Goal: Contribute content: Add original content to the website for others to see

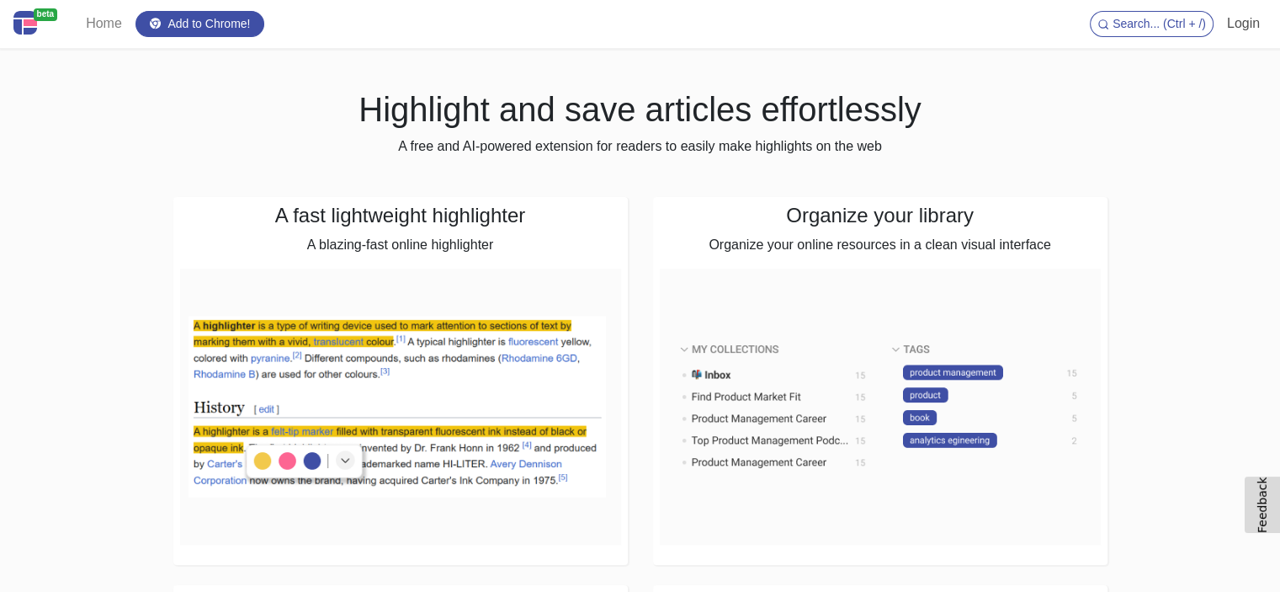
click at [1242, 30] on link "Login" at bounding box center [1244, 24] width 46 height 34
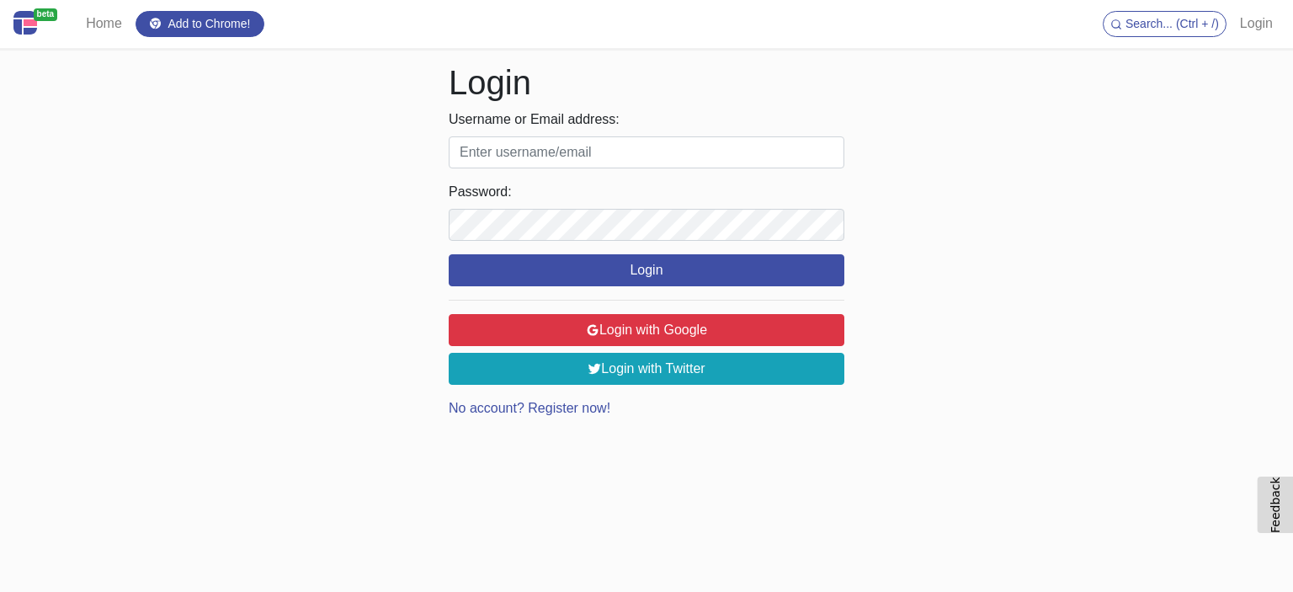
click at [516, 144] on input "Username or Email address:" at bounding box center [647, 152] width 396 height 32
click at [524, 154] on input "Username or Email address:" at bounding box center [647, 152] width 396 height 32
paste input "totaste420@gmail.com"
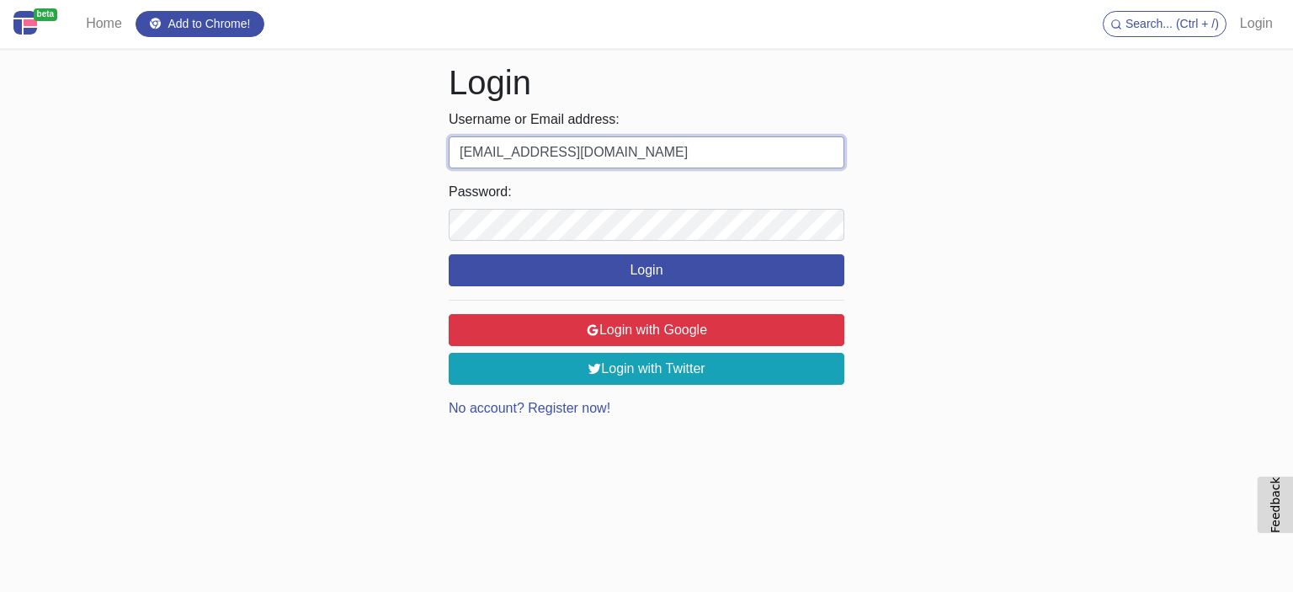
type input "totaste420@gmail.com"
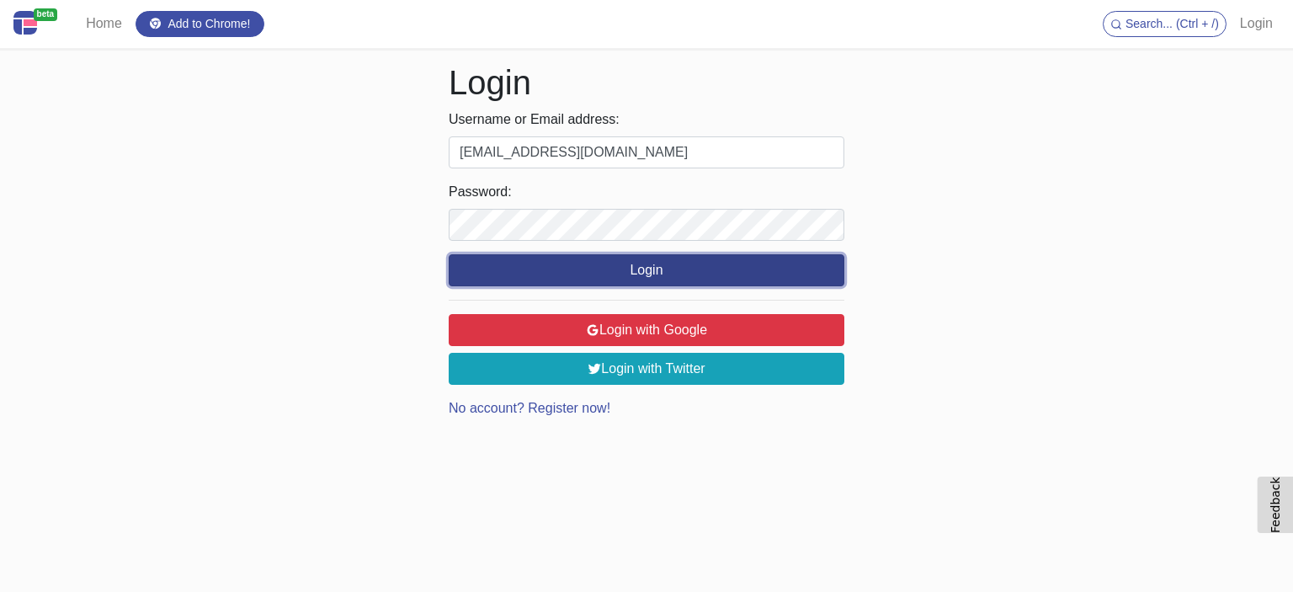
click at [623, 270] on button "Login" at bounding box center [647, 270] width 396 height 32
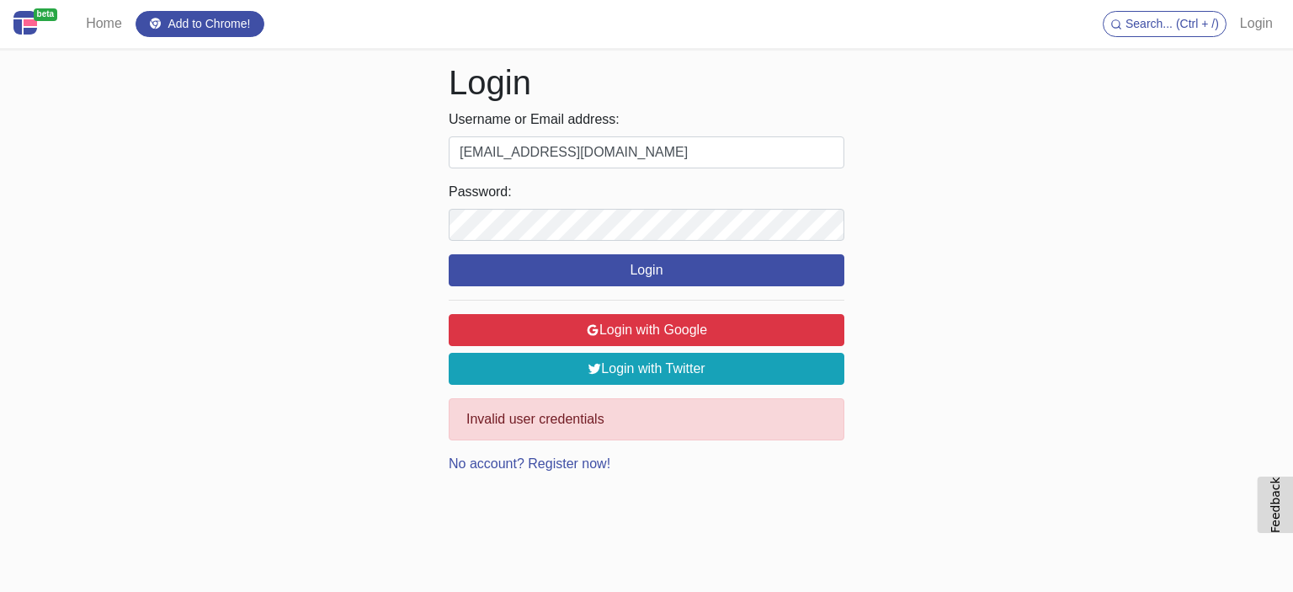
click at [1040, 360] on div "beta Home Add to Chrome! Search... (Ctrl + /) Login Login Username or Email add…" at bounding box center [646, 237] width 1293 height 474
click at [579, 467] on link "No account? Register now!" at bounding box center [530, 463] width 162 height 14
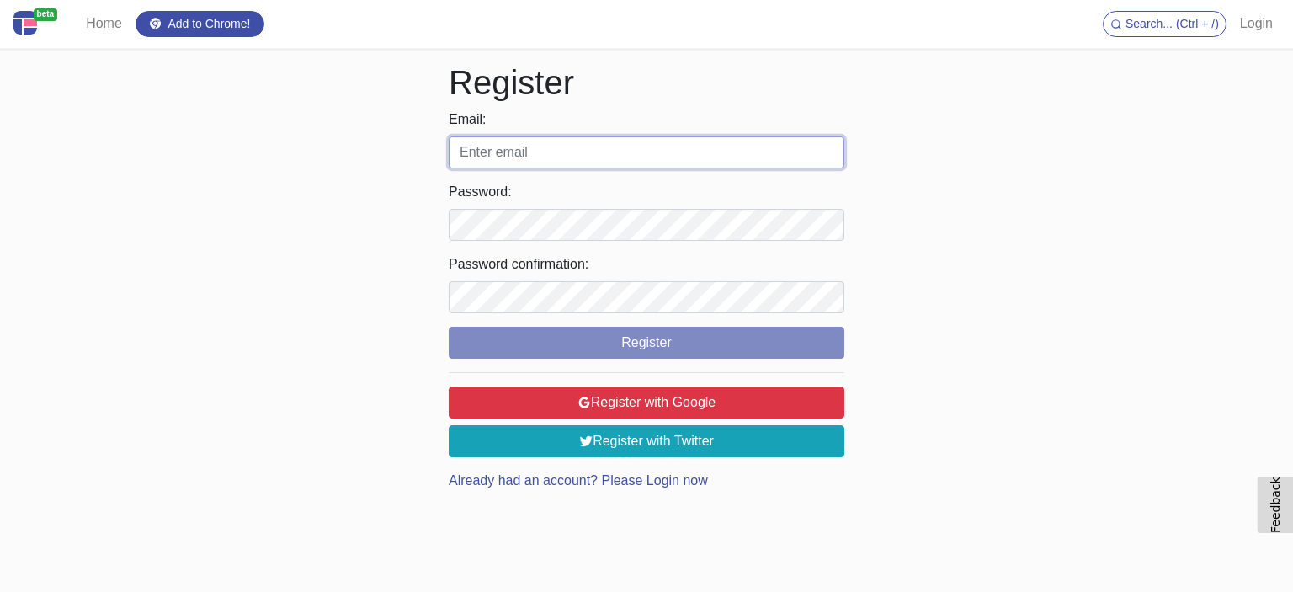
type input "totaste420@gmail.com"
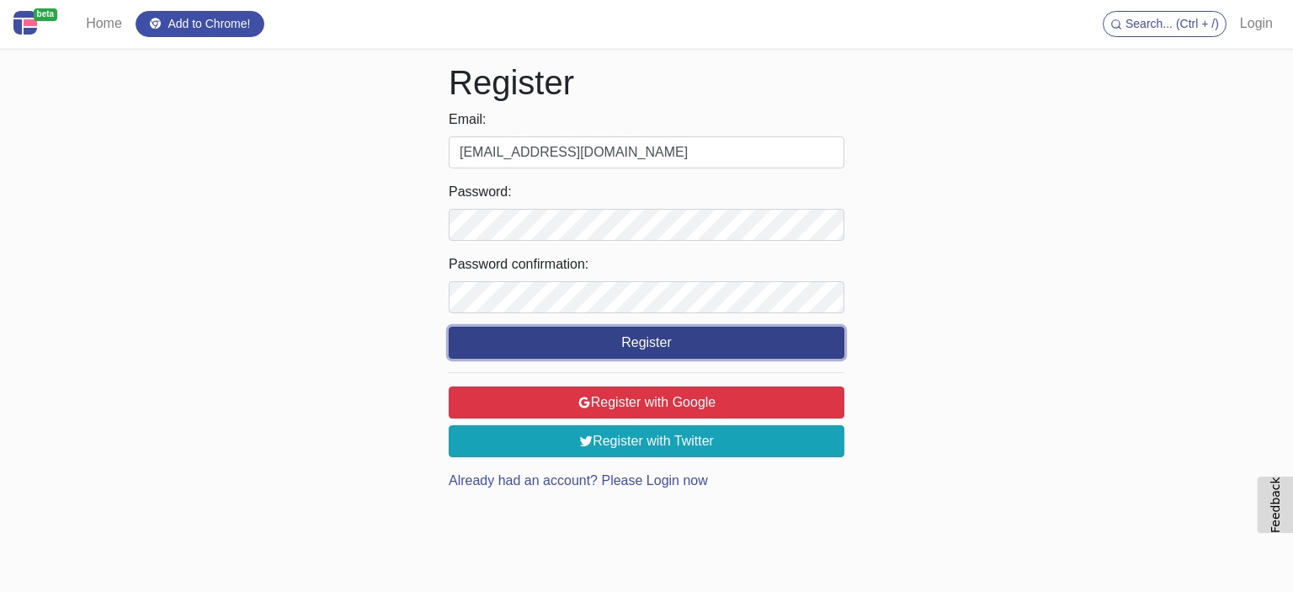
click at [512, 348] on button "Register" at bounding box center [647, 343] width 396 height 32
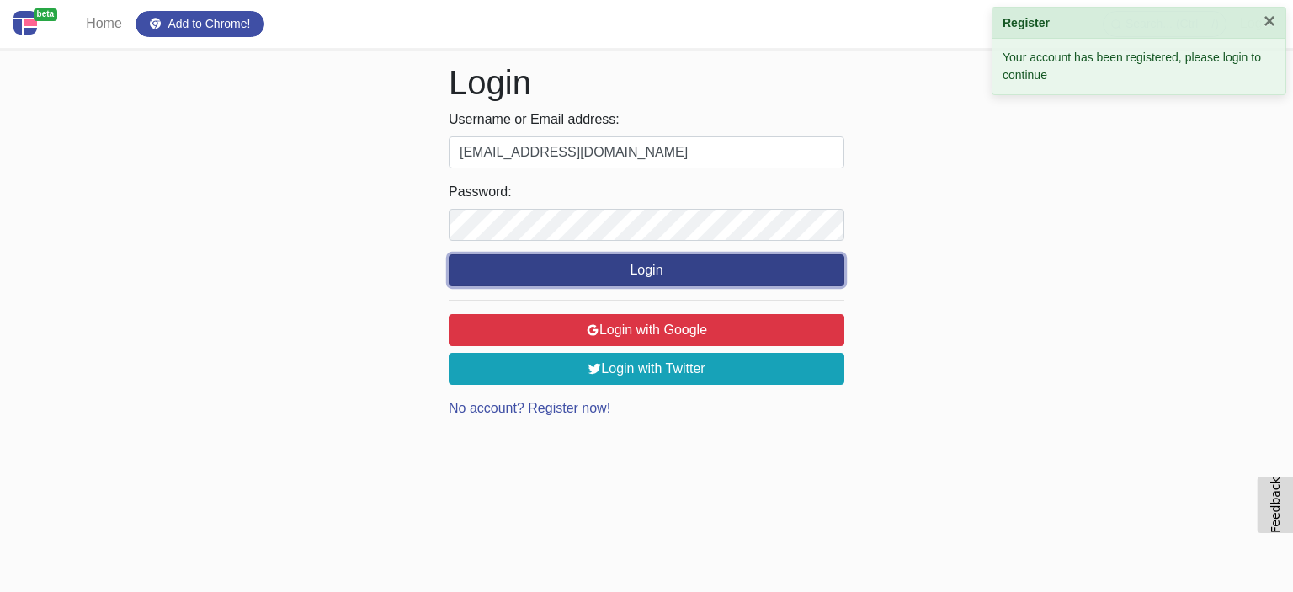
click at [674, 265] on button "Login" at bounding box center [647, 270] width 396 height 32
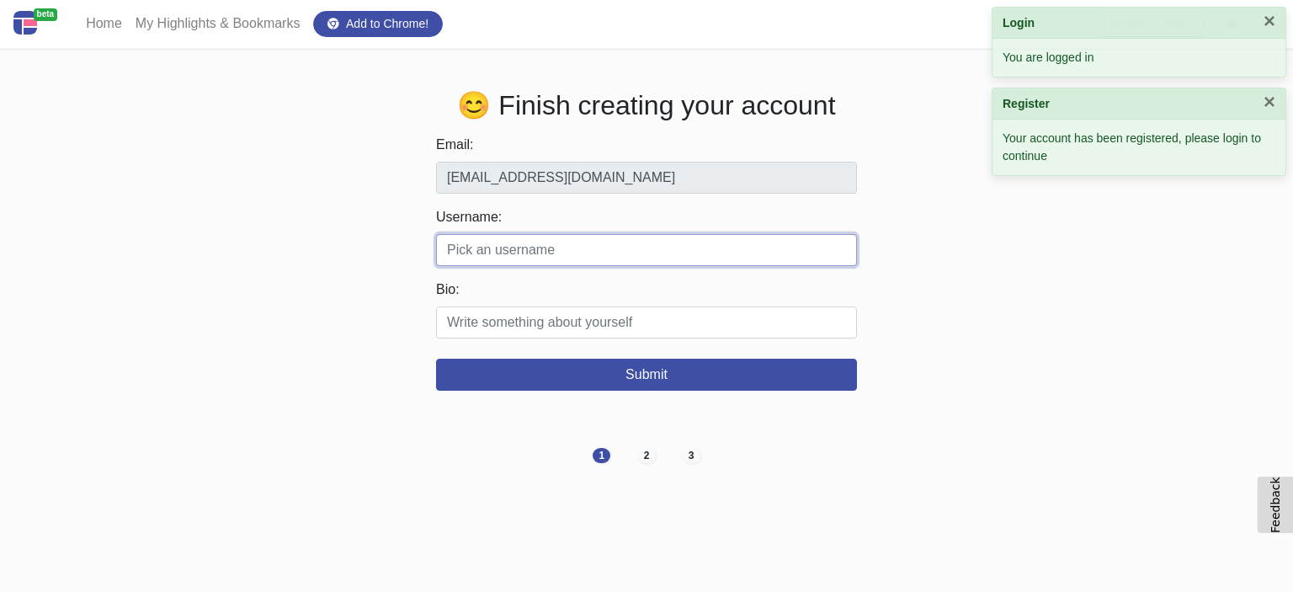
click at [453, 252] on input "Username:" at bounding box center [646, 250] width 421 height 32
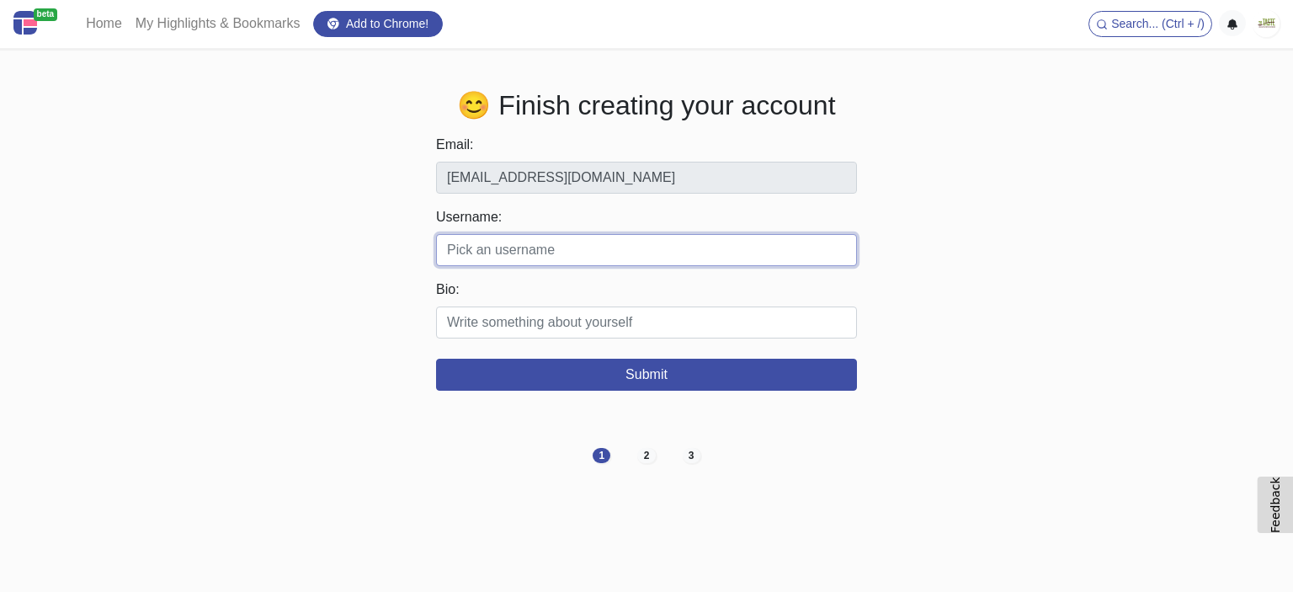
click at [498, 258] on input "Username:" at bounding box center [646, 250] width 421 height 32
paste input "totaste"
type input "totaste"
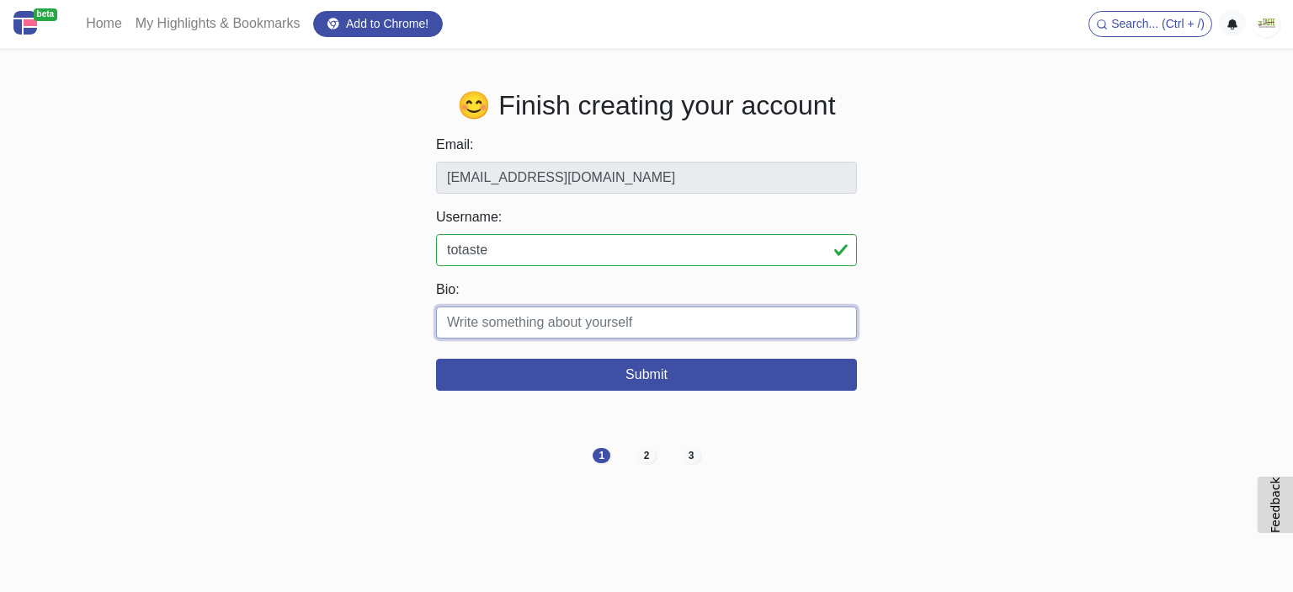
click at [512, 322] on input "Bio:" at bounding box center [646, 322] width 421 height 32
click at [463, 322] on input "Bio:" at bounding box center [646, 322] width 421 height 32
click at [478, 332] on input "Bio:" at bounding box center [646, 322] width 421 height 32
paste input "Mindful Meals Made Simple Eating well shouldn’t cost the planet. That’s why we …"
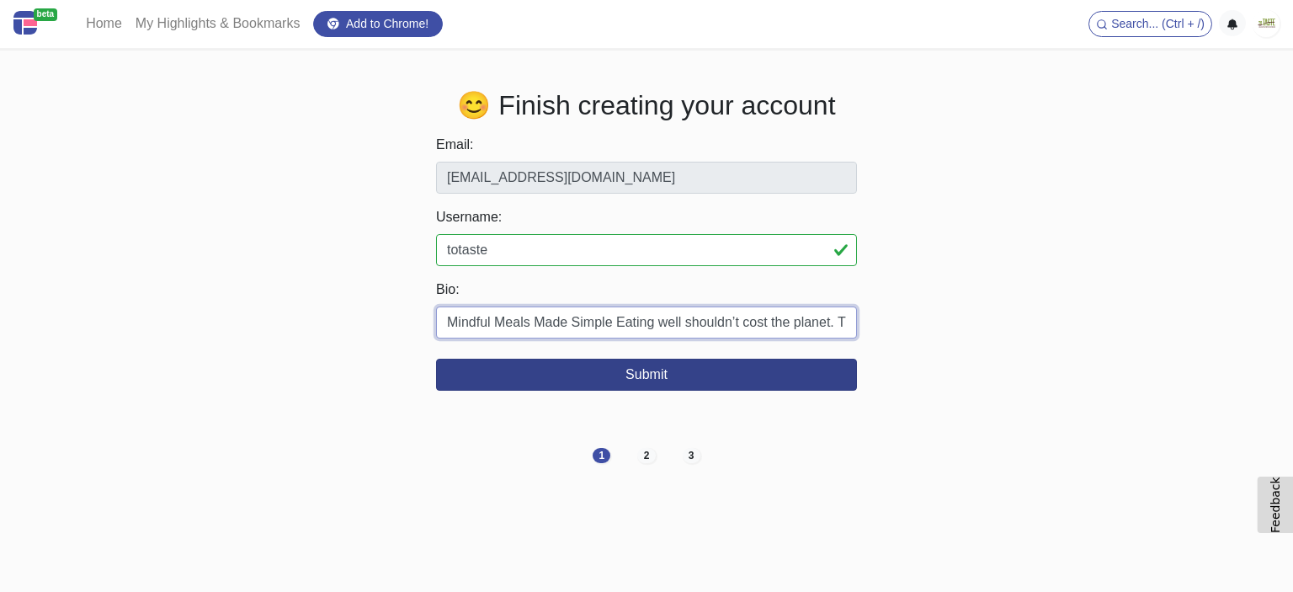
type input "Mindful Meals Made Simple Eating well shouldn’t cost the planet. That’s why we …"
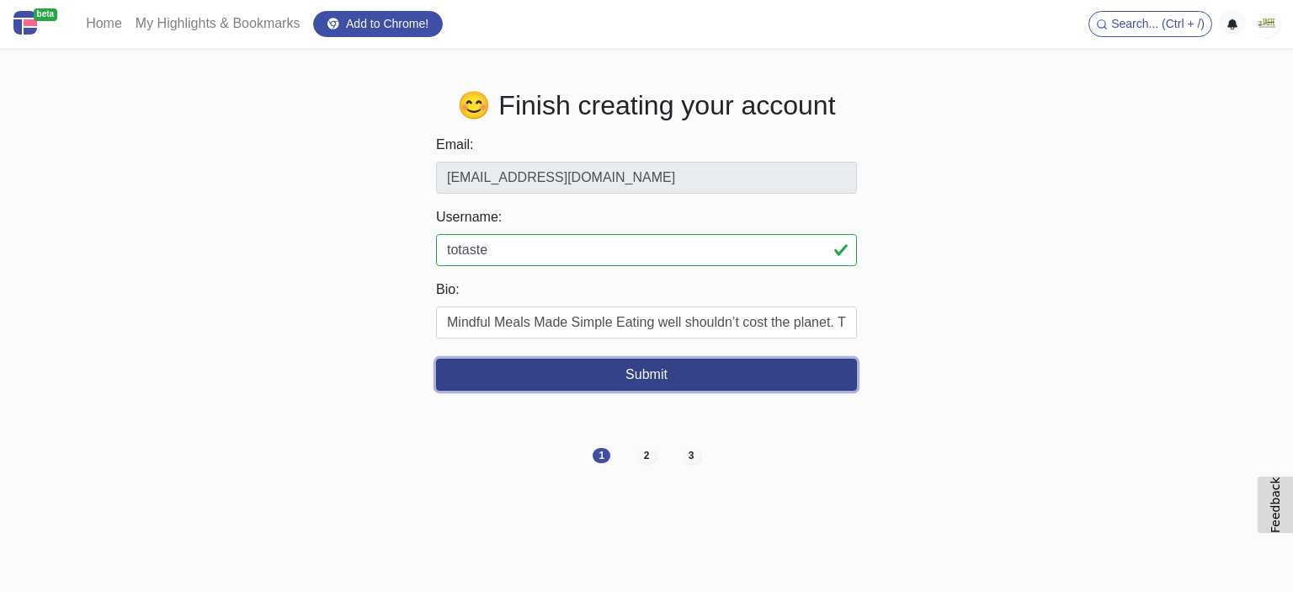
click at [710, 378] on button "Submit" at bounding box center [646, 375] width 421 height 32
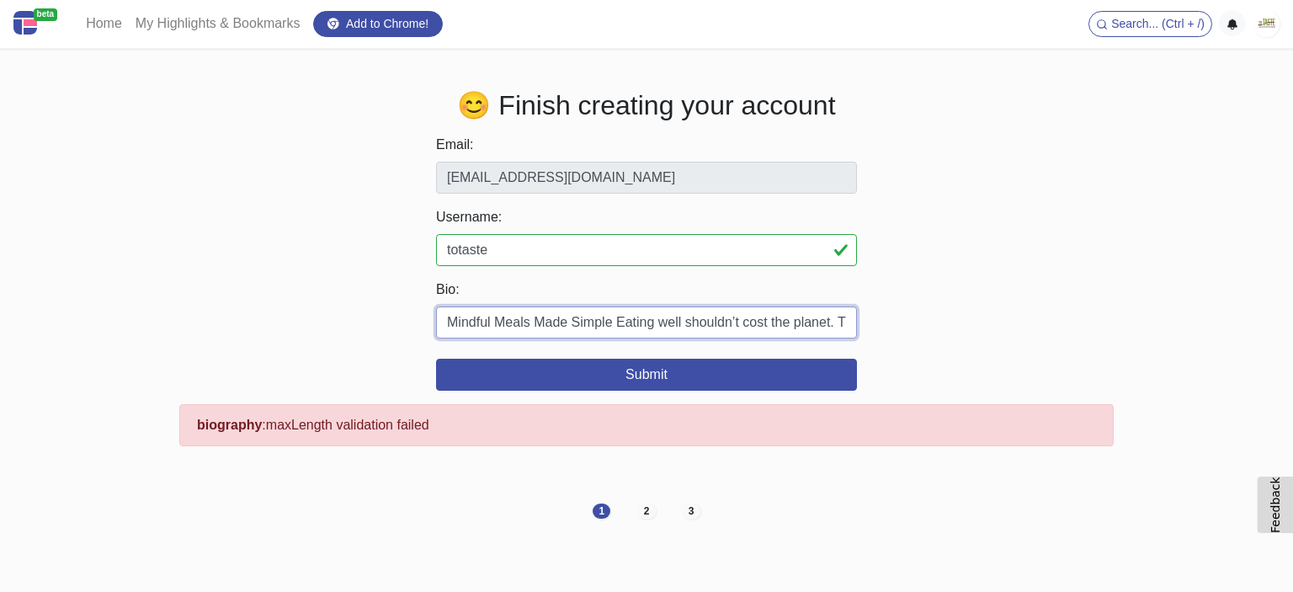
click at [690, 319] on input "Mindful Meals Made Simple Eating well shouldn’t cost the planet. That’s why we …" at bounding box center [646, 322] width 421 height 32
click at [498, 324] on input "Bio:" at bounding box center [646, 322] width 421 height 32
paste input "At To Taste, we champion dishes made from sustainable foods —think responsibly …"
click at [458, 318] on input "At To Taste, we champion dishes made from sustainable foods —think responsibly …" at bounding box center [646, 322] width 421 height 32
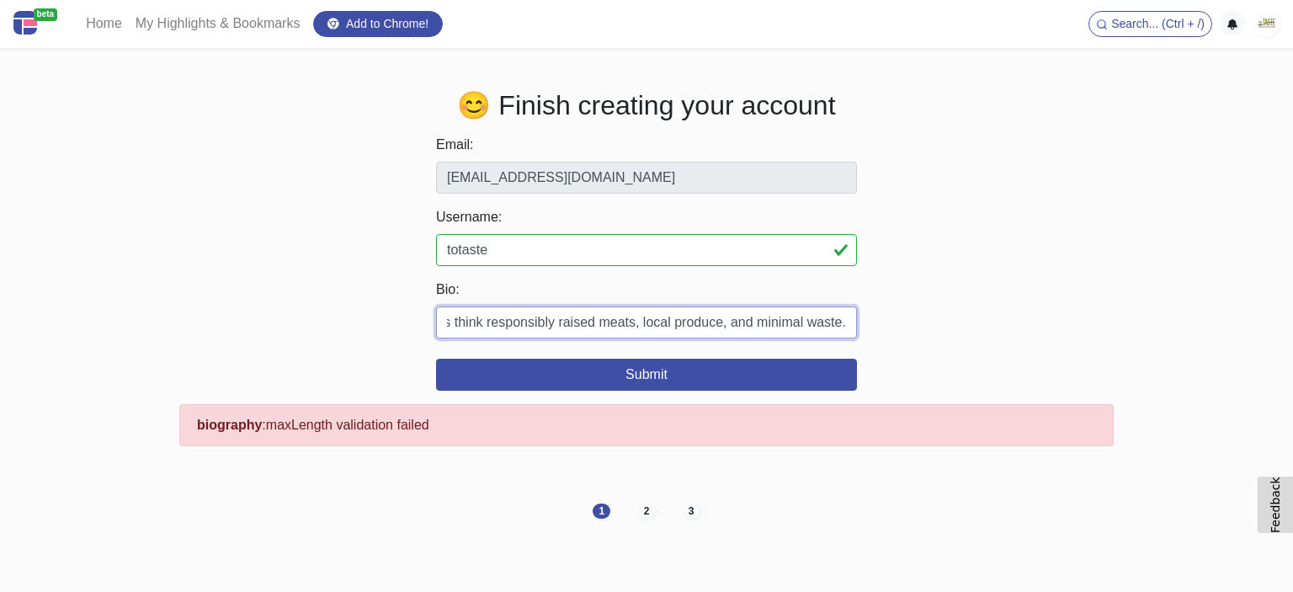
scroll to position [0, 359]
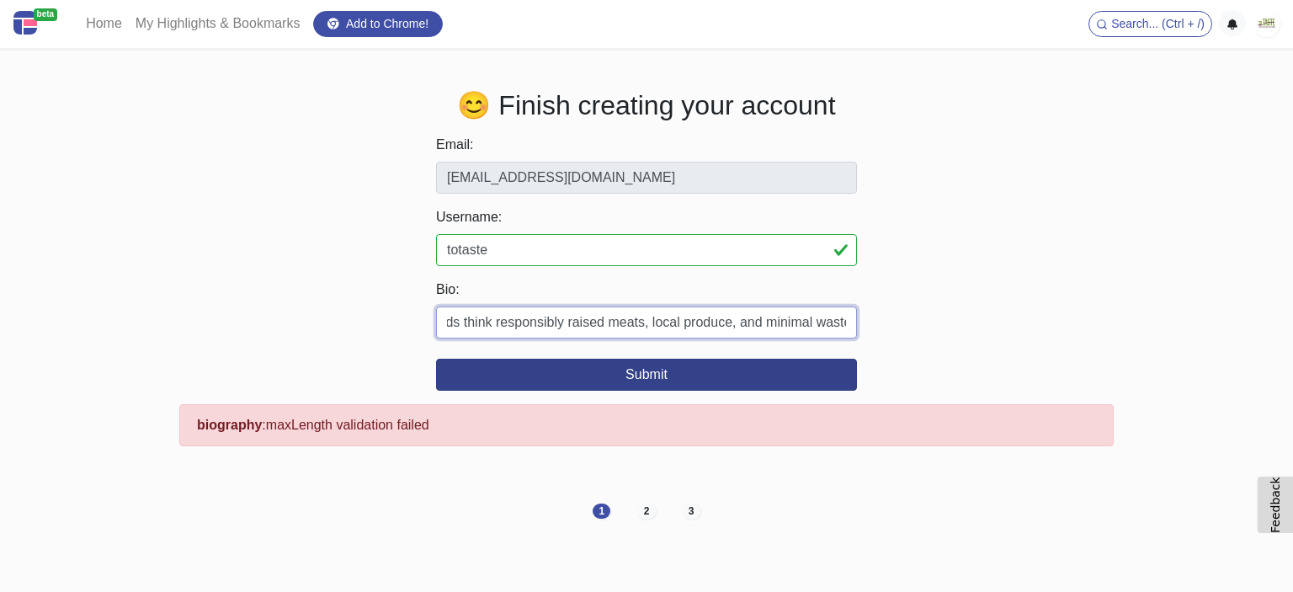
type input "At To Taste, we champion dishes made from sustainable foods think responsibly r…"
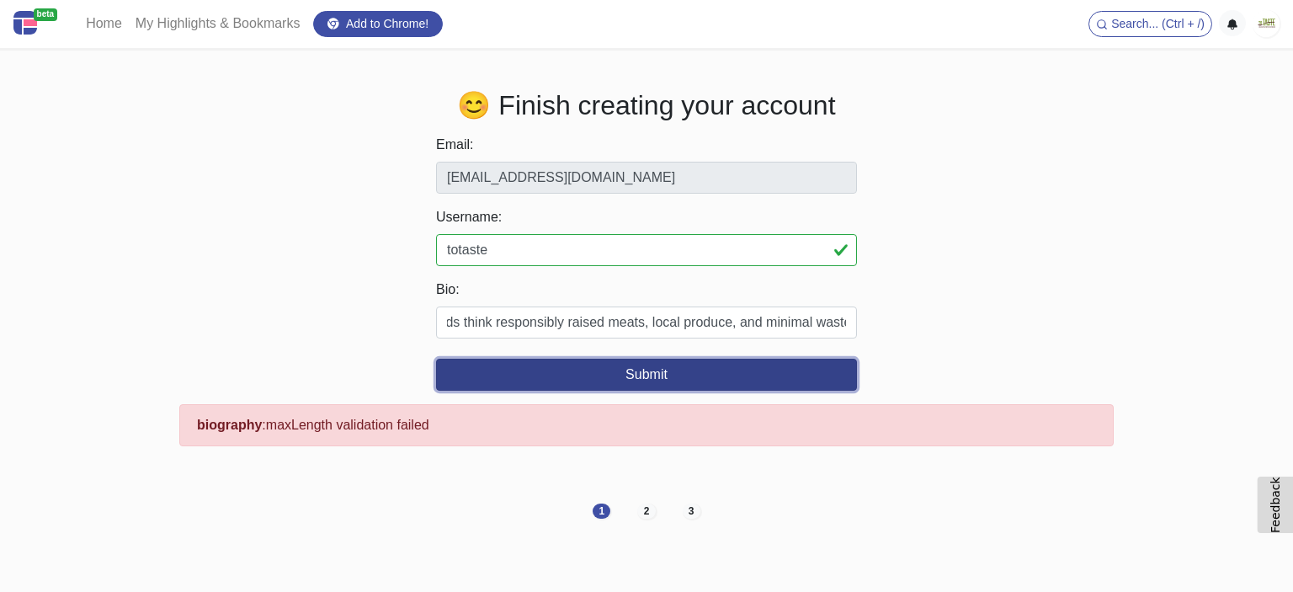
click at [634, 364] on button "Submit" at bounding box center [646, 375] width 421 height 32
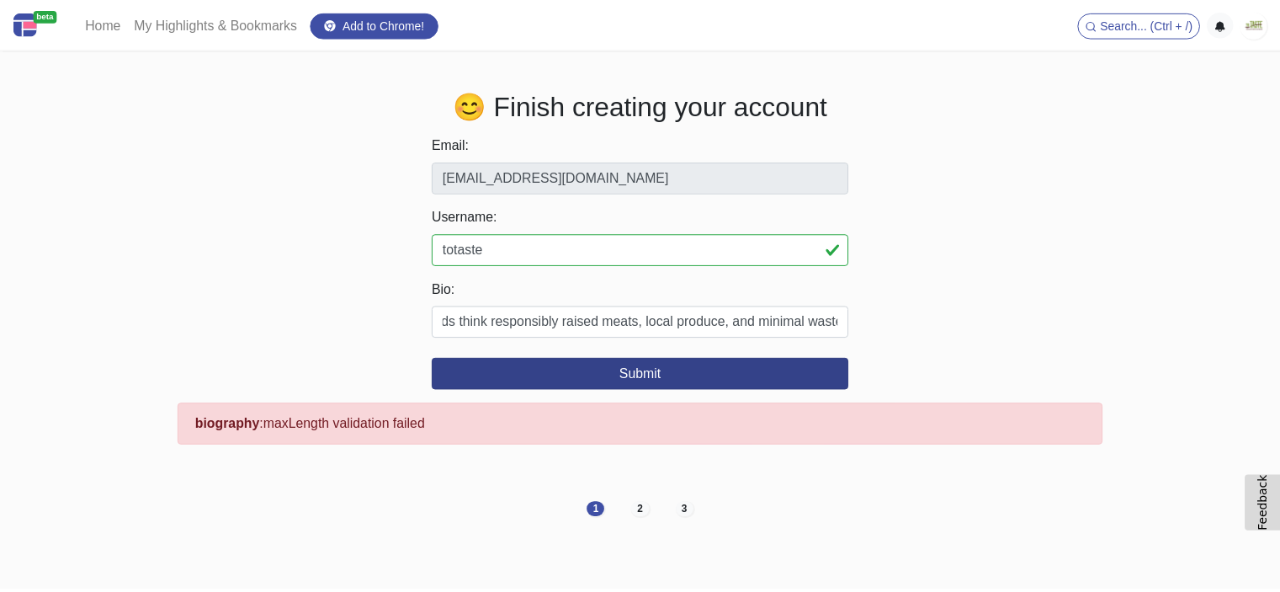
scroll to position [0, 0]
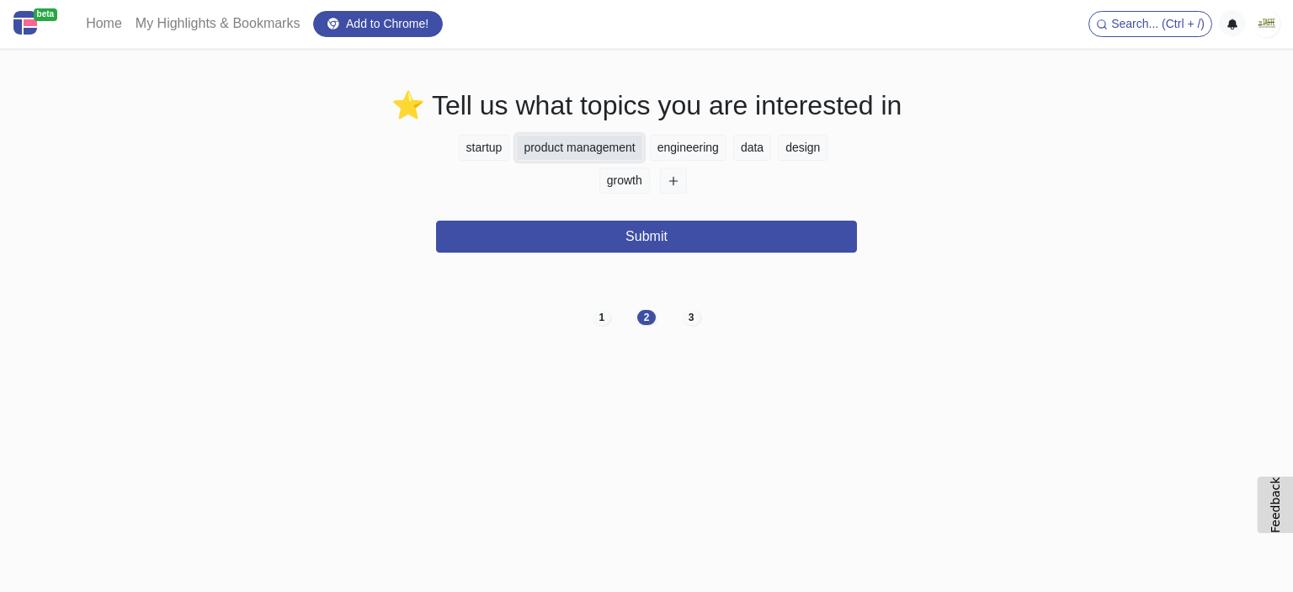
click at [630, 151] on button "product management" at bounding box center [579, 148] width 126 height 26
click at [744, 152] on button "data" at bounding box center [752, 148] width 38 height 26
click at [503, 151] on button "startup" at bounding box center [484, 148] width 51 height 26
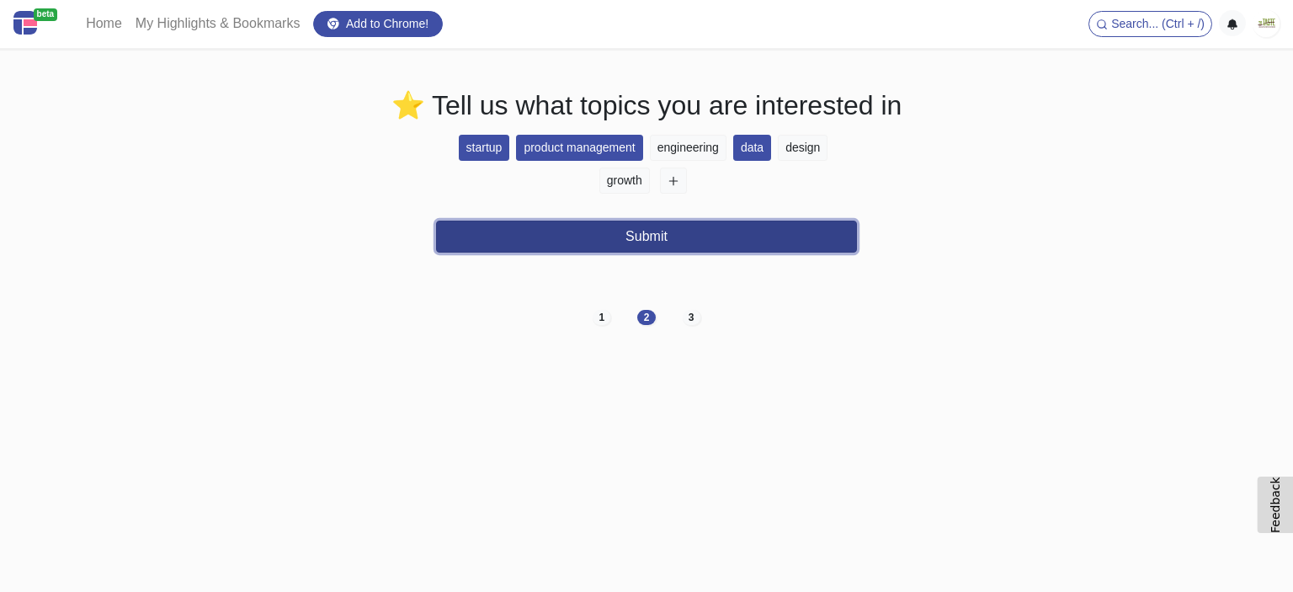
click at [618, 251] on button "Submit" at bounding box center [646, 237] width 421 height 32
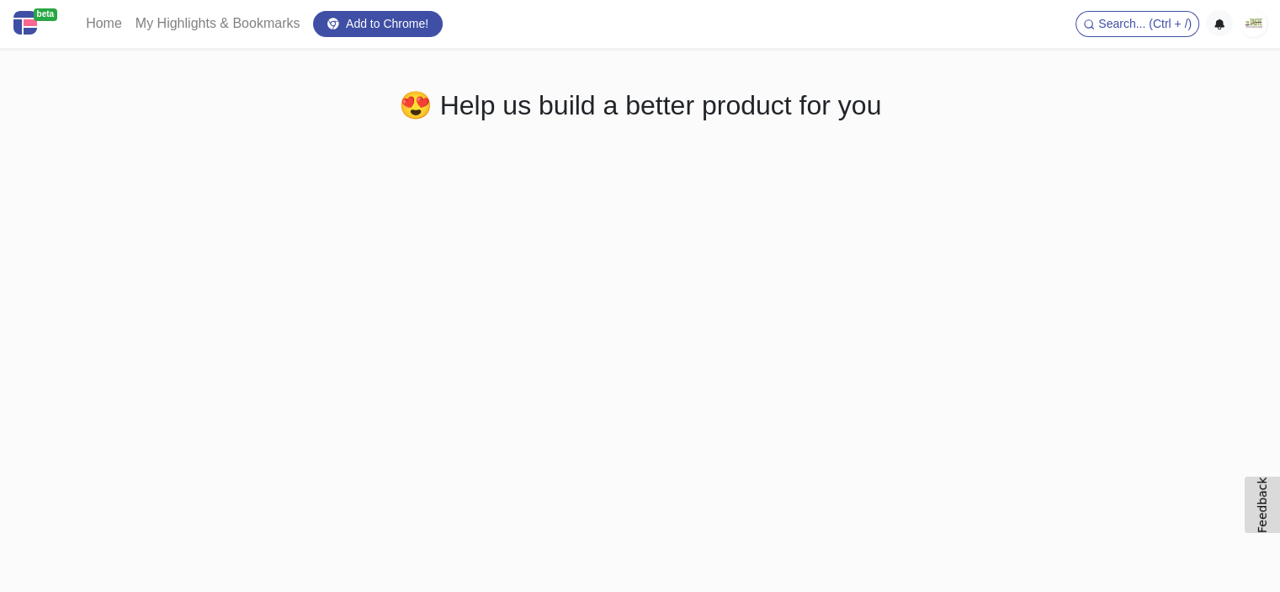
scroll to position [41, 0]
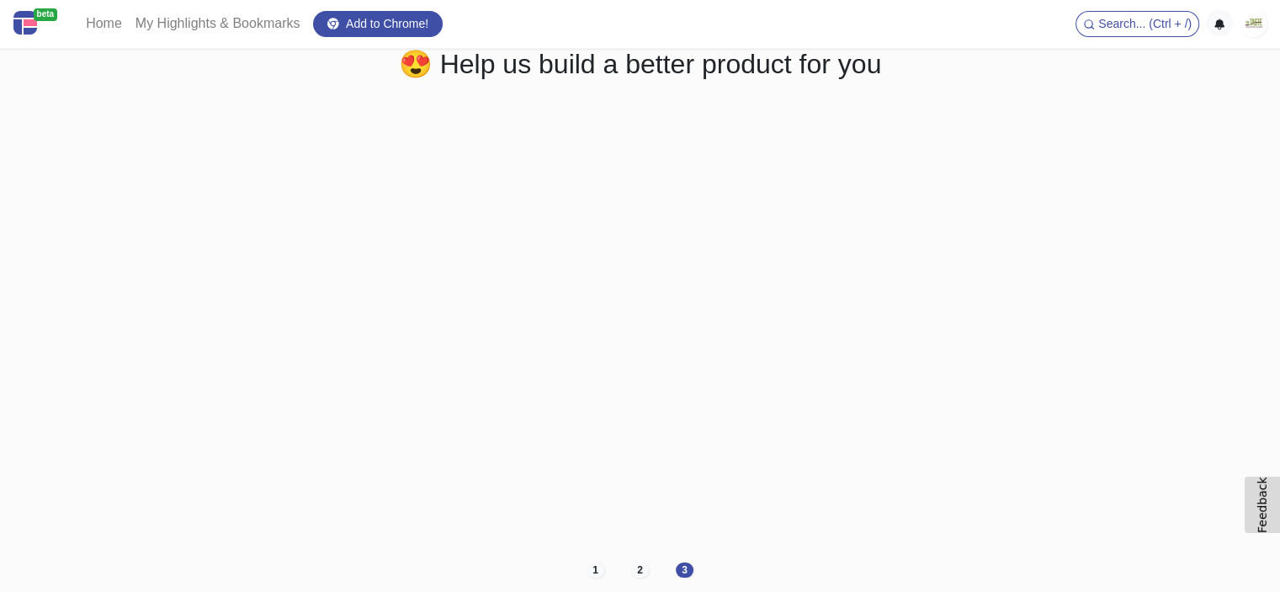
click at [1116, 376] on div "😍 Help us build a better product for you 1 2 3" at bounding box center [641, 320] width 960 height 545
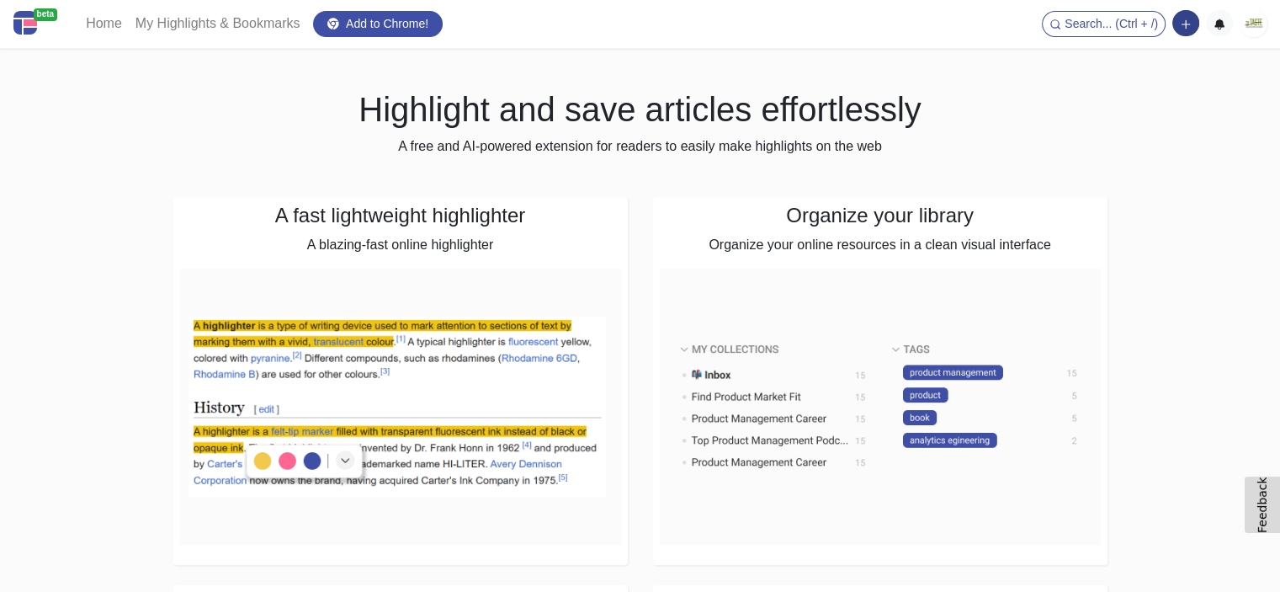
click at [1191, 19] on icon "button" at bounding box center [1186, 25] width 12 height 12
click at [1158, 85] on button "Add a note block" at bounding box center [1128, 85] width 141 height 27
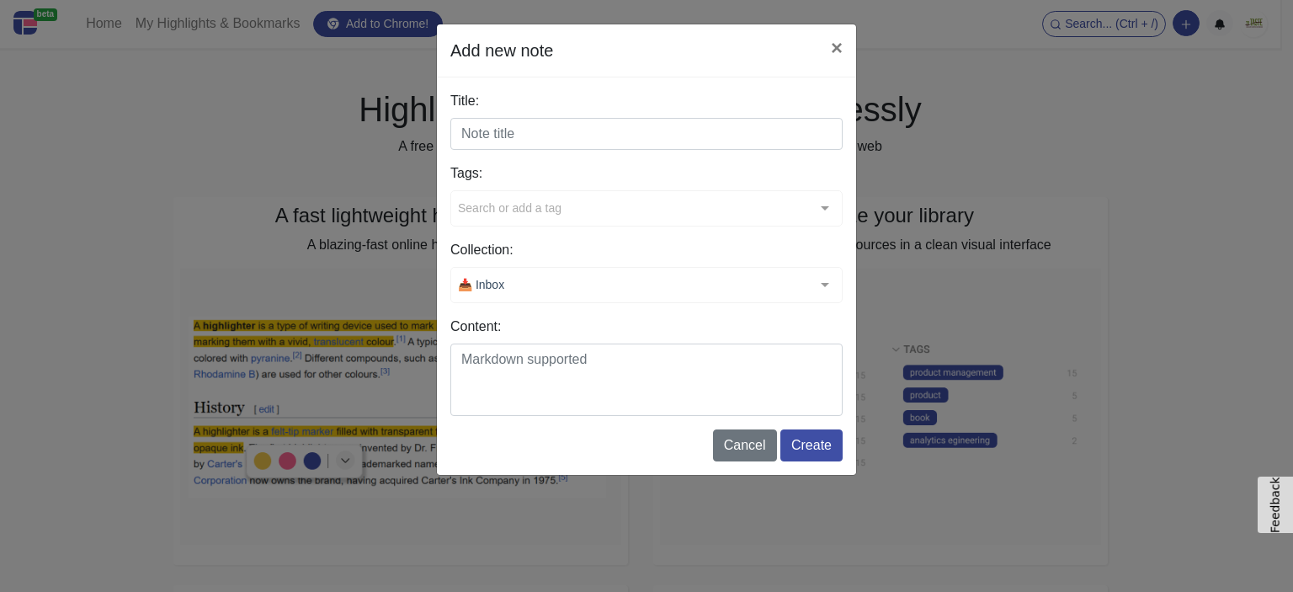
click at [541, 139] on input "Title:" at bounding box center [646, 134] width 392 height 32
click at [542, 120] on input "Title:" at bounding box center [646, 134] width 392 height 32
paste input "Earth-Friendly Flavor"
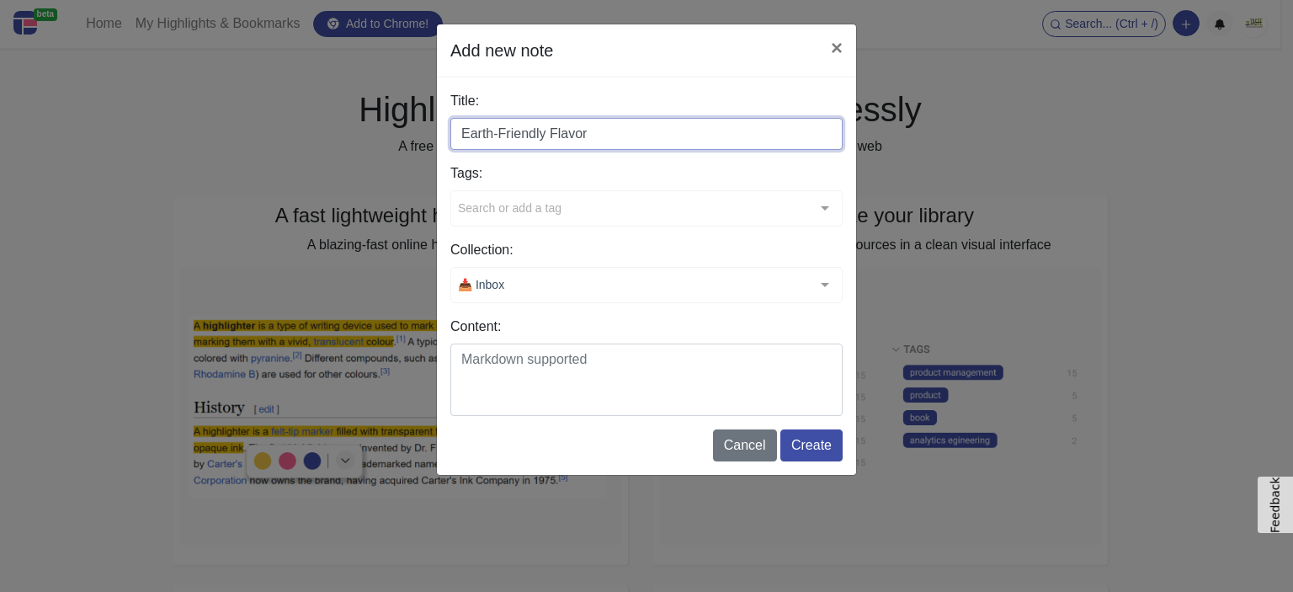
type input "Earth-Friendly Flavor"
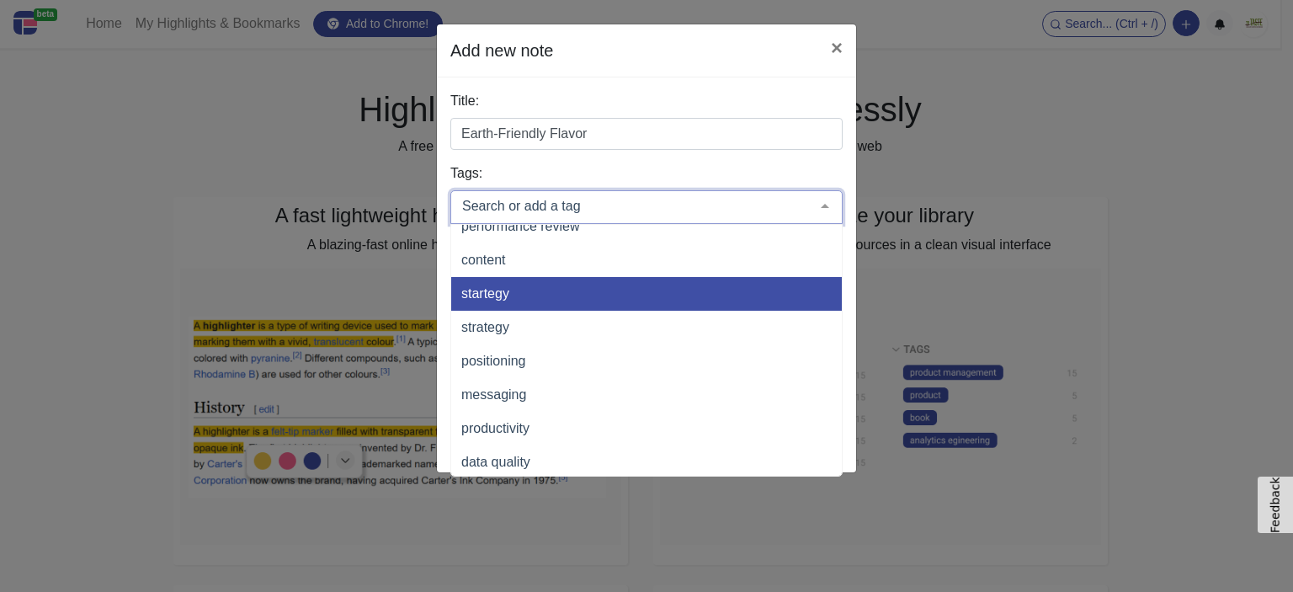
scroll to position [2357, 0]
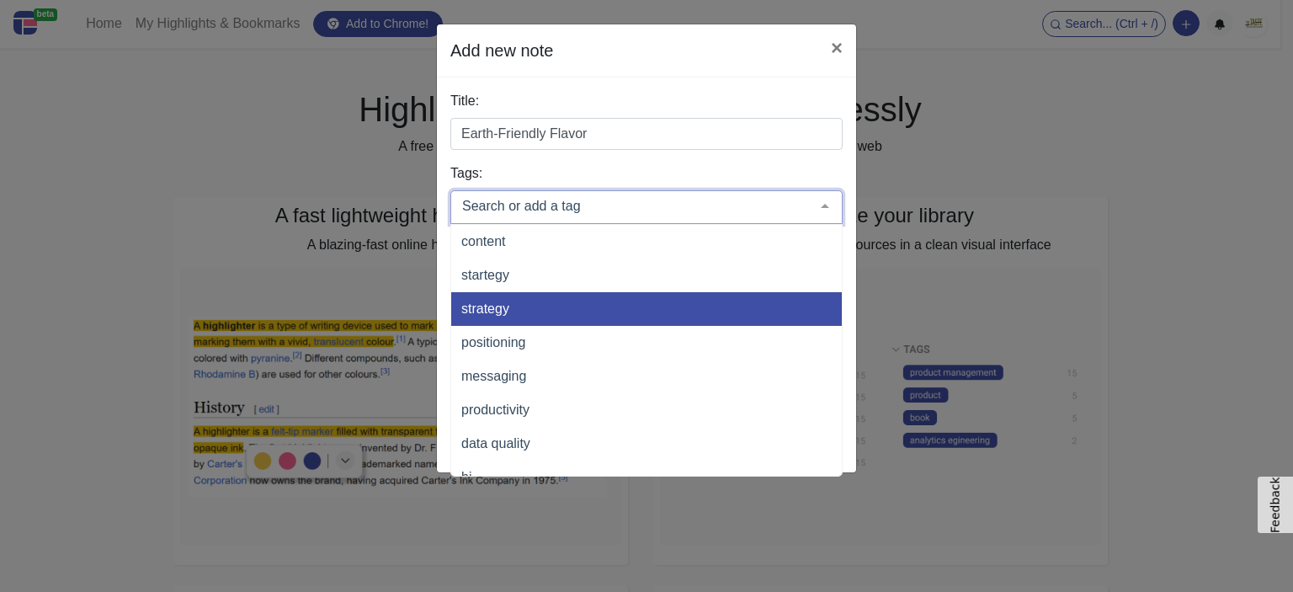
click at [492, 301] on span "strategy" at bounding box center [485, 308] width 48 height 14
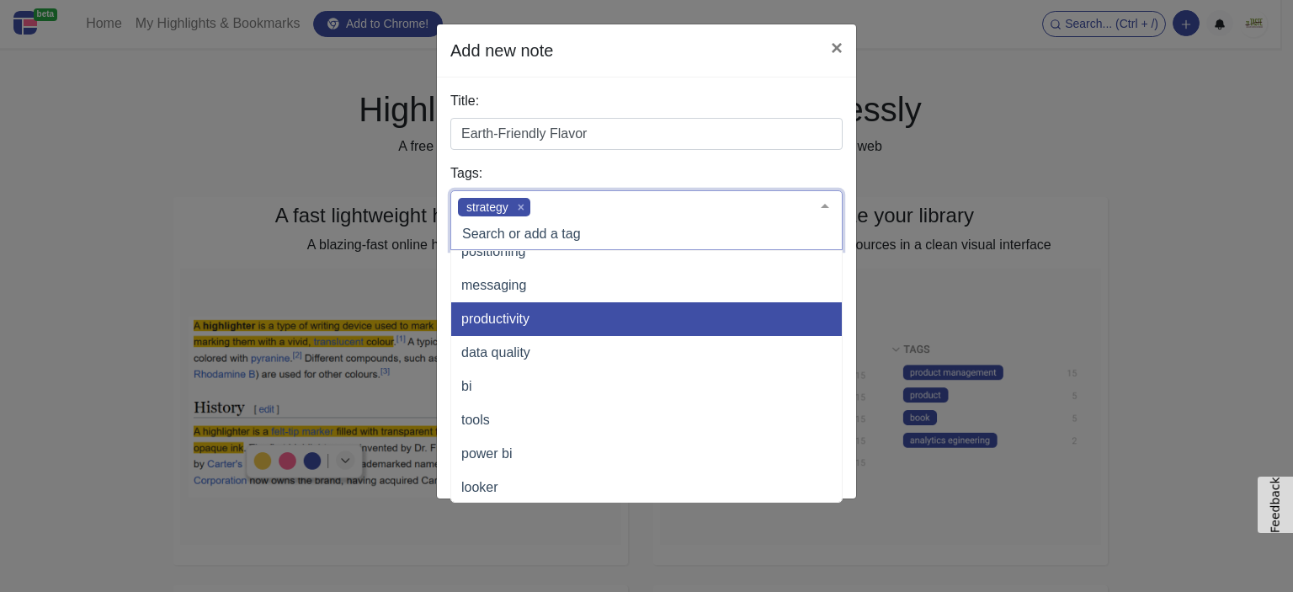
scroll to position [2441, 0]
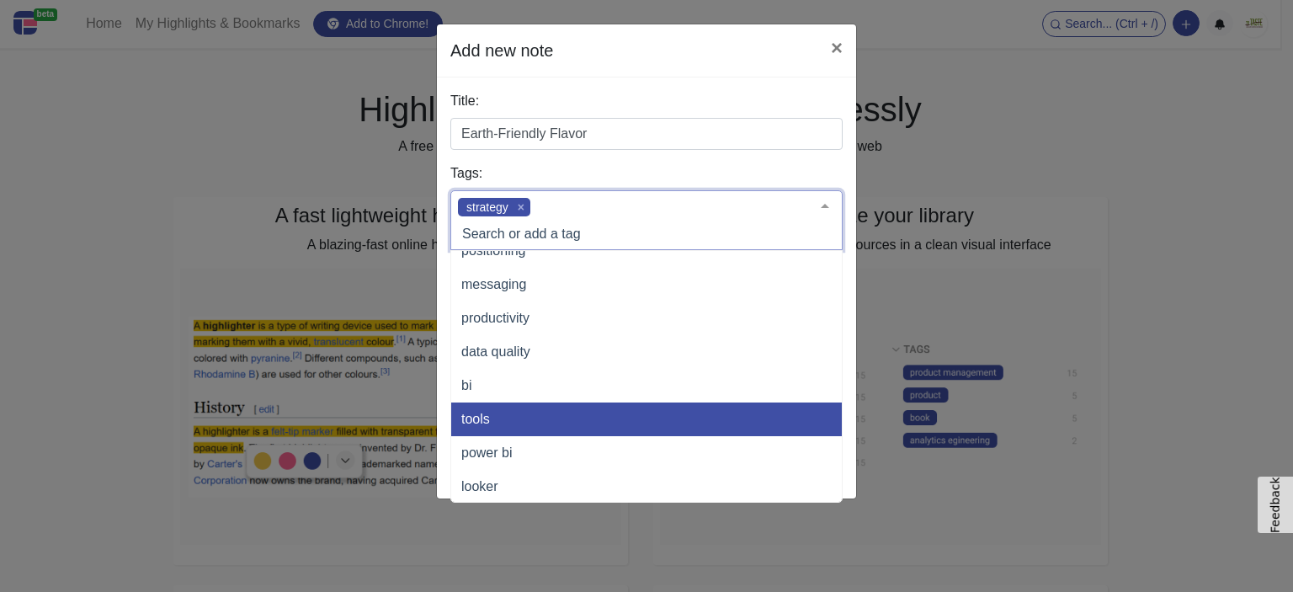
click at [505, 423] on span "tools" at bounding box center [703, 419] width 505 height 34
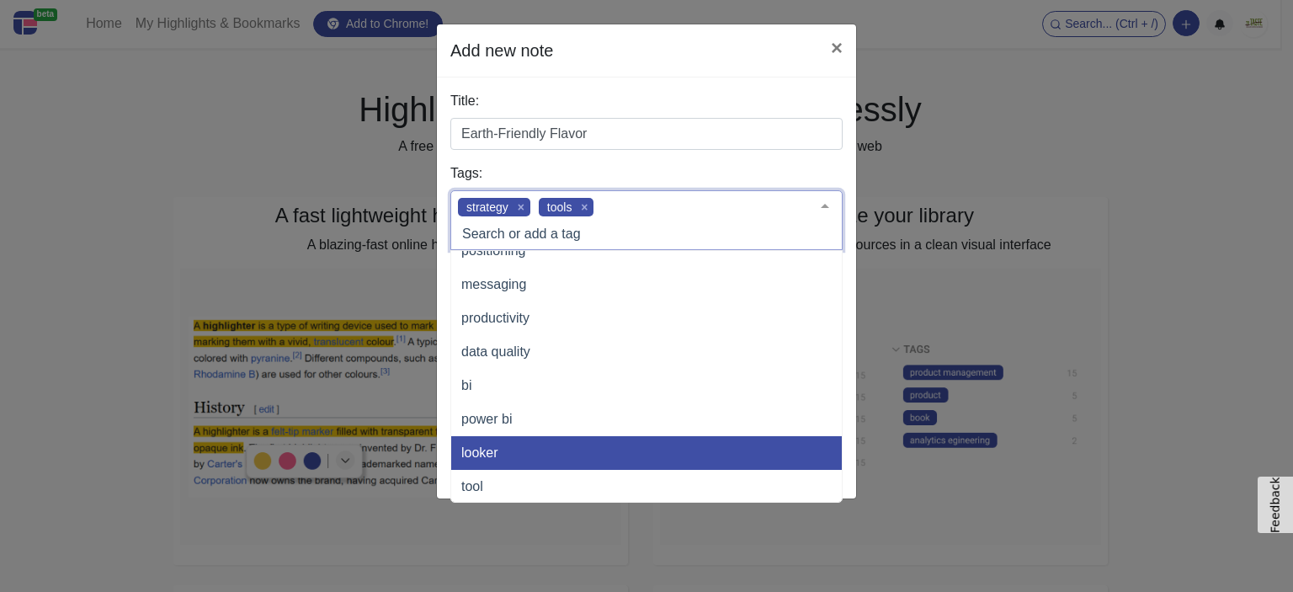
click at [501, 445] on span "looker" at bounding box center [703, 453] width 505 height 34
click at [792, 178] on label "Tags:" at bounding box center [646, 173] width 392 height 20
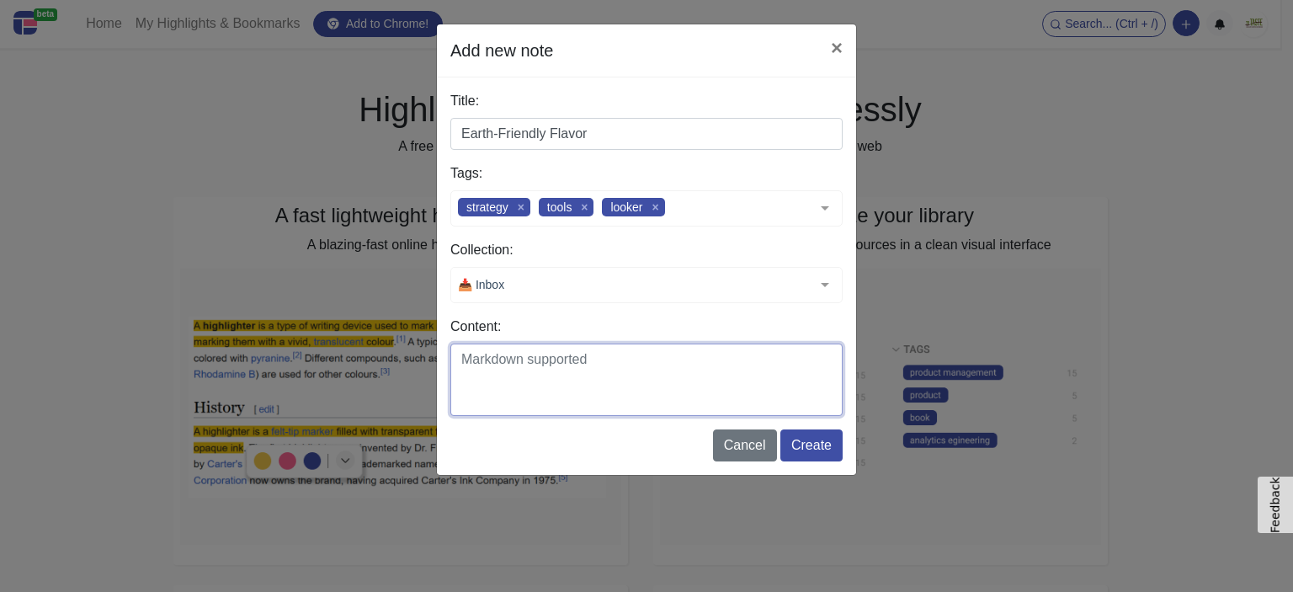
click at [519, 380] on textarea "Content:" at bounding box center [646, 379] width 392 height 72
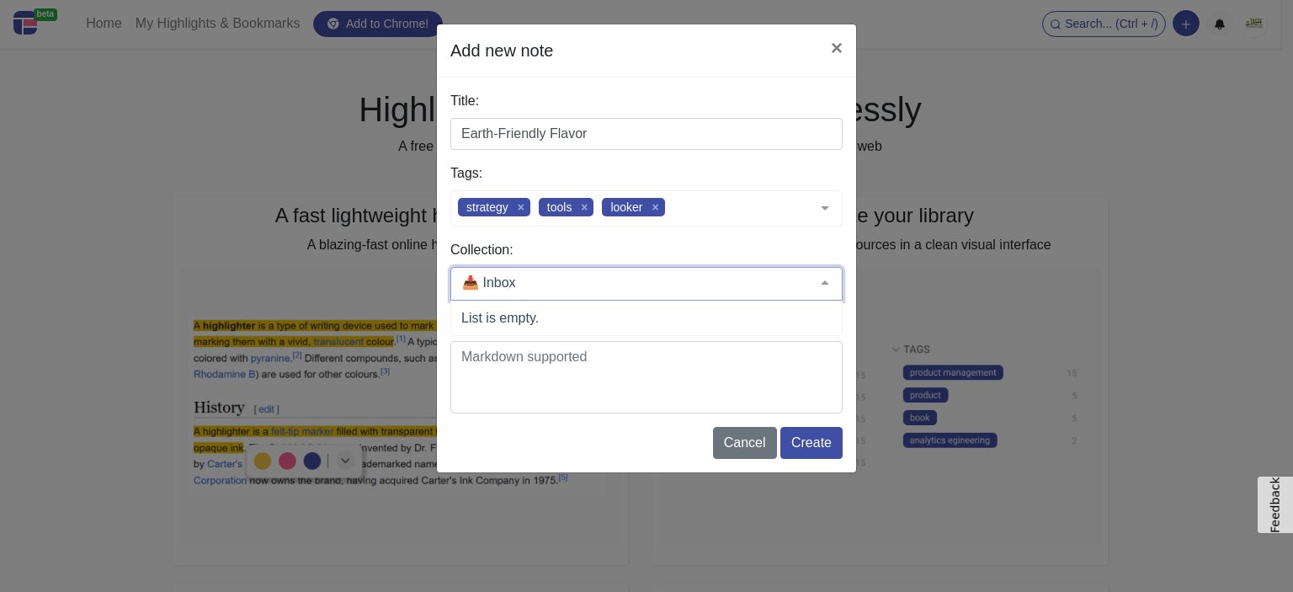
click at [519, 282] on div at bounding box center [646, 284] width 392 height 34
click at [543, 282] on input "text" at bounding box center [633, 282] width 350 height 17
click at [529, 351] on textarea "Content:" at bounding box center [646, 377] width 392 height 72
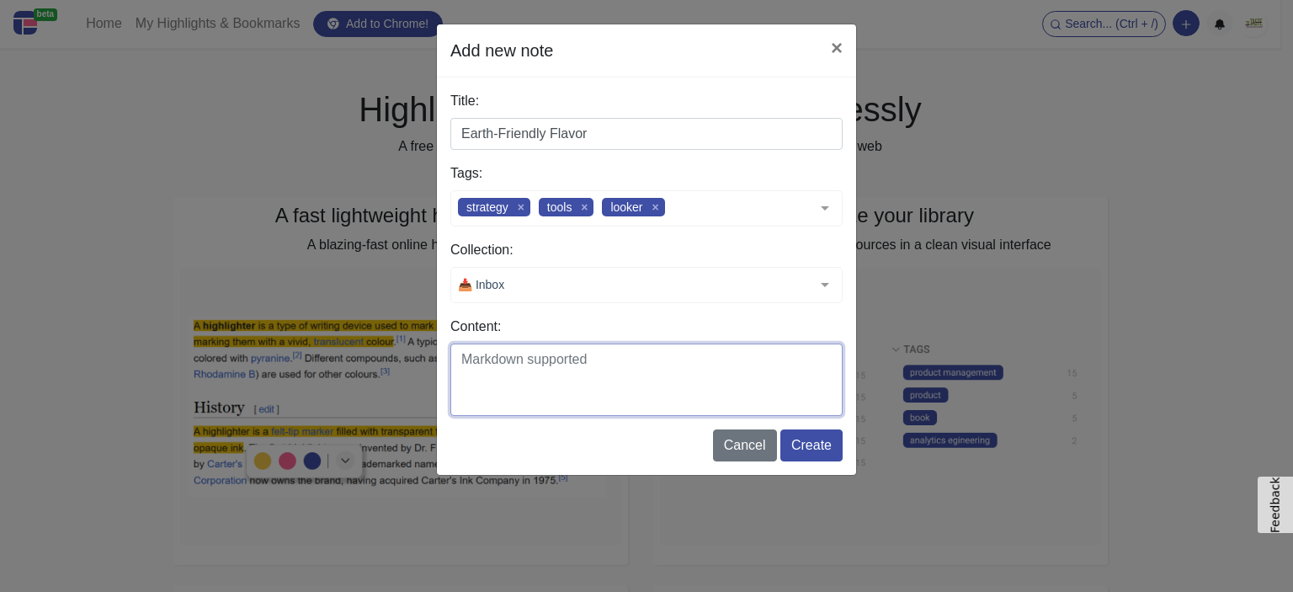
click at [512, 356] on textarea "Content:" at bounding box center [646, 379] width 392 height 72
paste textarea "You don’t need to sacrifice taste to act responsibly. Our recipes harness the b…"
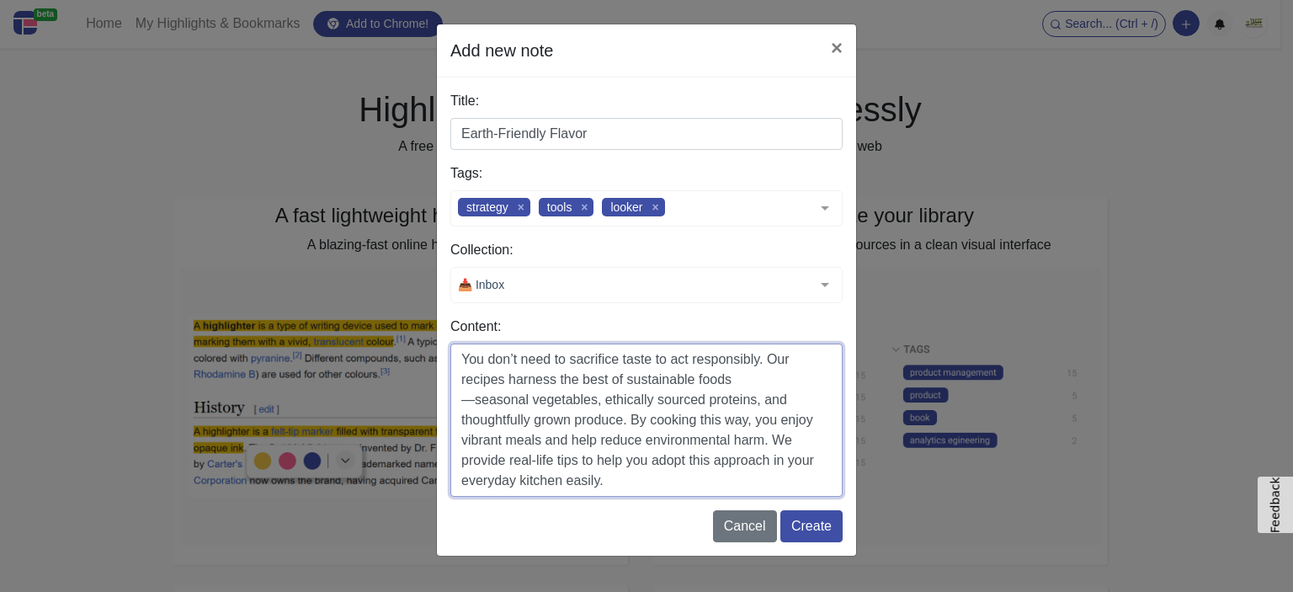
scroll to position [0, 0]
click at [472, 403] on textarea "You don’t need to sacrifice taste to act responsibly. Our recipes harness the b…" at bounding box center [646, 419] width 392 height 153
type textarea "You don’t need to sacrifice taste to act responsibly. Our recipes harness the b…"
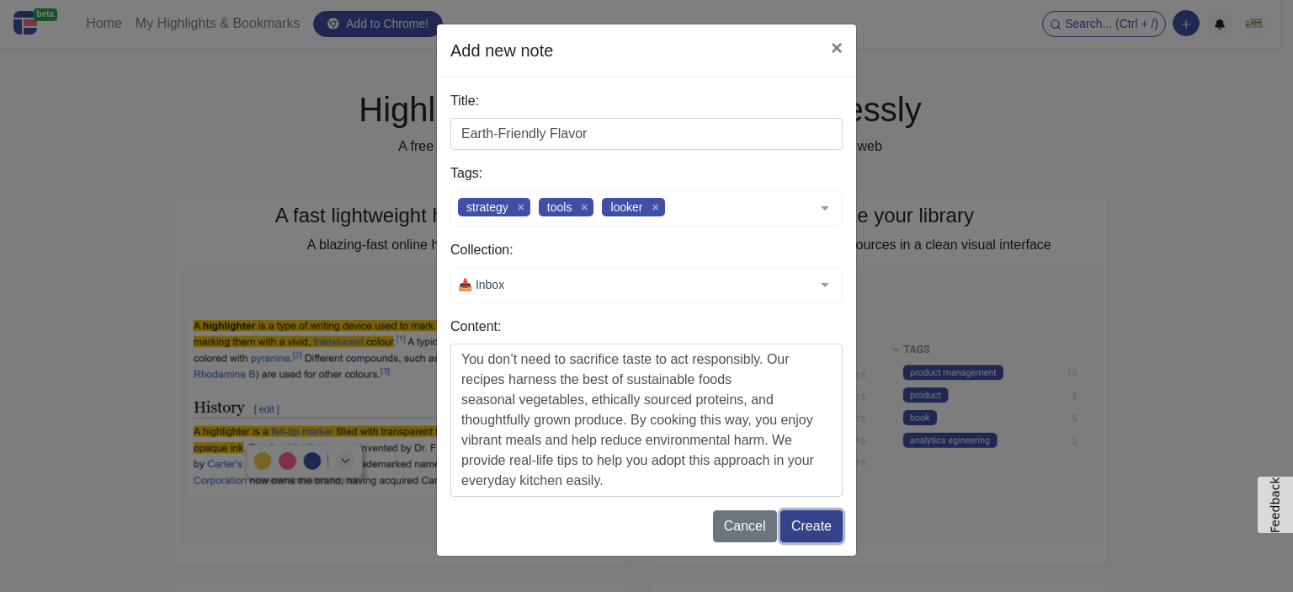
click at [790, 526] on button "Create" at bounding box center [811, 526] width 62 height 32
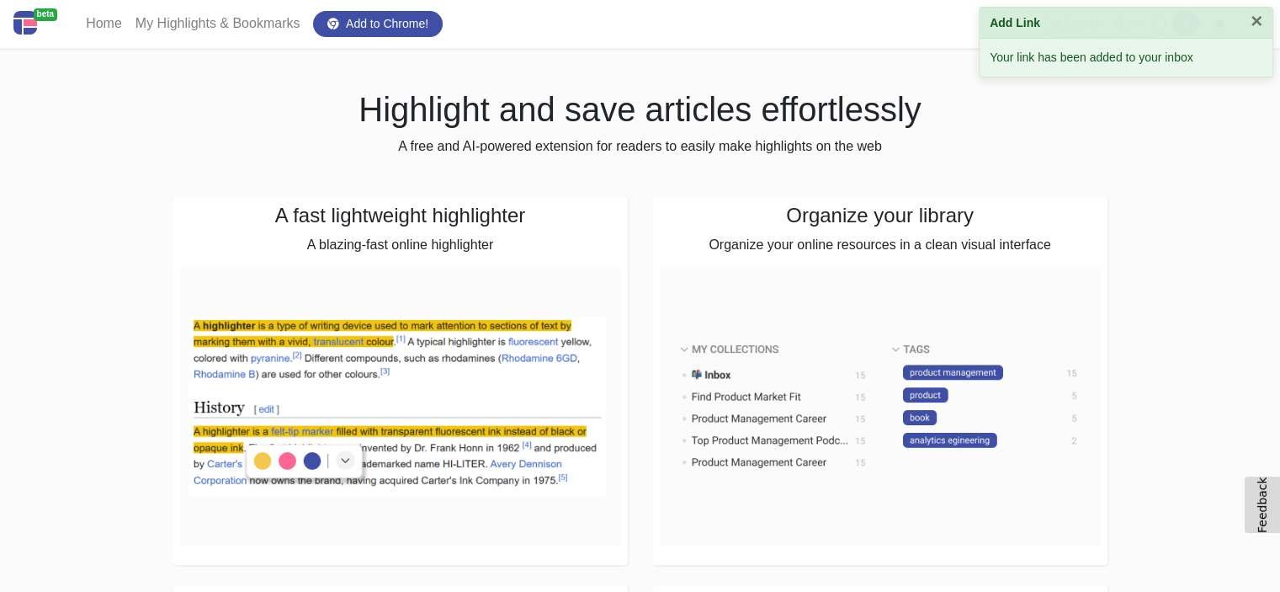
click at [1251, 15] on button "×" at bounding box center [1257, 21] width 12 height 20
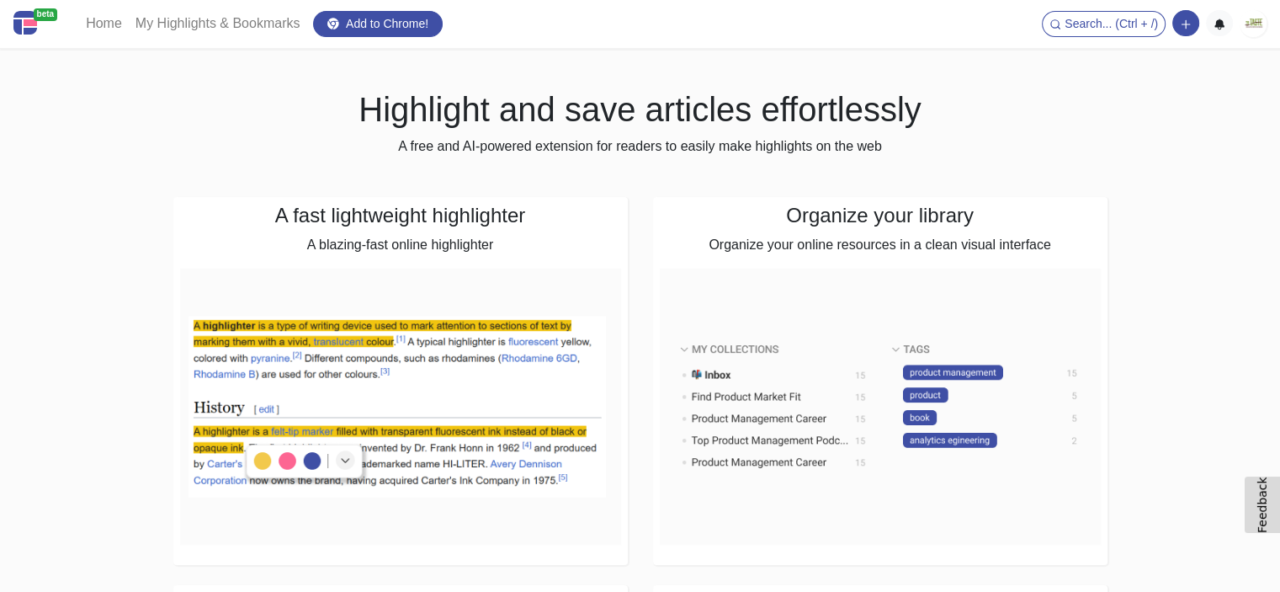
click at [1253, 25] on img at bounding box center [1253, 23] width 27 height 27
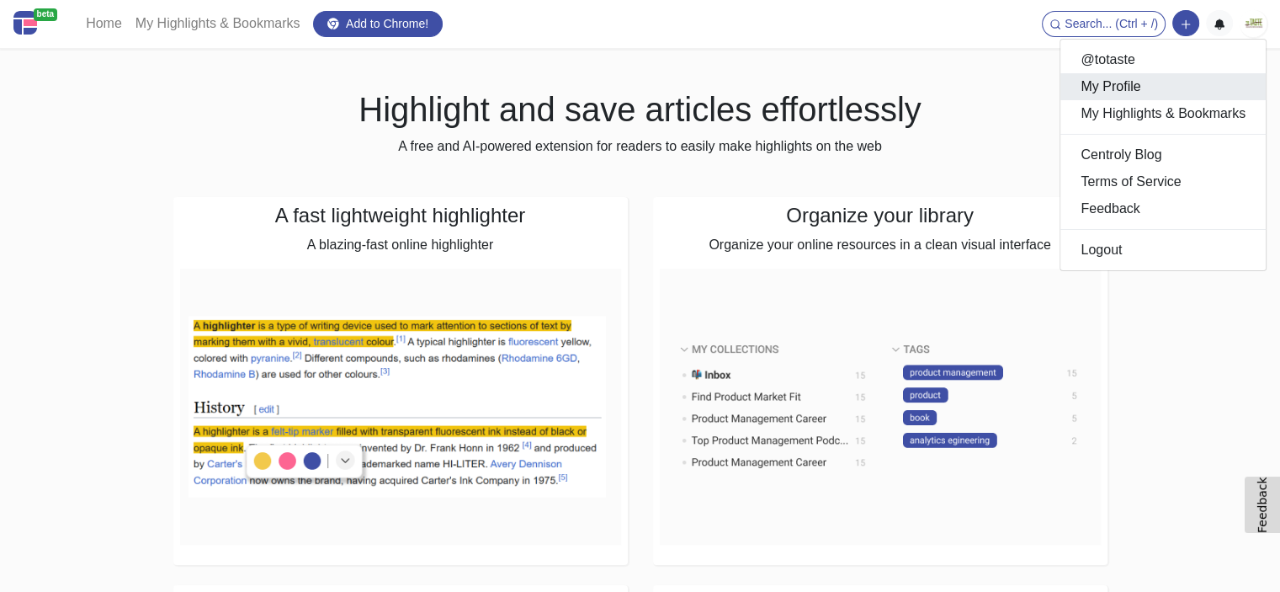
click at [1140, 87] on link "My Profile" at bounding box center [1163, 86] width 205 height 27
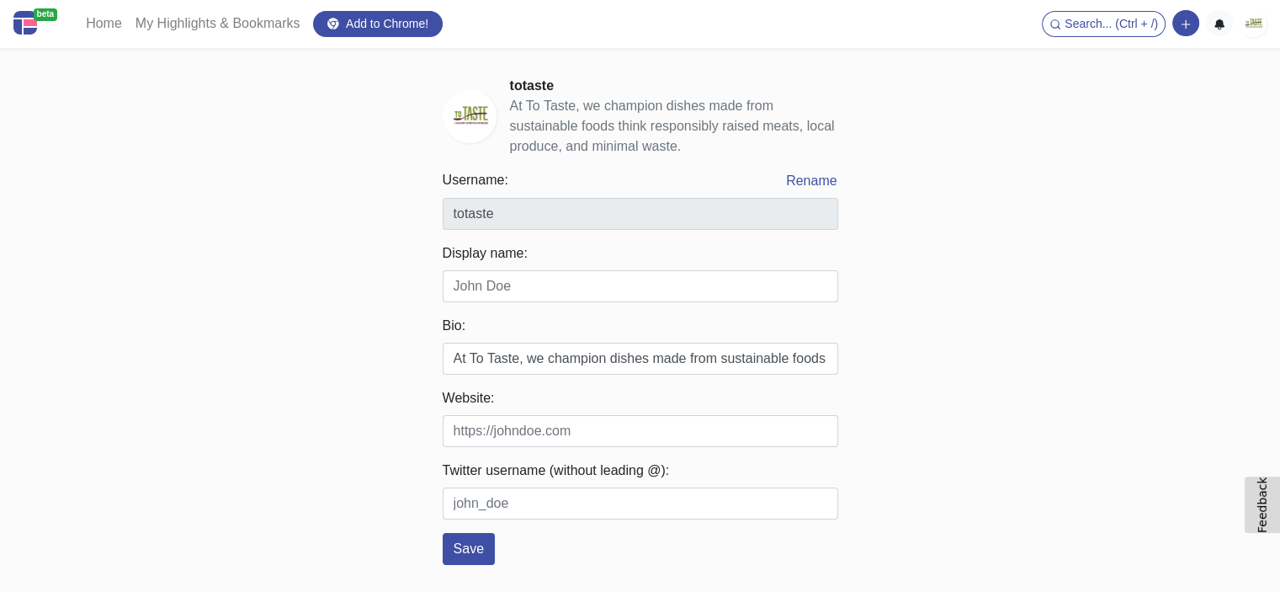
click at [1256, 29] on img at bounding box center [1253, 23] width 27 height 27
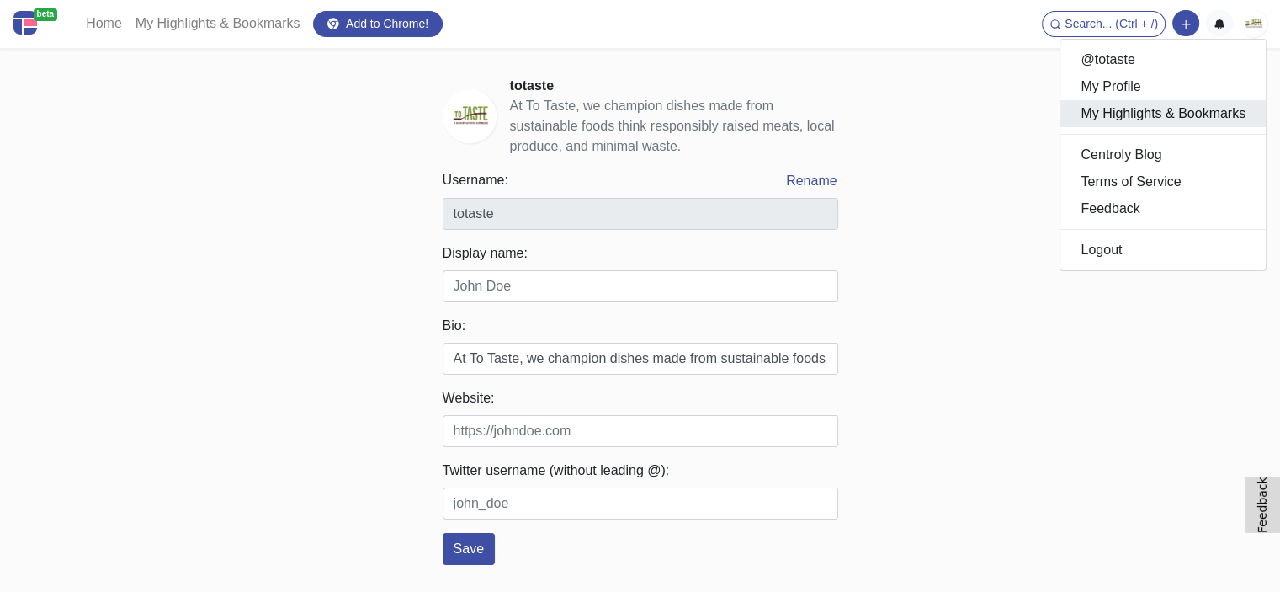
click at [1175, 114] on link "My Highlights & Bookmarks" at bounding box center [1163, 113] width 205 height 27
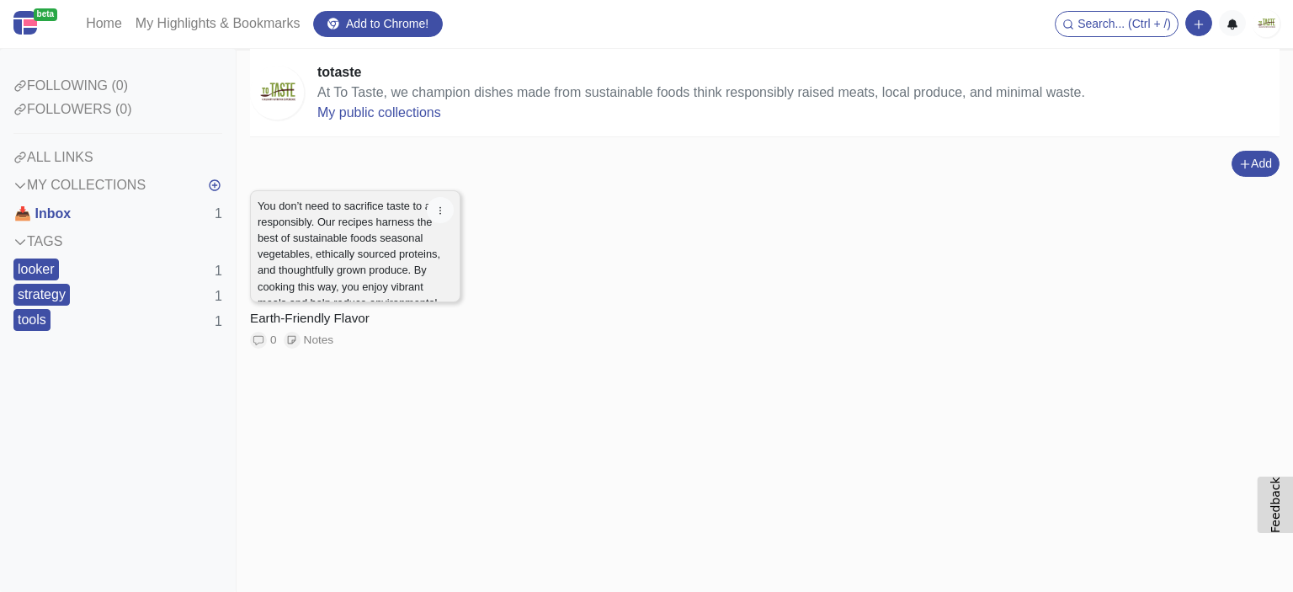
click at [402, 237] on p "You don’t need to sacrifice taste to act responsibly. Our recipes harness the b…" at bounding box center [355, 279] width 195 height 162
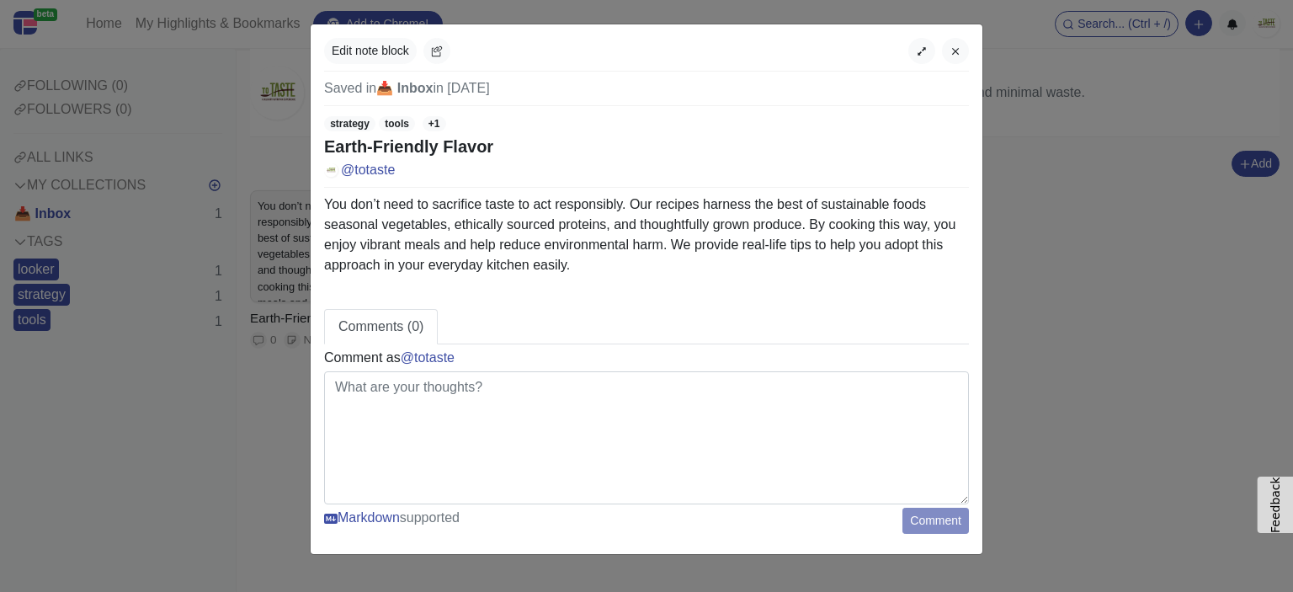
click at [583, 258] on p "You don’t need to sacrifice taste to act responsibly. Our recipes harness the b…" at bounding box center [646, 234] width 645 height 81
click at [508, 266] on p "You don’t need to sacrifice taste to act responsibly. Our recipes harness the b…" at bounding box center [646, 234] width 645 height 81
click at [370, 212] on p "You don’t need to sacrifice taste to act responsibly. Our recipes harness the b…" at bounding box center [646, 234] width 645 height 81
click at [960, 48] on icon "button" at bounding box center [956, 51] width 12 height 12
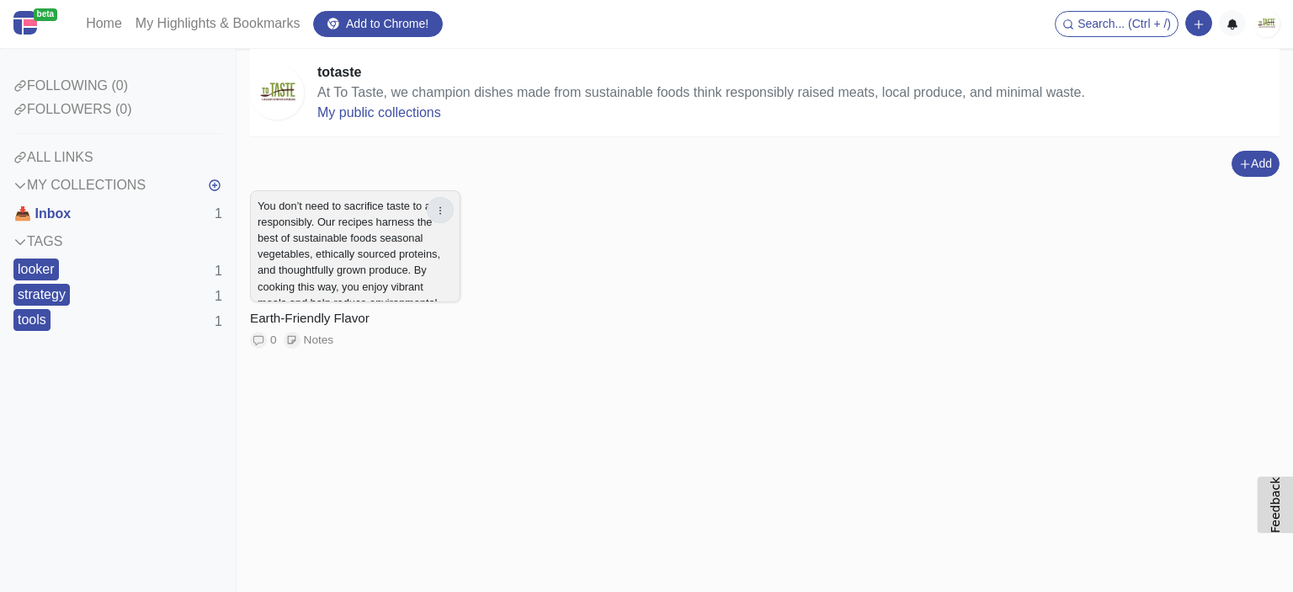
click at [439, 216] on icon "button" at bounding box center [440, 211] width 12 height 12
click at [394, 231] on ul "Edit Delete" at bounding box center [385, 258] width 135 height 69
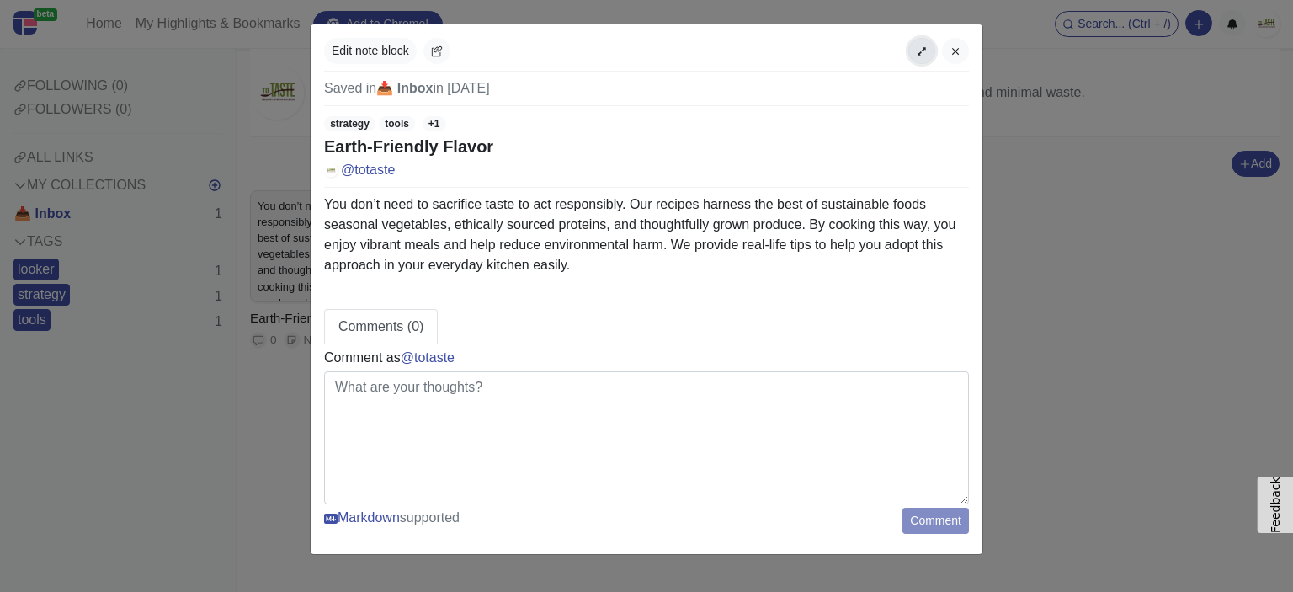
click at [929, 53] on button "button" at bounding box center [921, 51] width 27 height 26
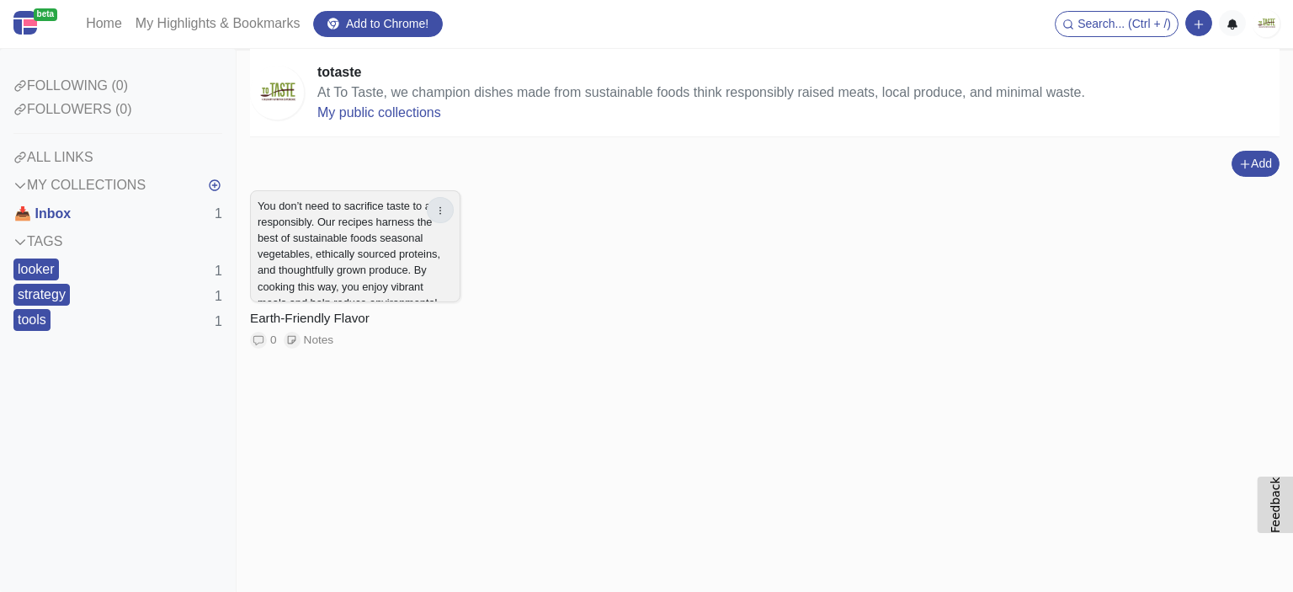
click at [438, 205] on button "button" at bounding box center [440, 210] width 27 height 26
click at [430, 236] on link "Edit" at bounding box center [385, 244] width 133 height 27
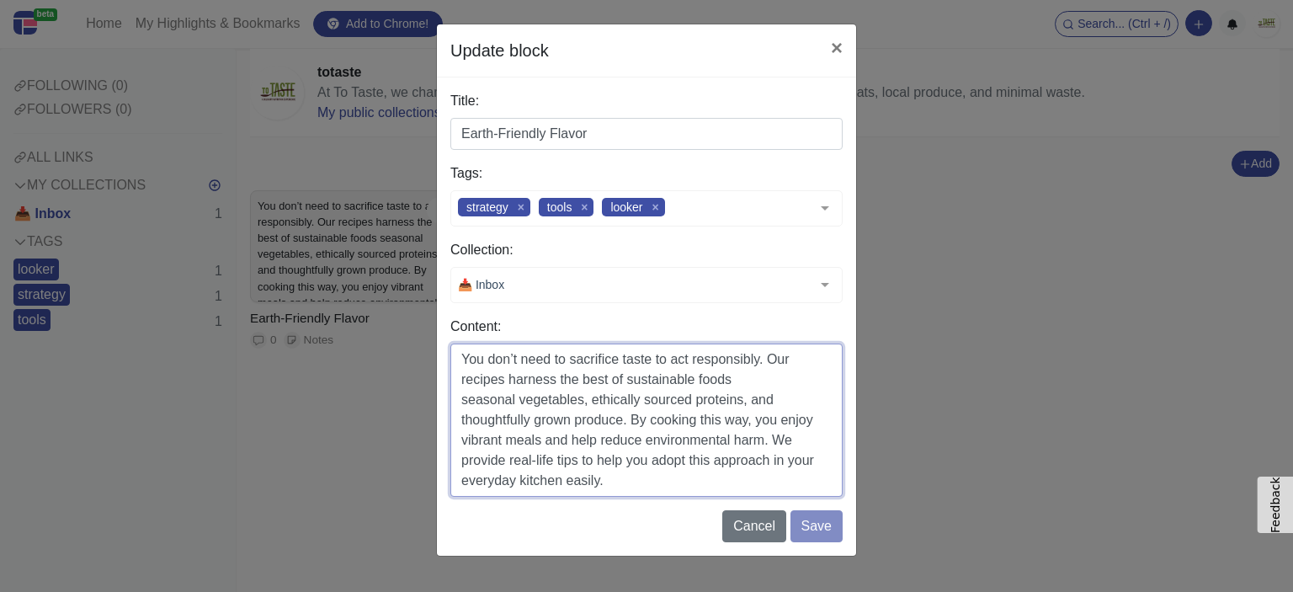
click at [649, 477] on textarea "You don’t need to sacrifice taste to act responsibly. Our recipes harness the b…" at bounding box center [646, 419] width 392 height 153
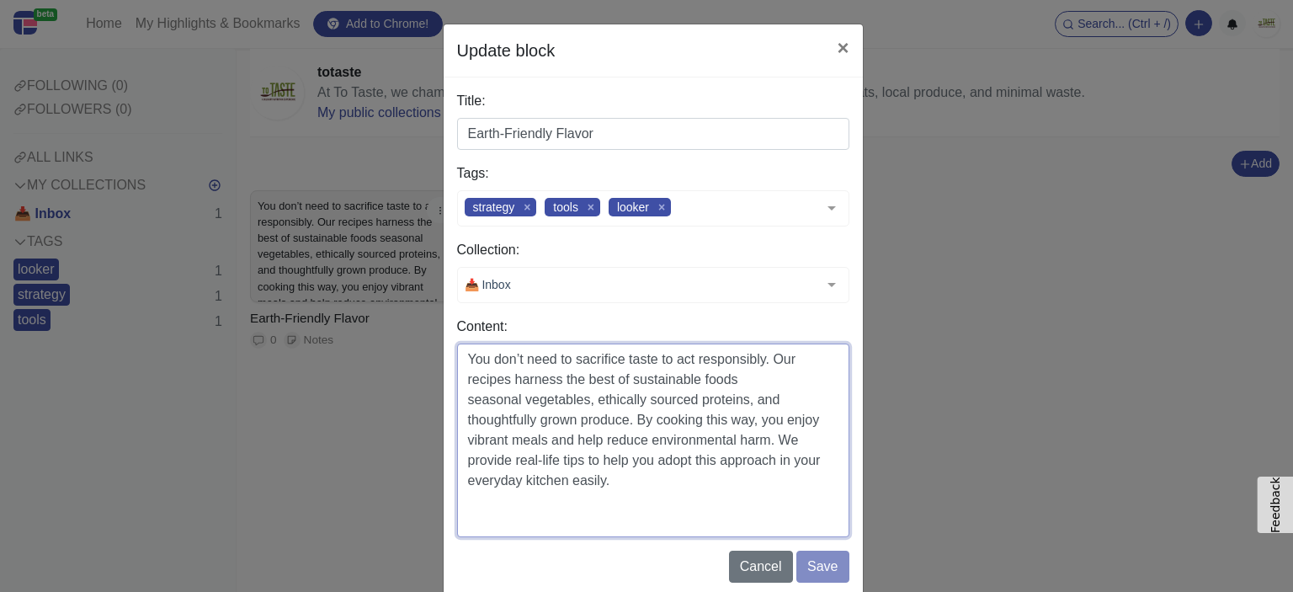
click at [532, 517] on textarea "You don’t need to sacrifice taste to act responsibly. Our recipes harness the b…" at bounding box center [653, 440] width 392 height 194
paste textarea "[URL][DOMAIN_NAME]"
click at [723, 518] on textarea "You don’t need to sacrifice taste to act responsibly. Our recipes harness the b…" at bounding box center [653, 440] width 392 height 194
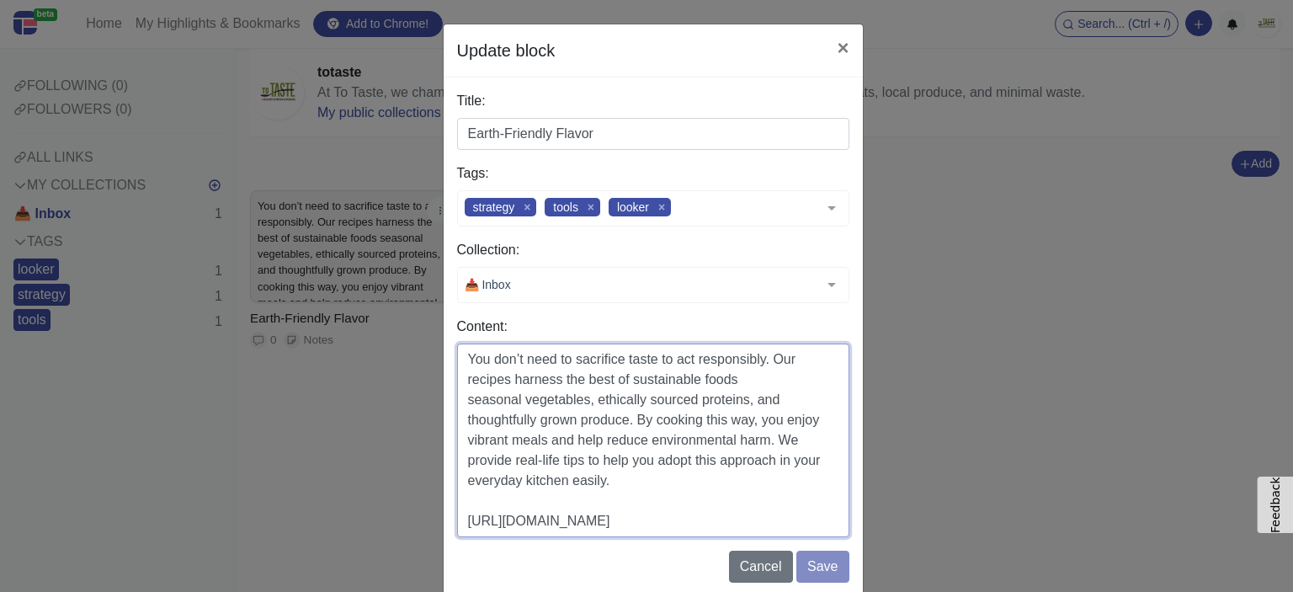
click at [723, 518] on textarea "You don’t need to sacrifice taste to act responsibly. Our recipes harness the b…" at bounding box center [653, 440] width 392 height 194
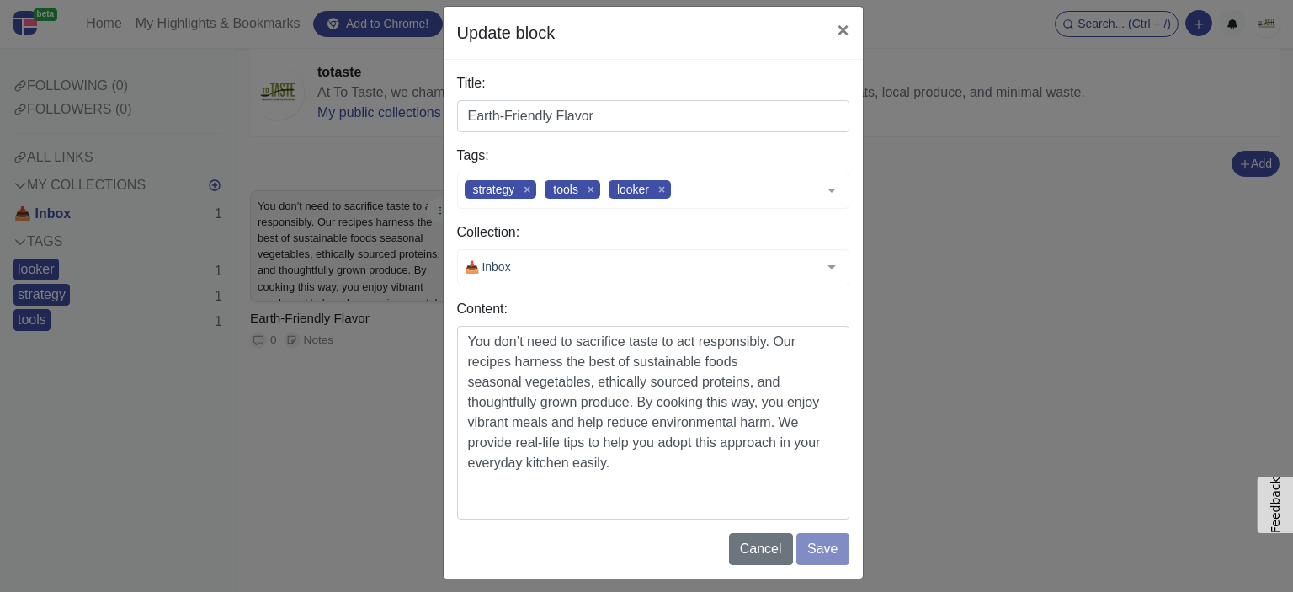
scroll to position [26, 0]
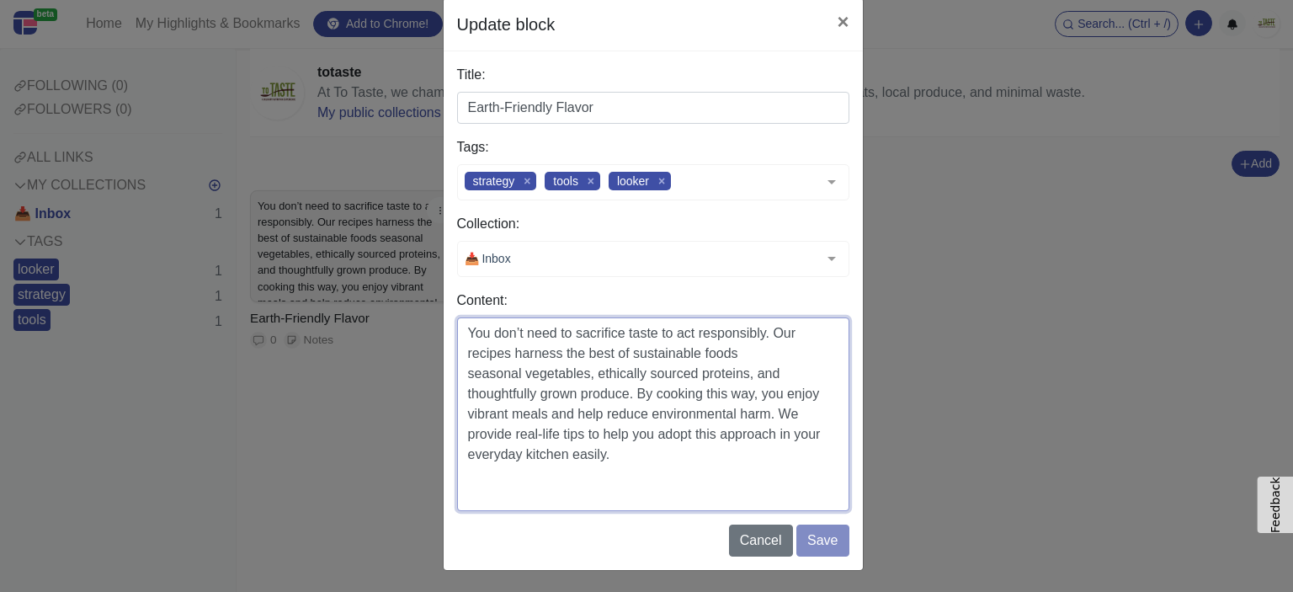
click at [650, 483] on textarea "You don’t need to sacrifice taste to act responsibly. Our recipes harness the b…" at bounding box center [653, 414] width 392 height 194
paste textarea "[URL][DOMAIN_NAME]"
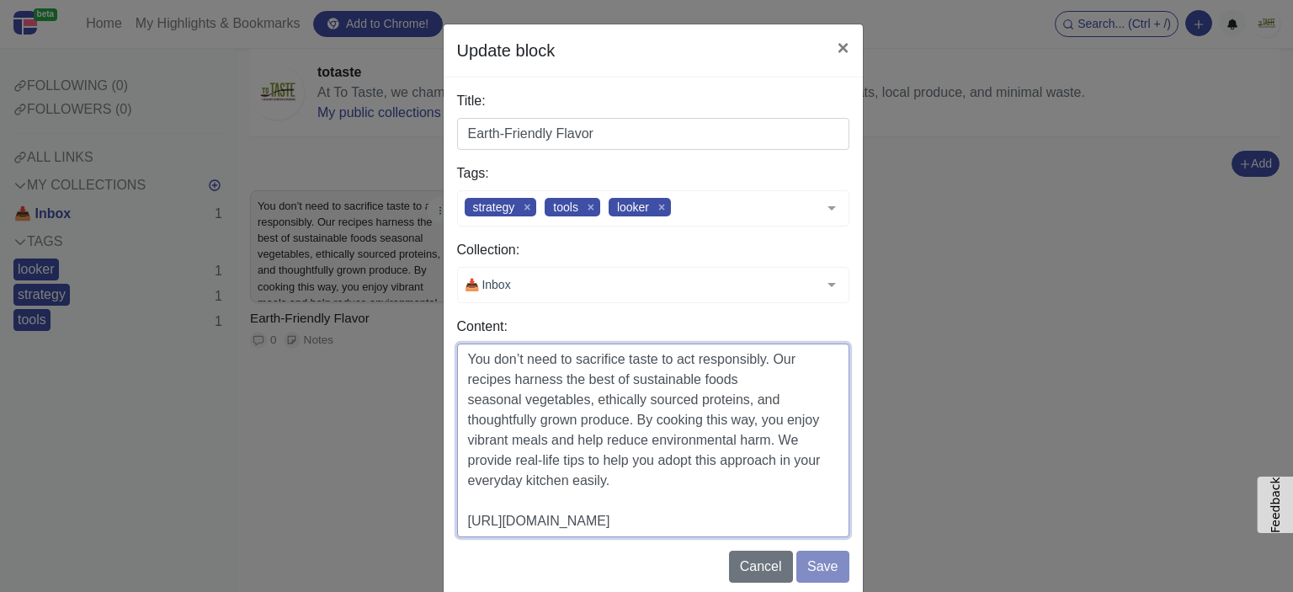
type textarea "You don’t need to sacrifice taste to act responsibly. Our recipes harness the b…"
click at [833, 56] on button "×" at bounding box center [842, 47] width 39 height 47
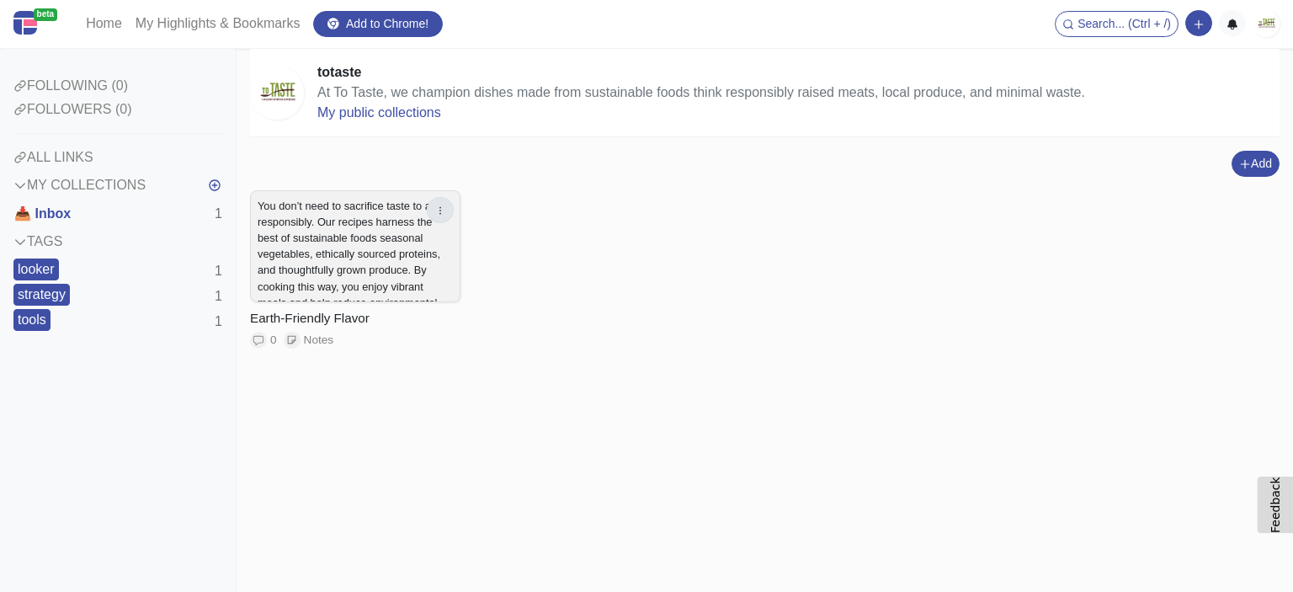
click at [444, 210] on icon "button" at bounding box center [440, 211] width 12 height 12
click at [407, 235] on link "Edit" at bounding box center [385, 244] width 133 height 27
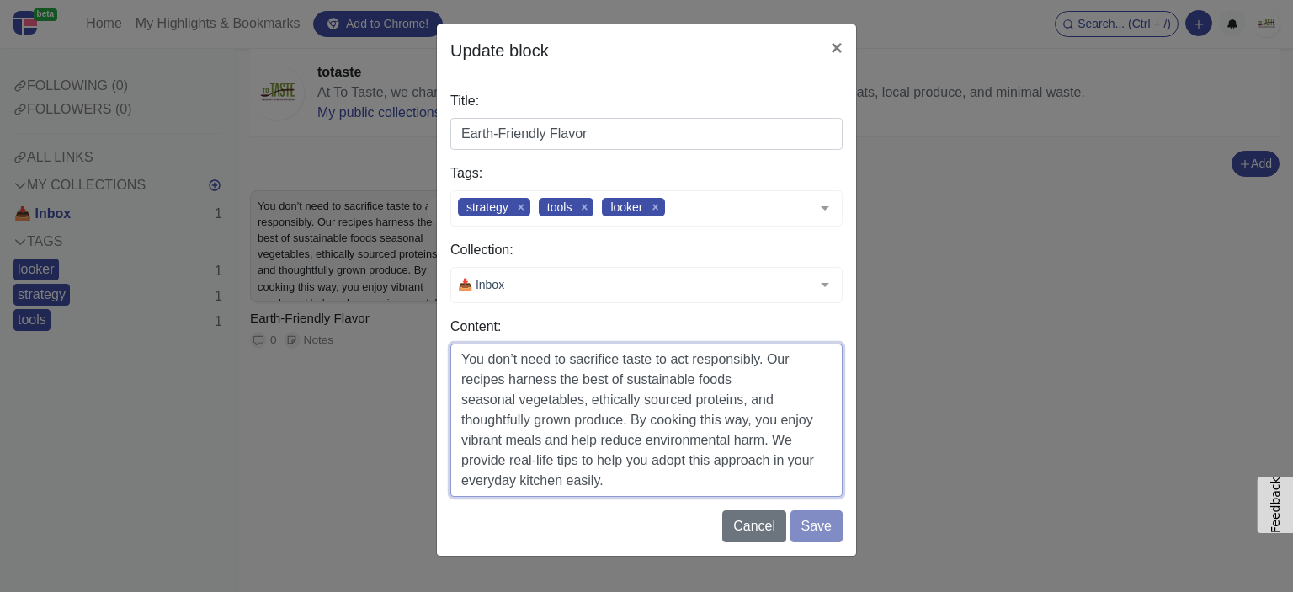
click at [639, 483] on textarea "You don’t need to sacrifice taste to act responsibly. Our recipes harness the b…" at bounding box center [646, 419] width 392 height 153
paste textarea "[URL][DOMAIN_NAME]"
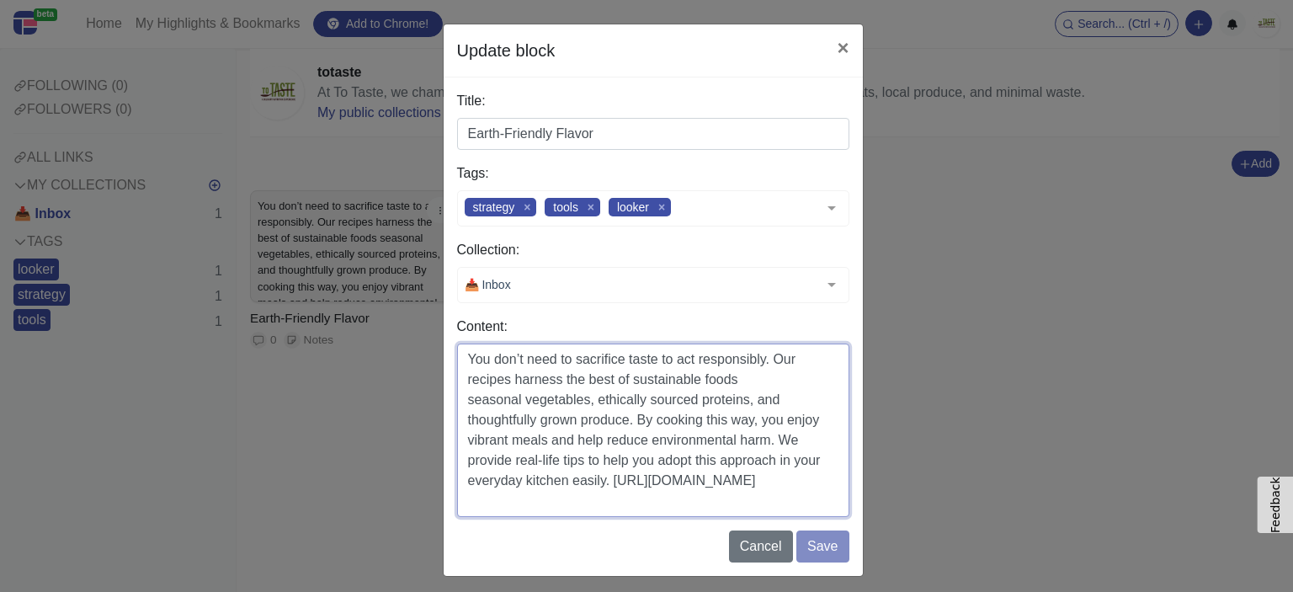
type textarea "You don’t need to sacrifice taste to act responsibly. Our recipes harness the b…"
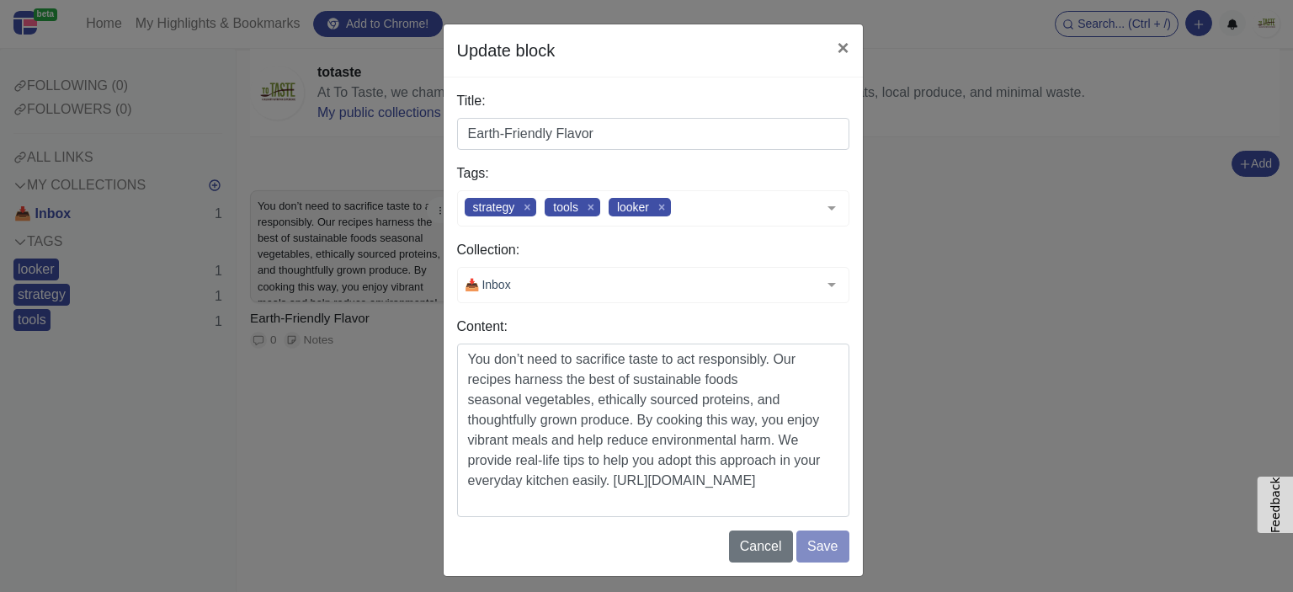
click at [586, 284] on div "📥 Inbox" at bounding box center [653, 285] width 392 height 36
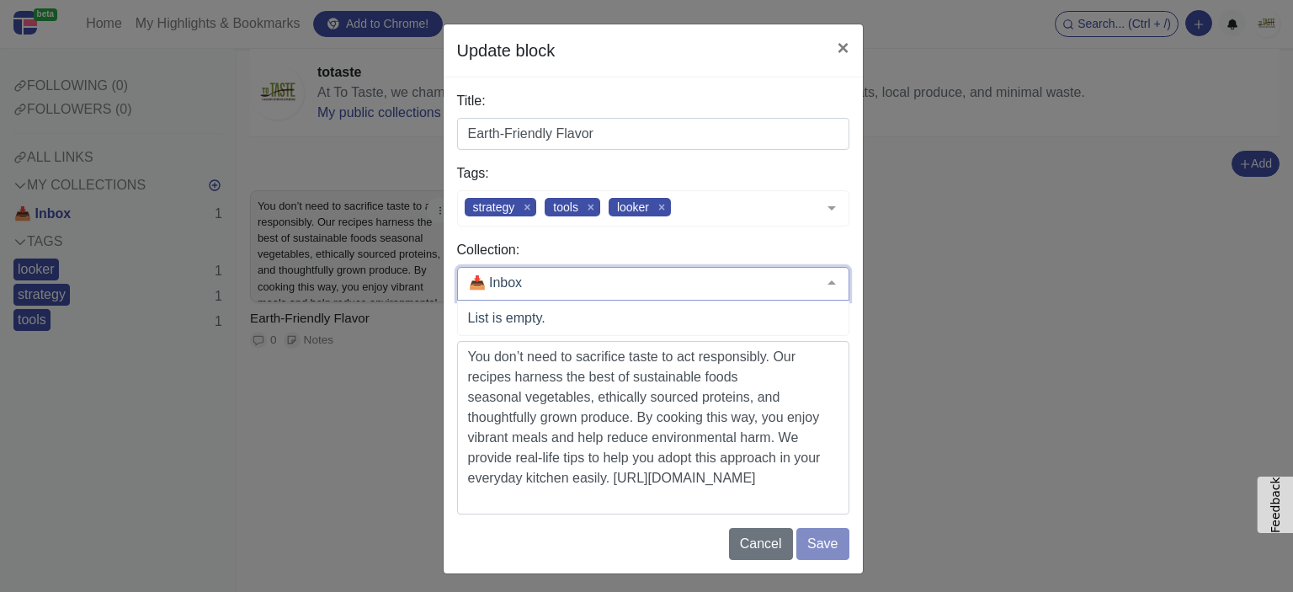
click at [515, 309] on span "List is empty." at bounding box center [653, 318] width 391 height 34
click at [793, 288] on input "text" at bounding box center [640, 282] width 350 height 17
click at [835, 279] on div at bounding box center [832, 284] width 34 height 32
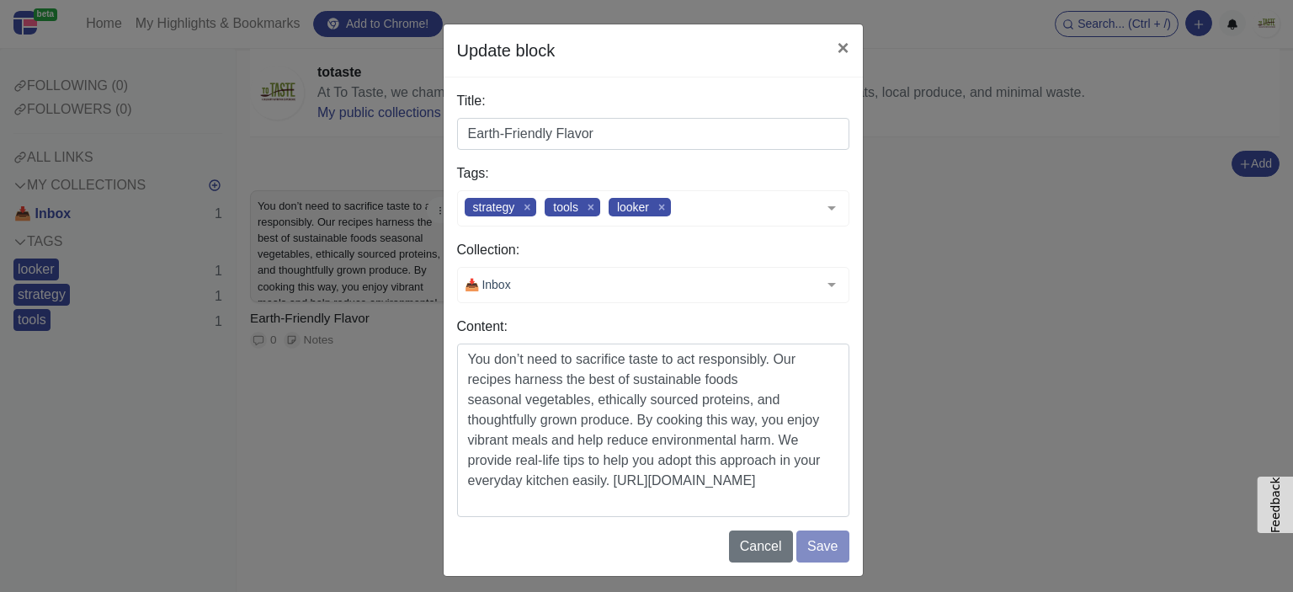
click at [534, 278] on div "📥 Inbox" at bounding box center [653, 285] width 392 height 36
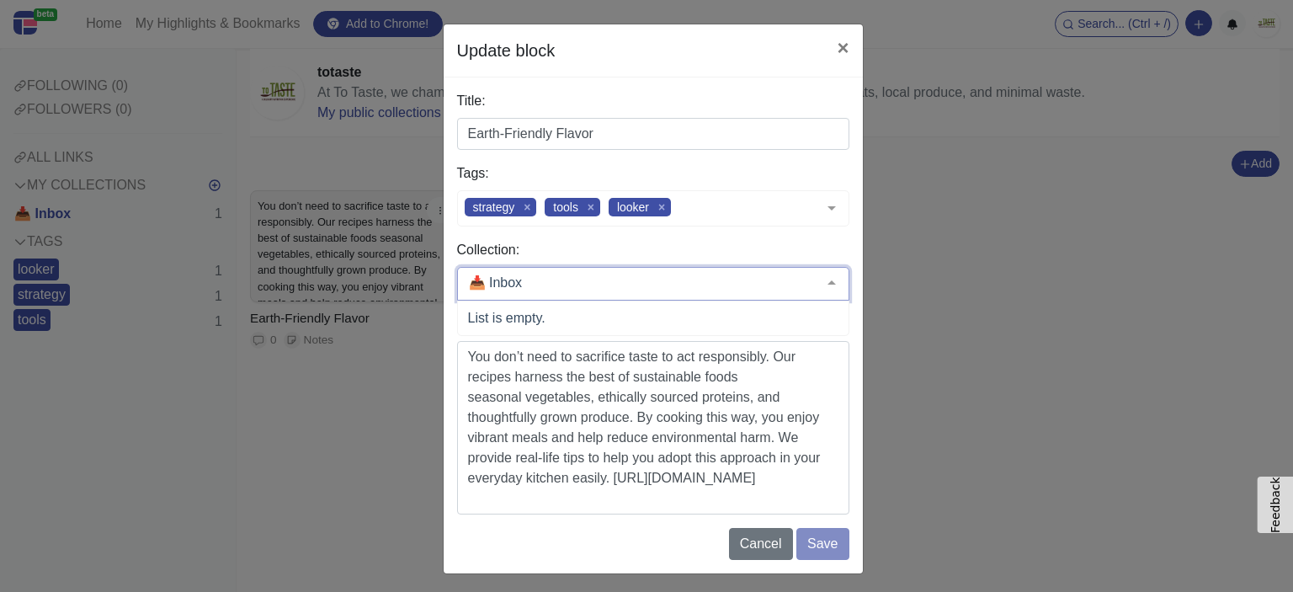
click at [547, 324] on span "List is empty." at bounding box center [653, 318] width 391 height 34
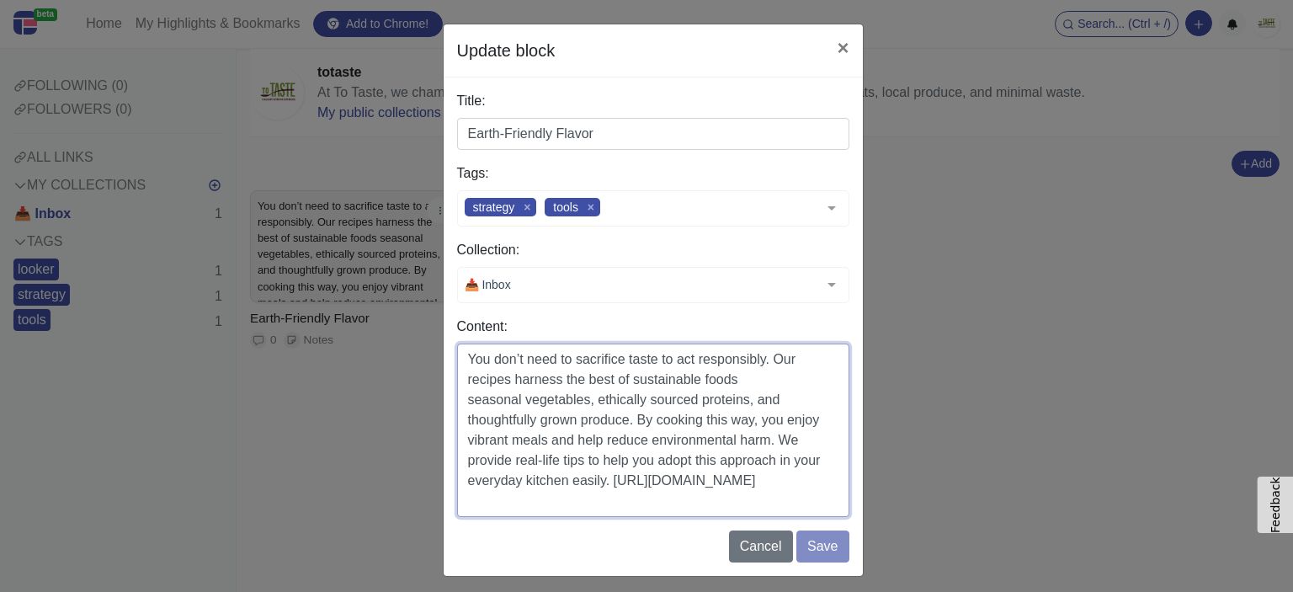
click at [828, 485] on textarea "You don’t need to sacrifice taste to act responsibly. Our recipes harness the b…" at bounding box center [653, 429] width 392 height 173
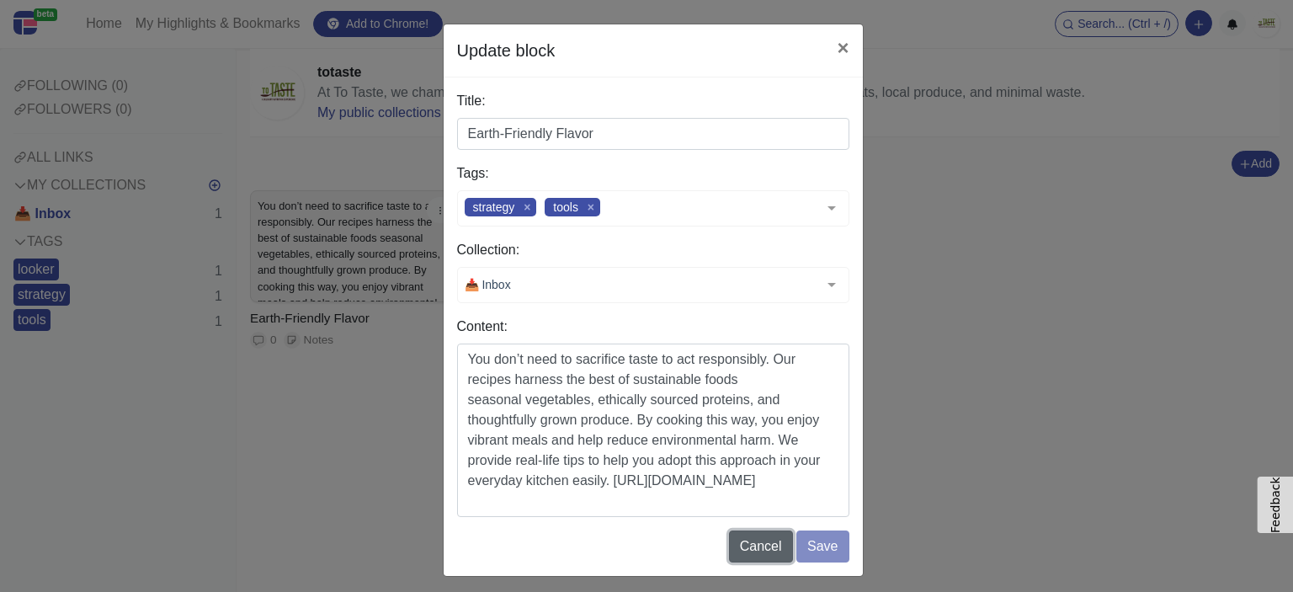
click at [743, 550] on button "Cancel" at bounding box center [761, 546] width 64 height 32
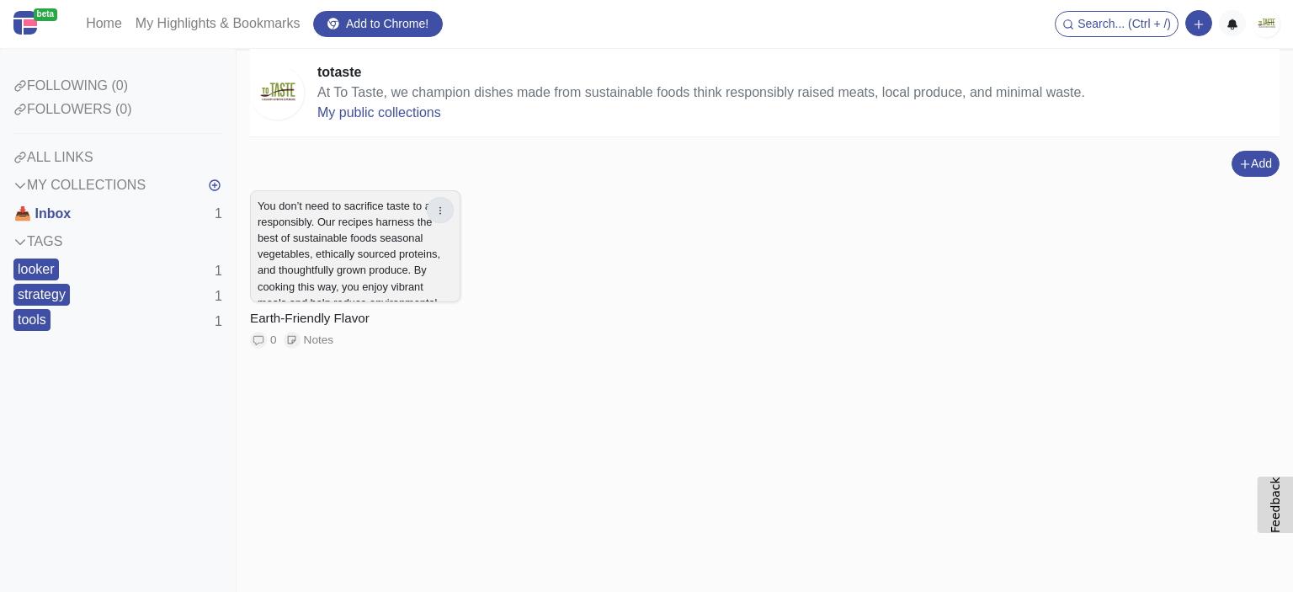
click at [429, 210] on button "button" at bounding box center [440, 210] width 27 height 26
click at [423, 261] on link "Delete" at bounding box center [385, 271] width 133 height 27
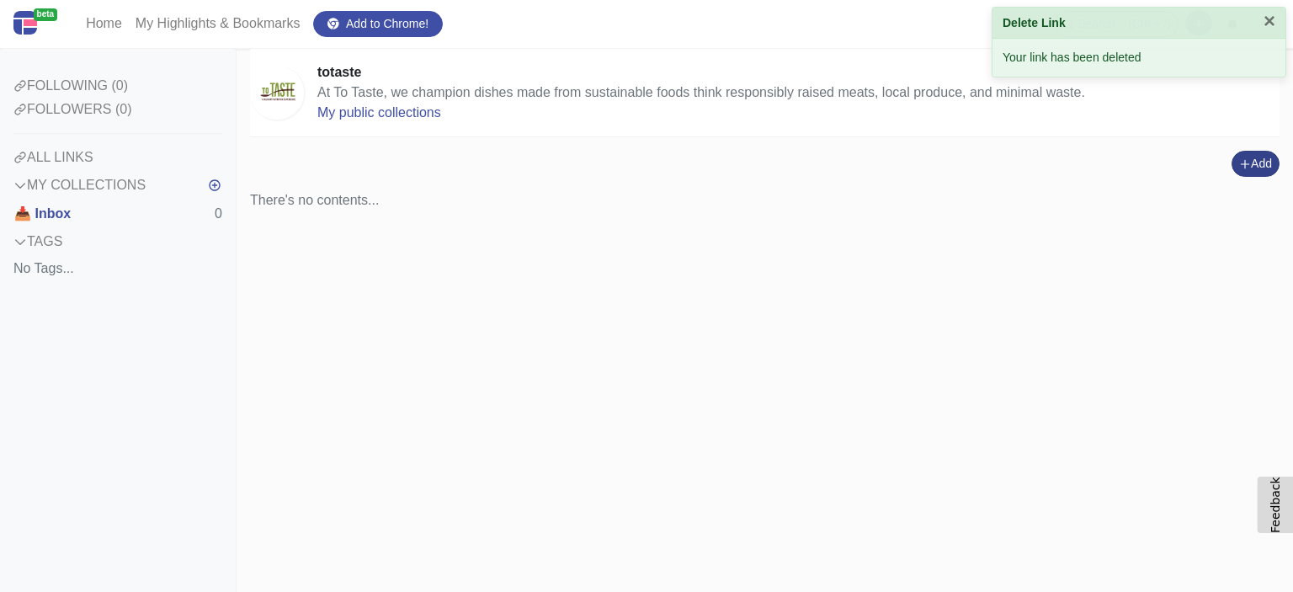
click at [1273, 161] on button "Add" at bounding box center [1256, 164] width 48 height 26
click at [1210, 134] on button "Add a note block" at bounding box center [1220, 129] width 141 height 27
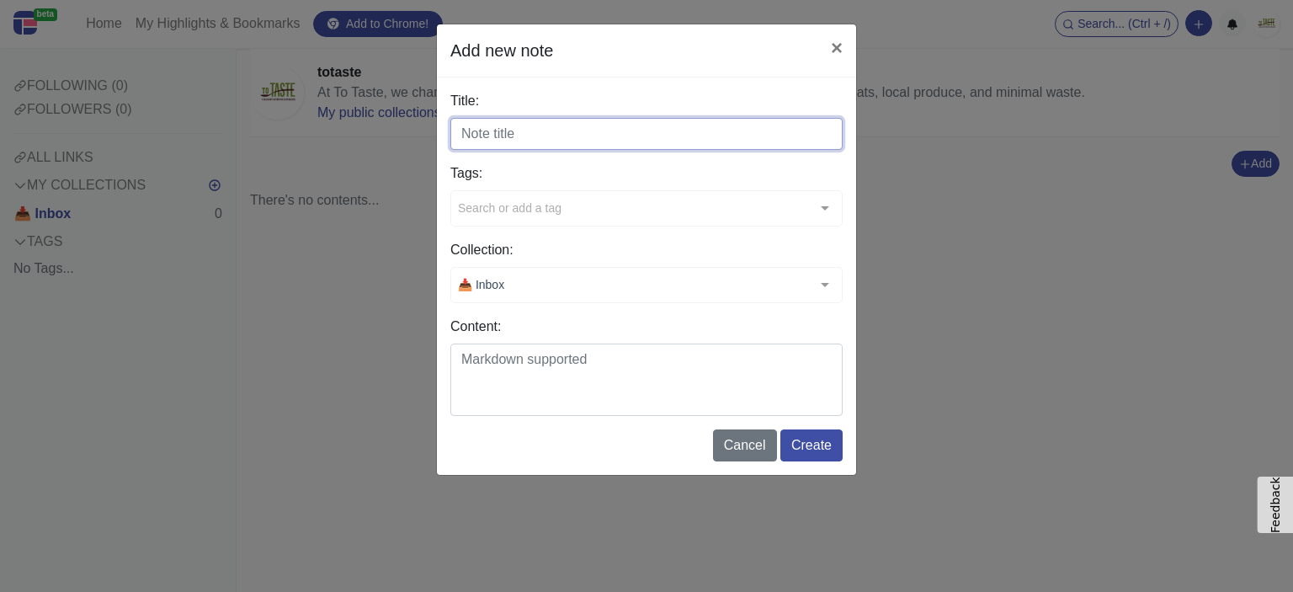
click at [479, 128] on input "Title:" at bounding box center [646, 134] width 392 height 32
paste input "Earth-Friendly Flavor"
type input "Earth-Friendly Flavor"
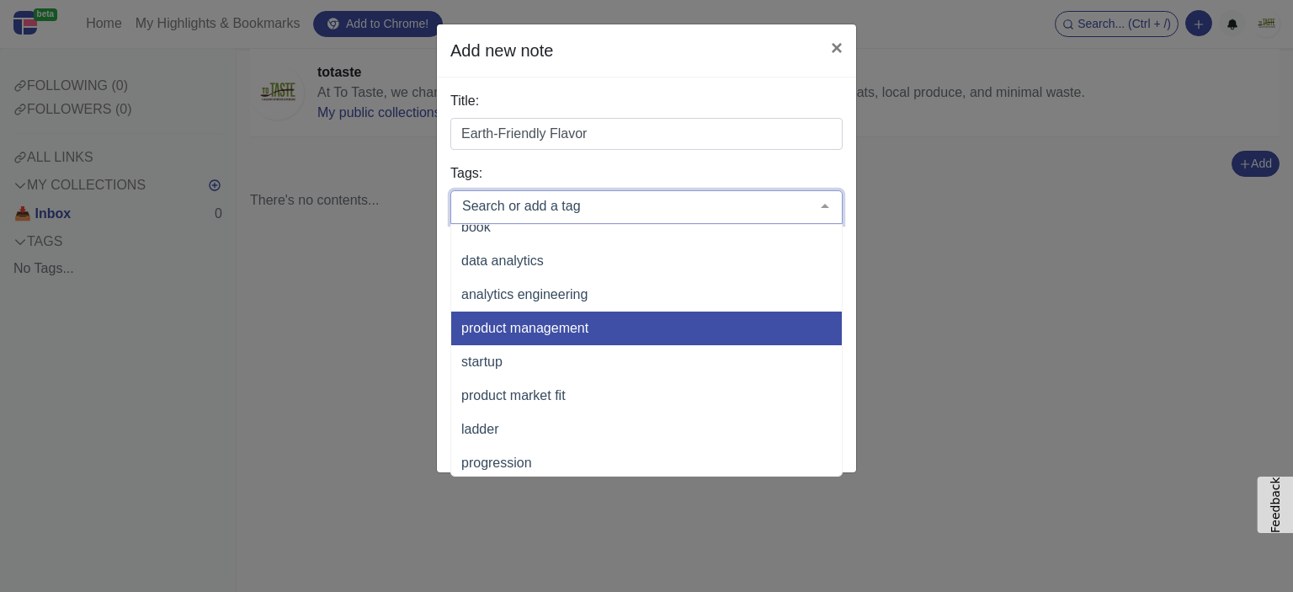
scroll to position [253, 0]
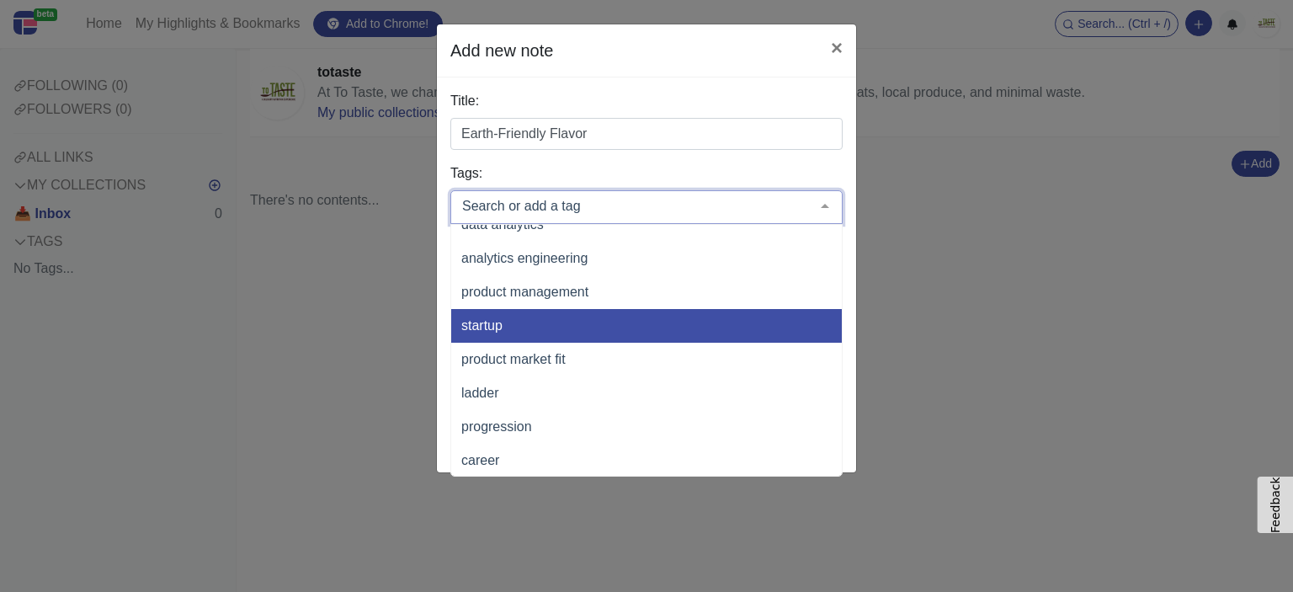
click at [493, 320] on span "startup" at bounding box center [481, 325] width 41 height 14
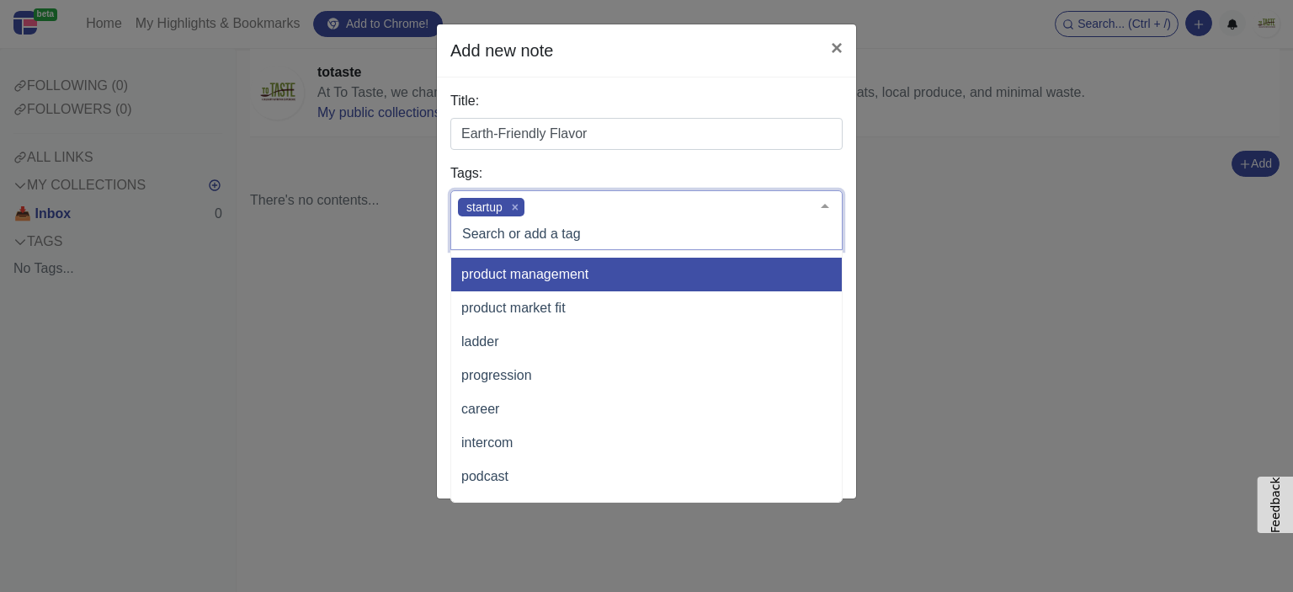
scroll to position [337, 0]
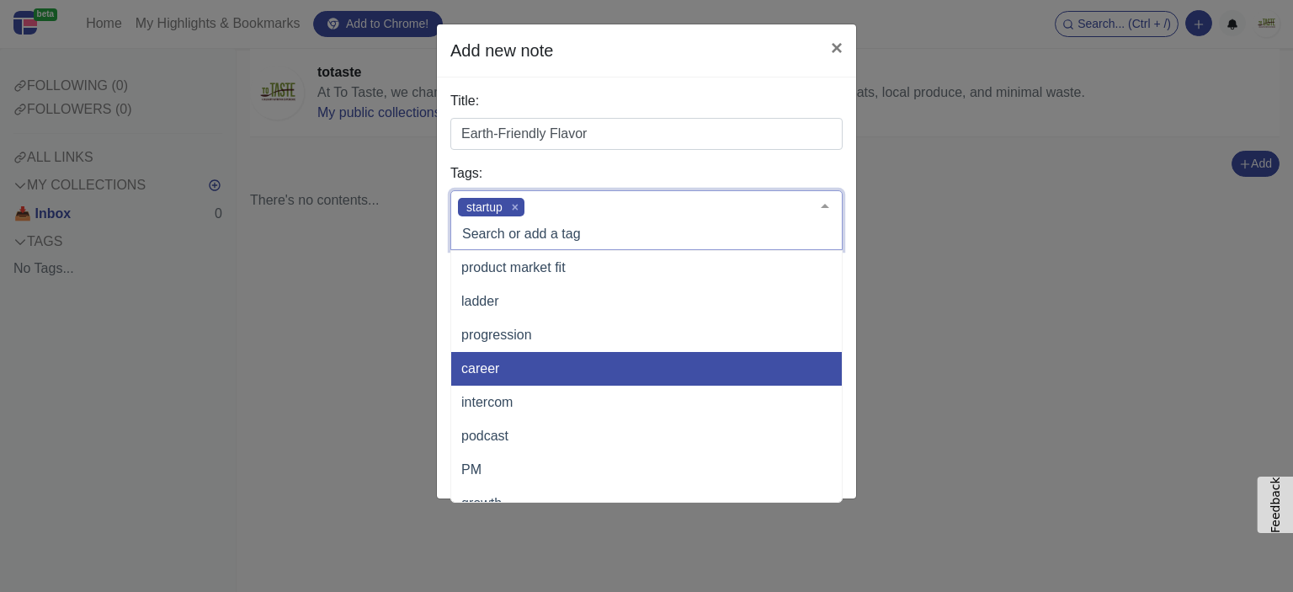
click at [493, 369] on span "career" at bounding box center [480, 368] width 38 height 14
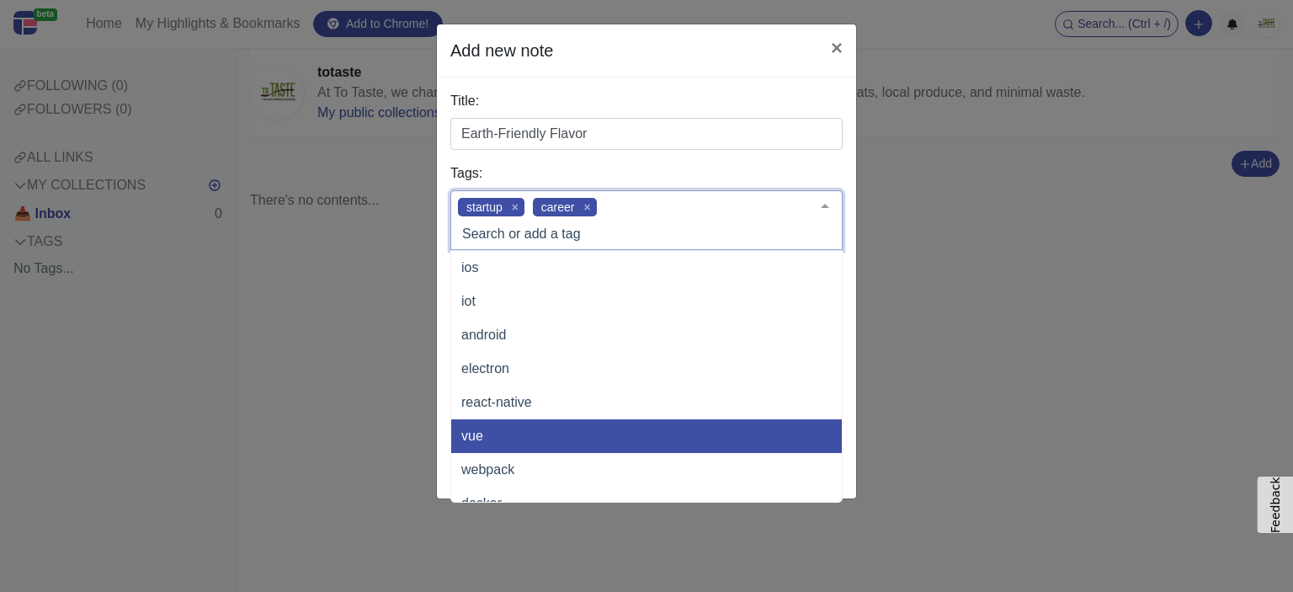
scroll to position [758, 0]
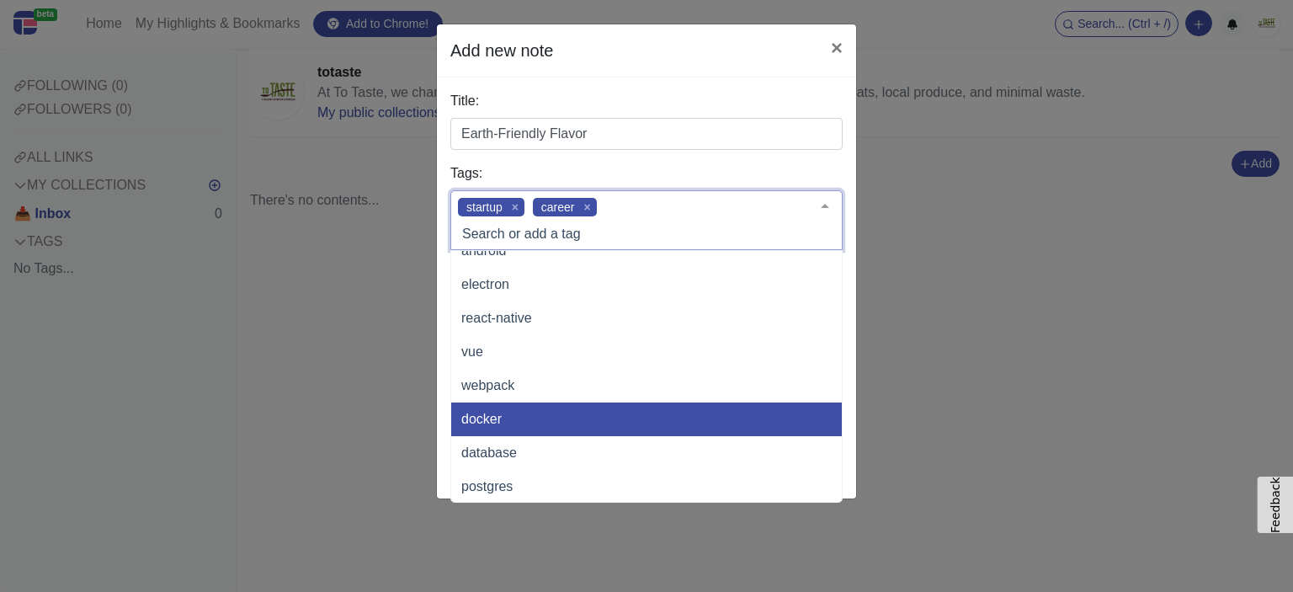
click at [497, 414] on span "docker" at bounding box center [481, 419] width 40 height 14
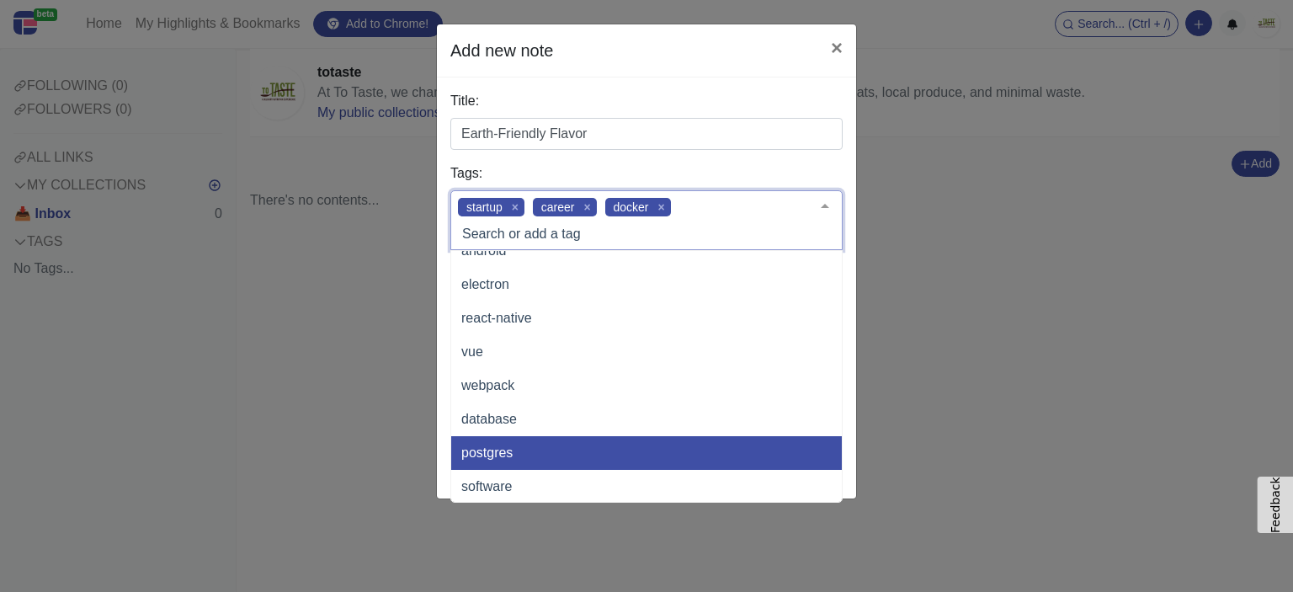
click at [380, 432] on div "Add new note × Title: Earth-Friendly Flavor Tags: startup career docker typescr…" at bounding box center [646, 296] width 1293 height 592
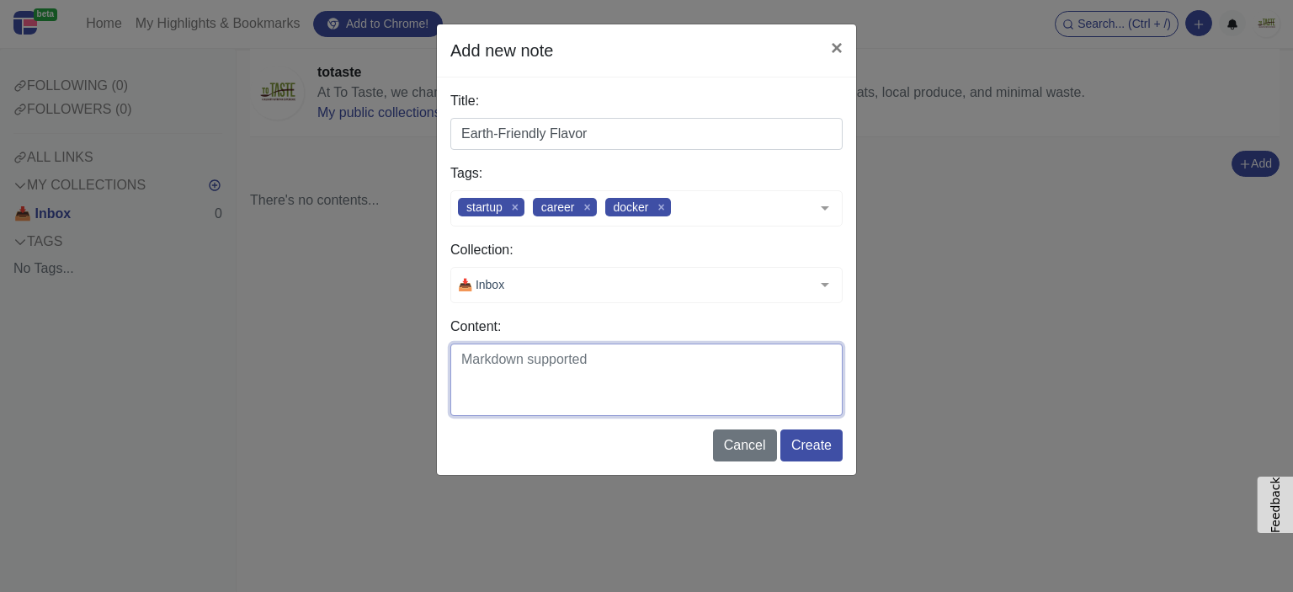
click at [502, 378] on textarea "Content:" at bounding box center [646, 379] width 392 height 72
click at [521, 387] on textarea "Content:" at bounding box center [646, 379] width 392 height 72
paste textarea "You don’t need to sacrifice taste to act responsibly. Our recipes harness the b…"
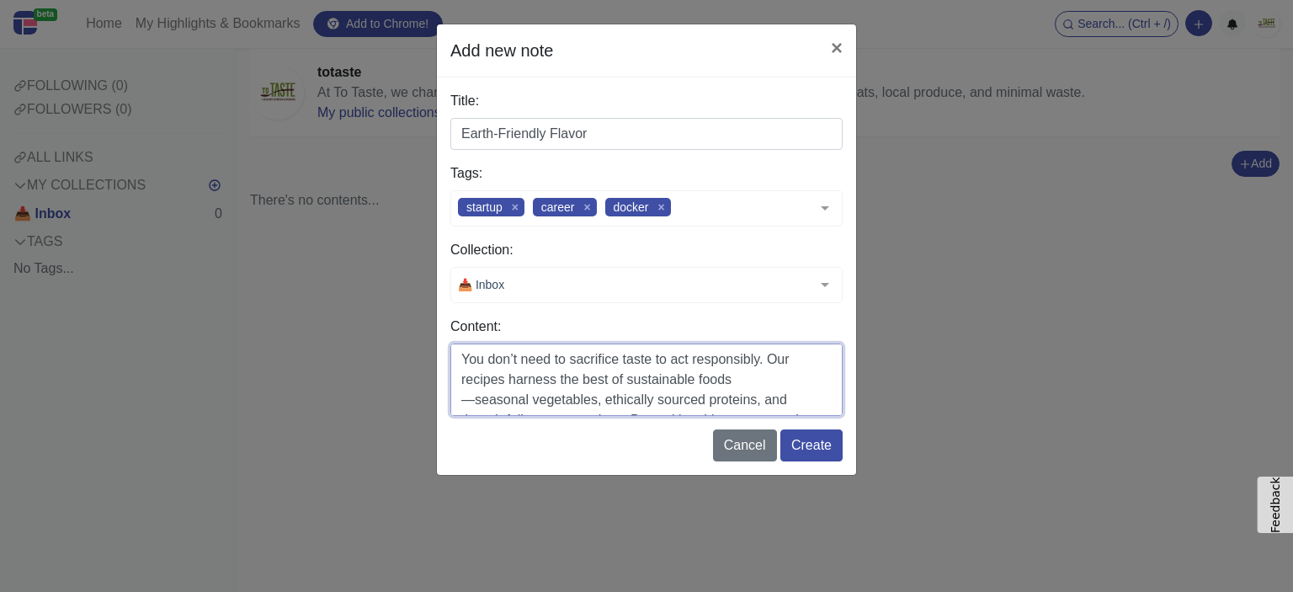
scroll to position [0, 0]
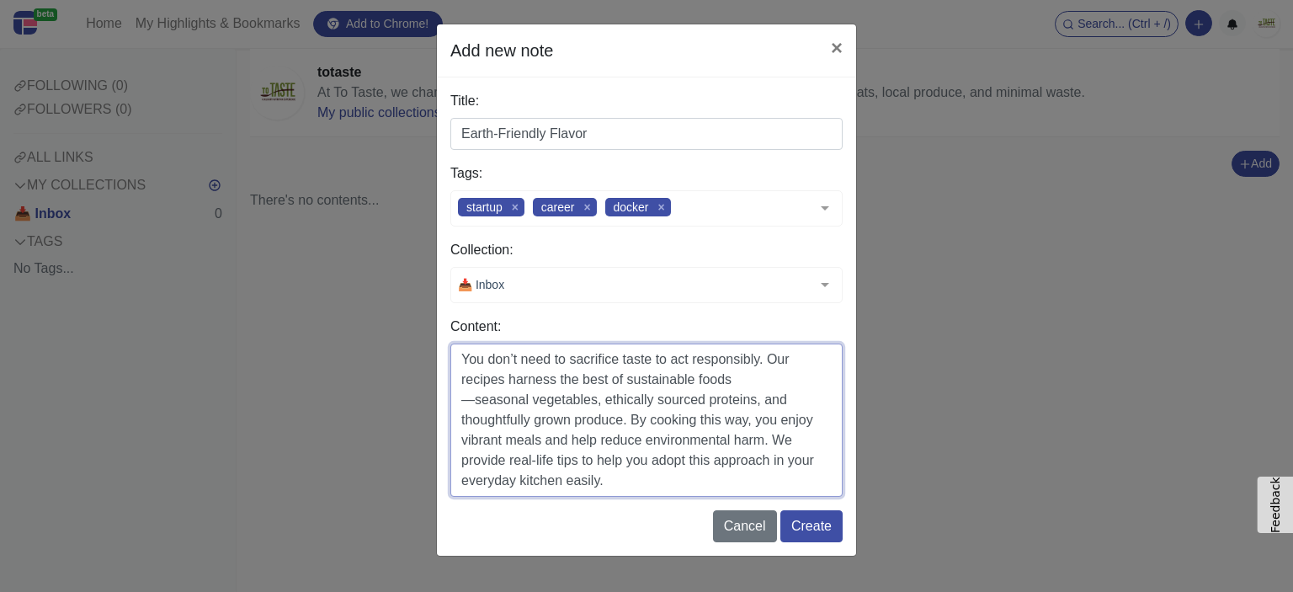
click at [473, 402] on textarea "You don’t need to sacrifice taste to act responsibly. Our recipes harness the b…" at bounding box center [646, 419] width 392 height 153
drag, startPoint x: 623, startPoint y: 375, endPoint x: 729, endPoint y: 372, distance: 106.1
click at [729, 372] on textarea "You don’t need to sacrifice taste to act responsibly. Our recipes harness the b…" at bounding box center [646, 419] width 392 height 153
drag, startPoint x: 710, startPoint y: 379, endPoint x: 744, endPoint y: 386, distance: 35.3
click at [744, 386] on textarea "You don’t need to sacrifice taste to act responsibly. Our recipes harness the b…" at bounding box center [646, 419] width 392 height 153
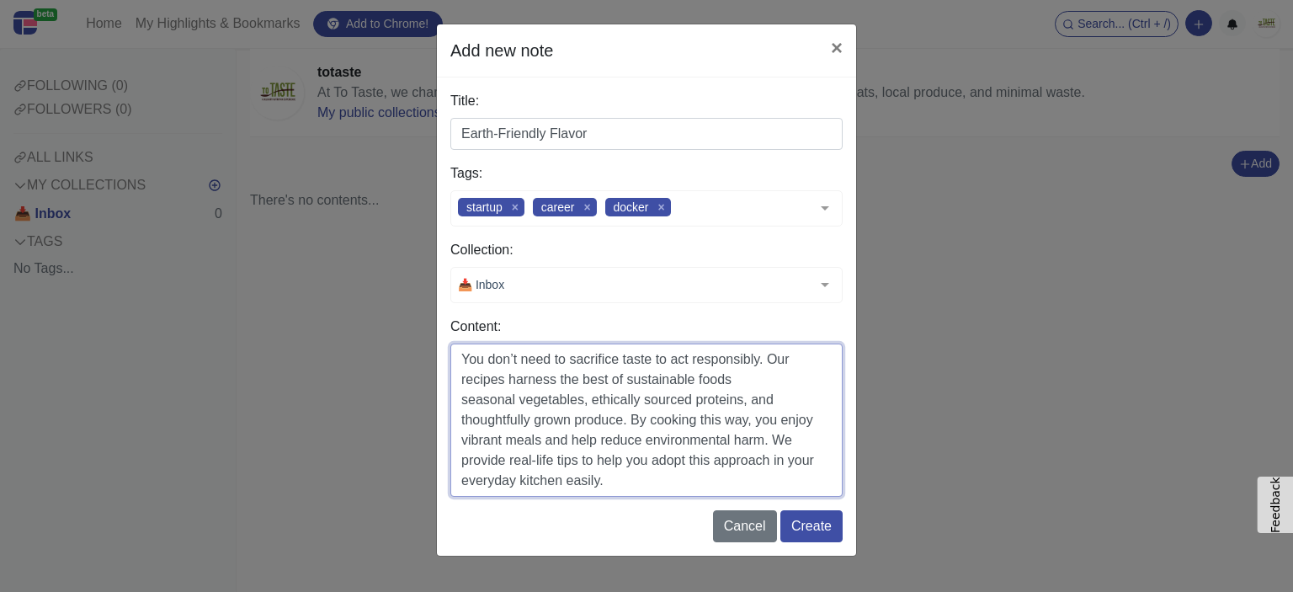
click at [744, 385] on textarea "You don’t need to sacrifice taste to act responsibly. Our recipes harness the b…" at bounding box center [646, 419] width 392 height 153
click at [653, 485] on textarea "You don’t need to sacrifice taste to act responsibly. Our recipes harness the b…" at bounding box center [646, 419] width 392 height 153
paste textarea "[URL][DOMAIN_NAME]"
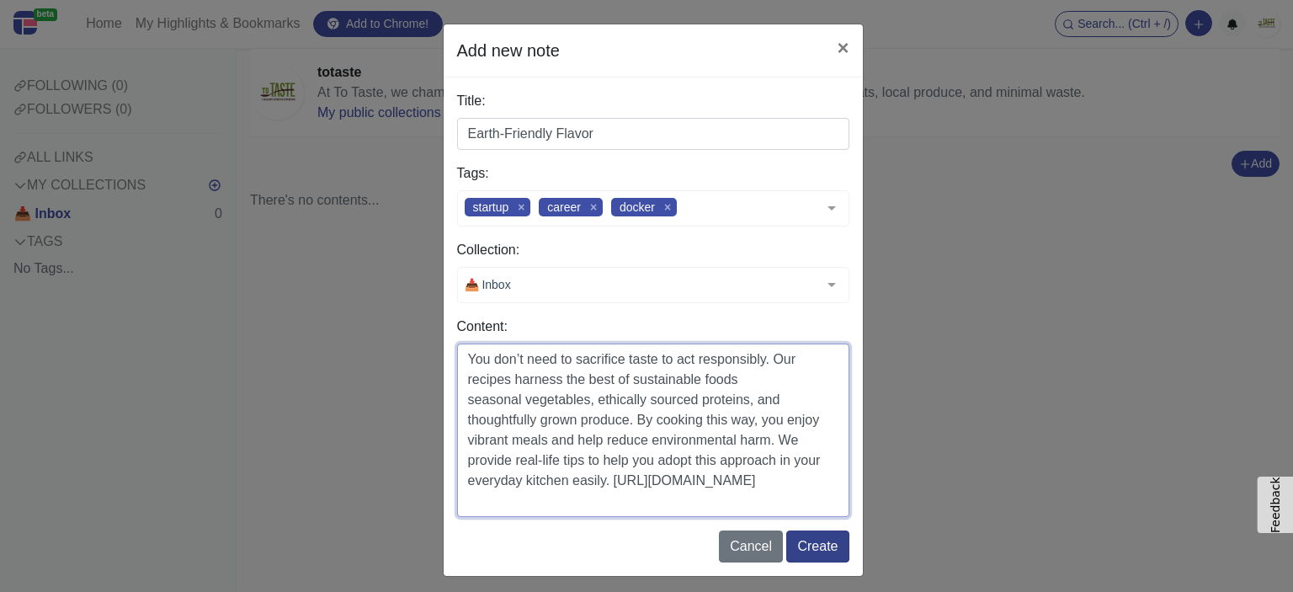
type textarea "You don’t need to sacrifice taste to act responsibly. Our recipes harness the b…"
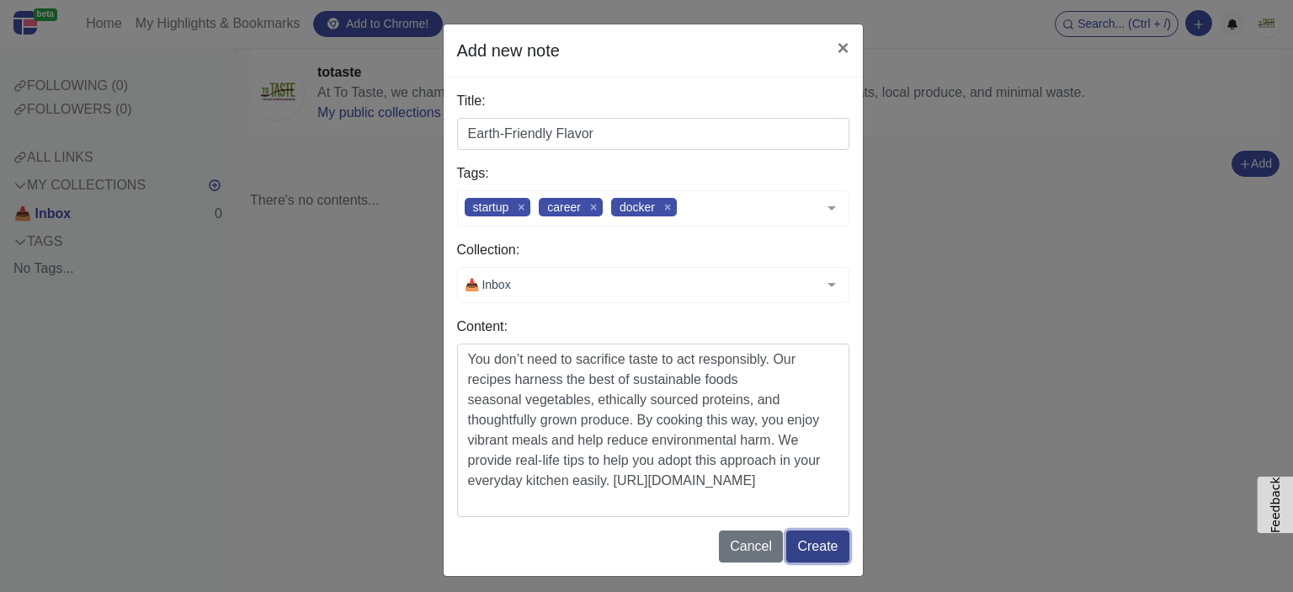
click at [808, 541] on button "Create" at bounding box center [817, 546] width 62 height 32
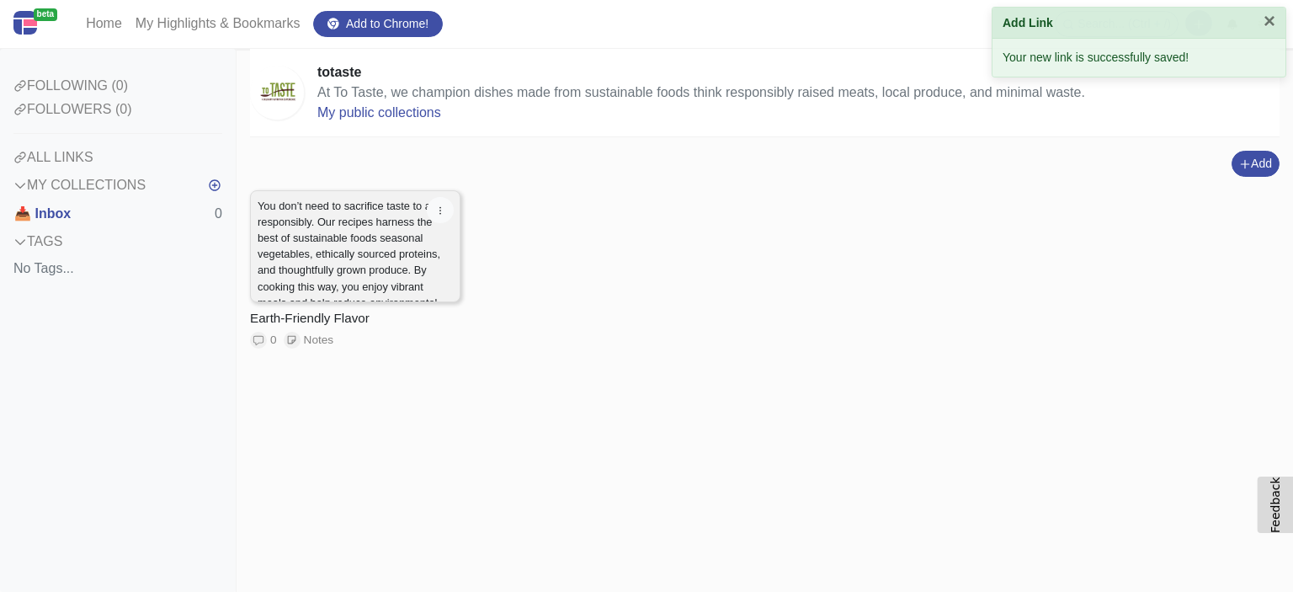
click at [283, 254] on p "You don’t need to sacrifice taste to act responsibly. Our recipes harness the b…" at bounding box center [355, 287] width 195 height 178
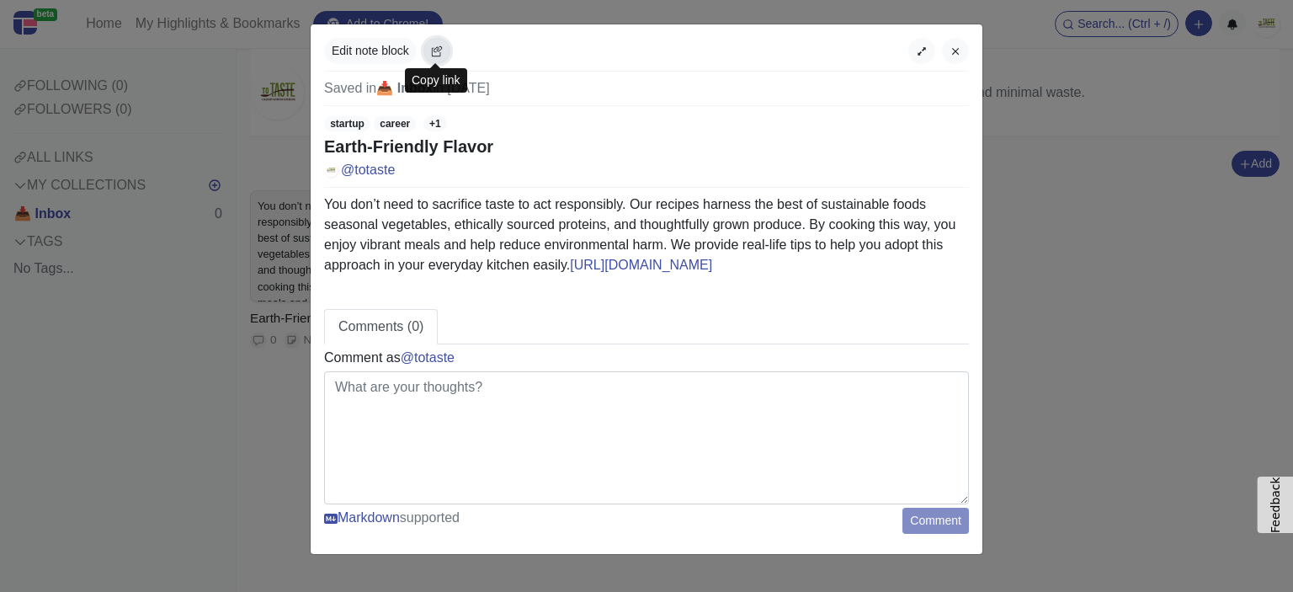
click at [439, 50] on icon "button" at bounding box center [437, 51] width 12 height 12
click at [463, 61] on div "Edit note block" at bounding box center [646, 55] width 645 height 34
drag, startPoint x: 444, startPoint y: 36, endPoint x: 438, endPoint y: 54, distance: 18.6
click at [438, 54] on div "Edit note block Saved in 📥 Inbox in [DATE] startup career +1 Earth-Friendly Fla…" at bounding box center [647, 288] width 672 height 529
click at [438, 54] on icon "button" at bounding box center [437, 51] width 12 height 12
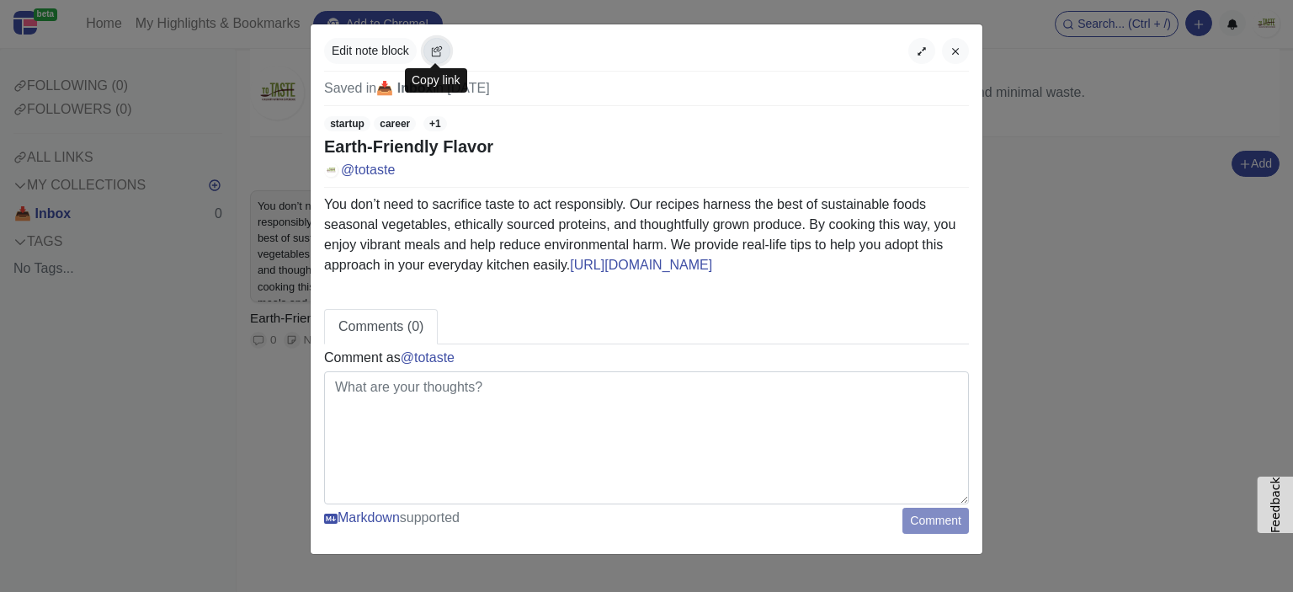
click at [436, 54] on icon "button" at bounding box center [437, 51] width 12 height 12
click at [442, 47] on icon "button" at bounding box center [437, 51] width 12 height 12
click at [441, 51] on icon "button" at bounding box center [437, 51] width 12 height 12
click at [941, 53] on div at bounding box center [938, 51] width 61 height 26
click at [962, 56] on button "button" at bounding box center [955, 51] width 27 height 26
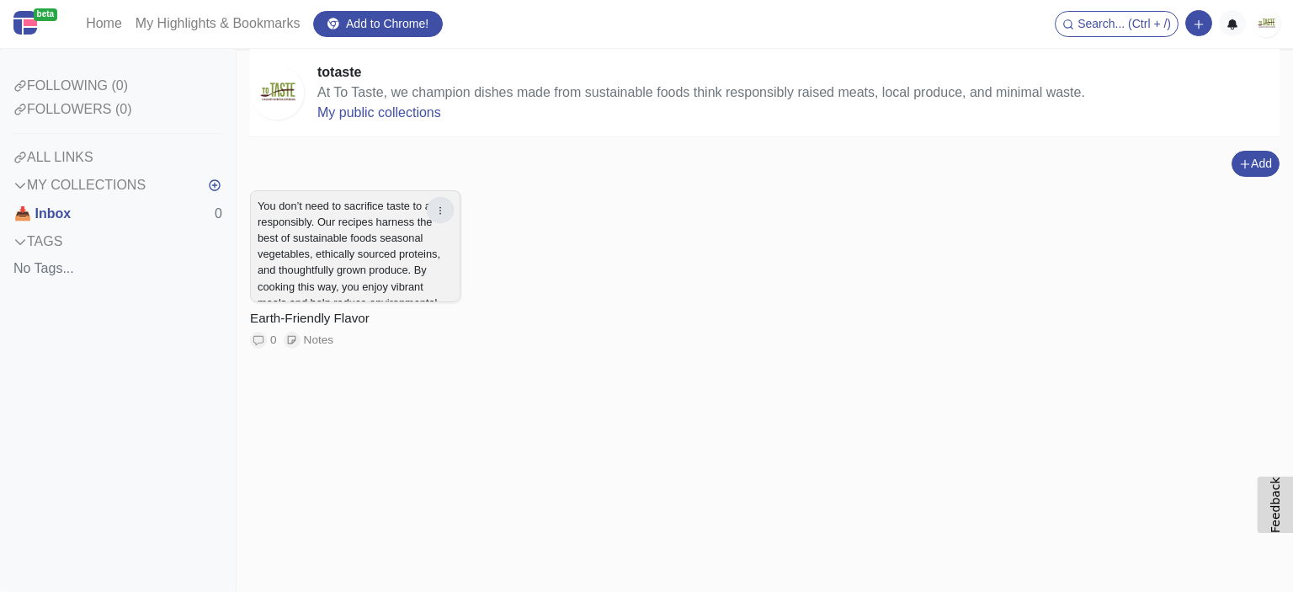
click at [444, 201] on button "button" at bounding box center [440, 210] width 27 height 26
click at [897, 194] on div "You don’t need to sacrifice taste to act responsibly. Our recipes harness the b…" at bounding box center [764, 294] width 1029 height 209
click at [374, 211] on p "You don’t need to sacrifice taste to act responsibly. Our recipes harness the b…" at bounding box center [355, 287] width 195 height 178
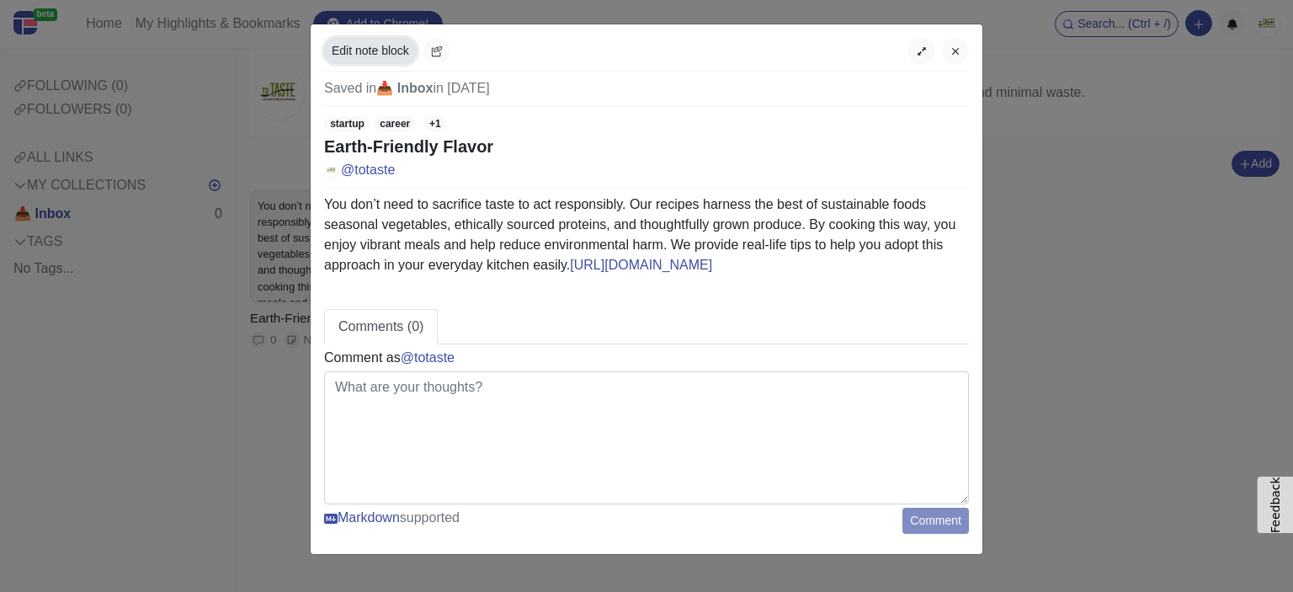
click at [382, 60] on button "Edit note block" at bounding box center [370, 51] width 93 height 26
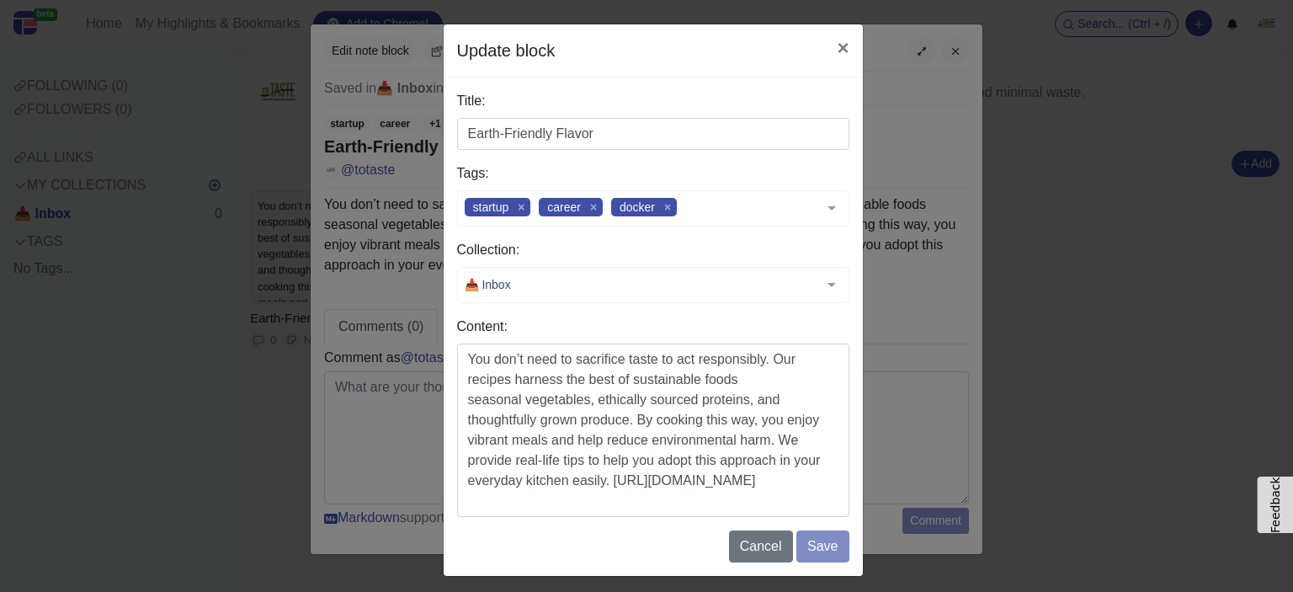
click at [586, 278] on div "📥 Inbox" at bounding box center [653, 285] width 392 height 36
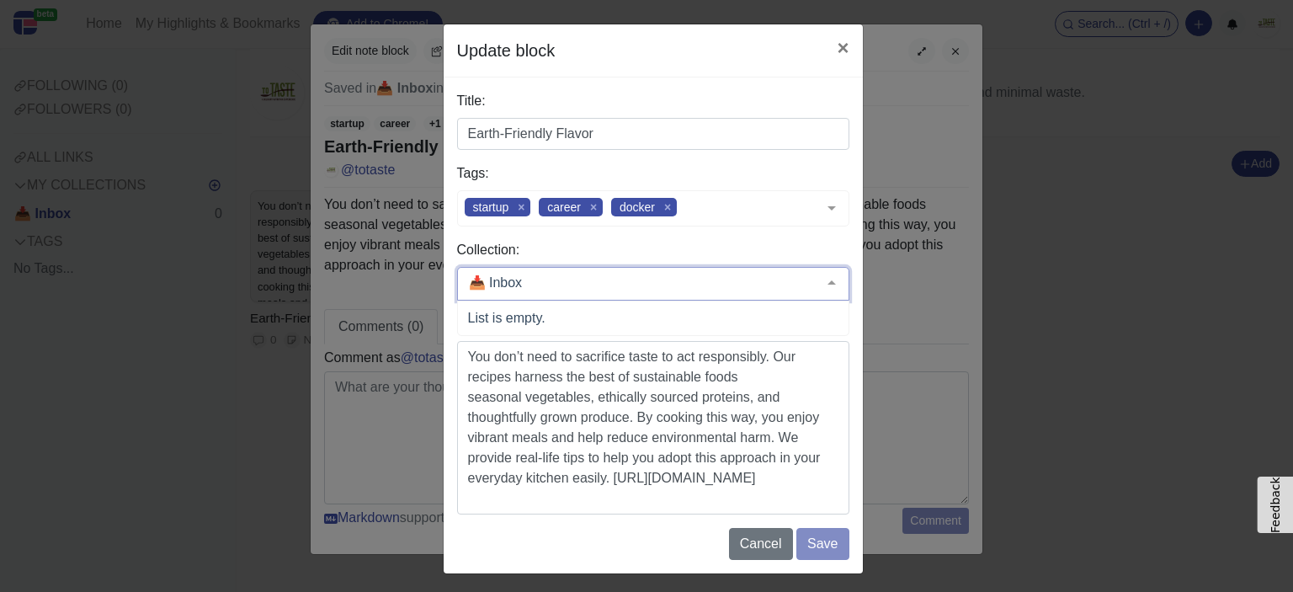
click at [593, 278] on input "text" at bounding box center [640, 282] width 350 height 17
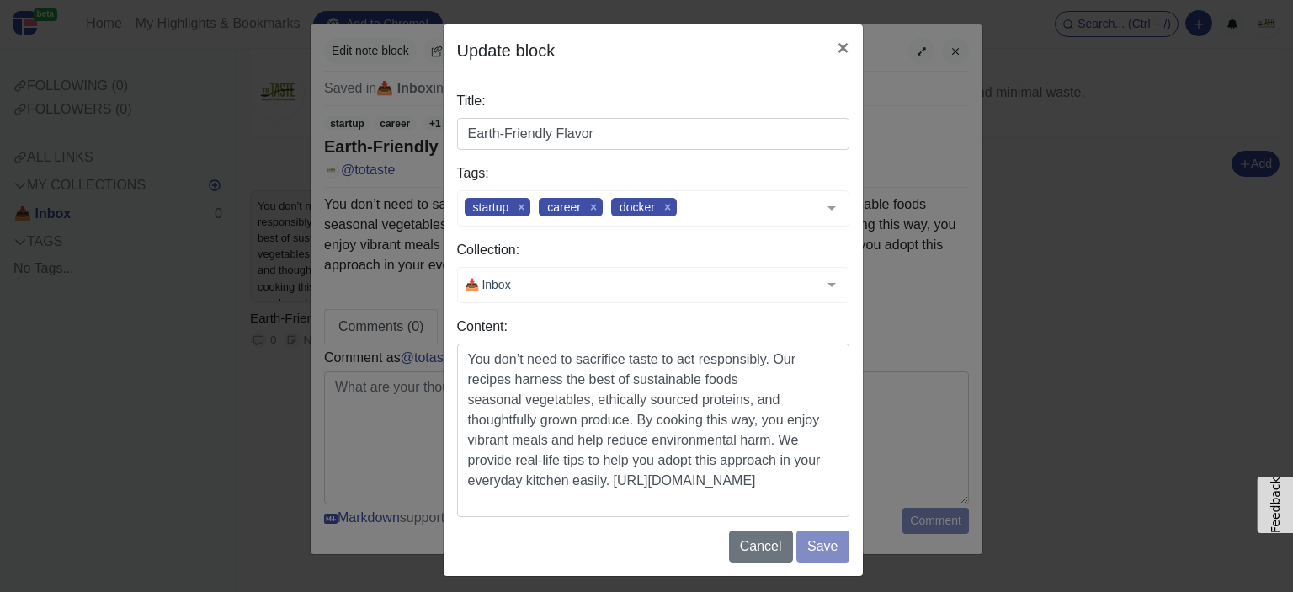
click at [832, 282] on div at bounding box center [832, 284] width 34 height 32
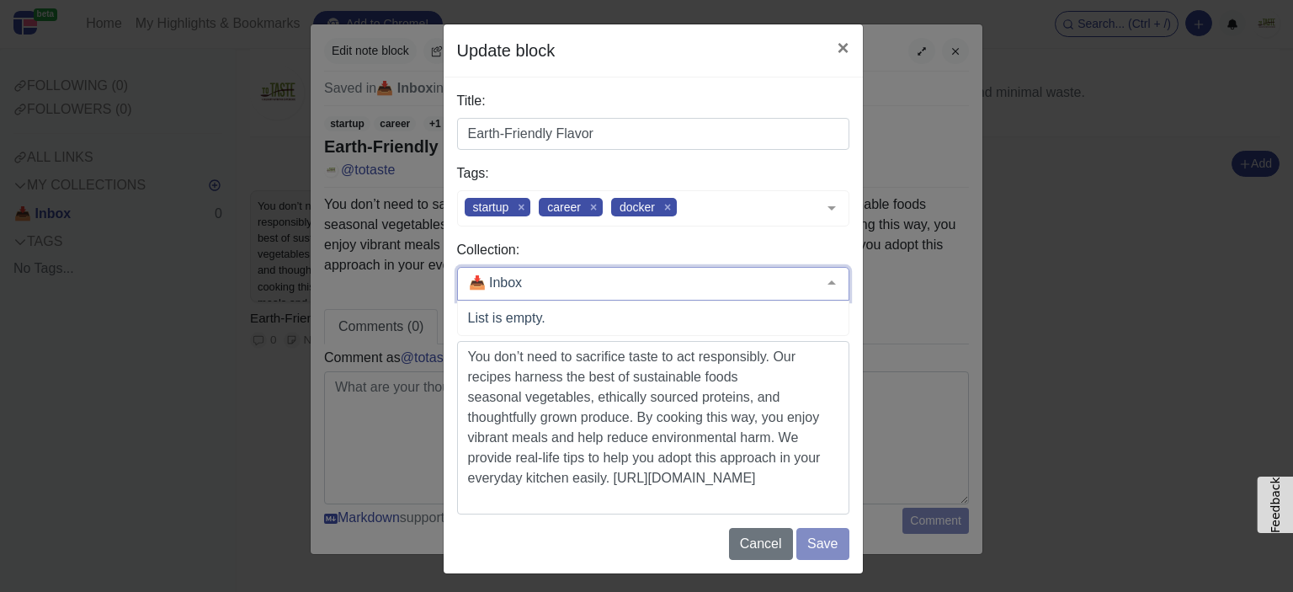
click at [832, 282] on div at bounding box center [832, 284] width 34 height 32
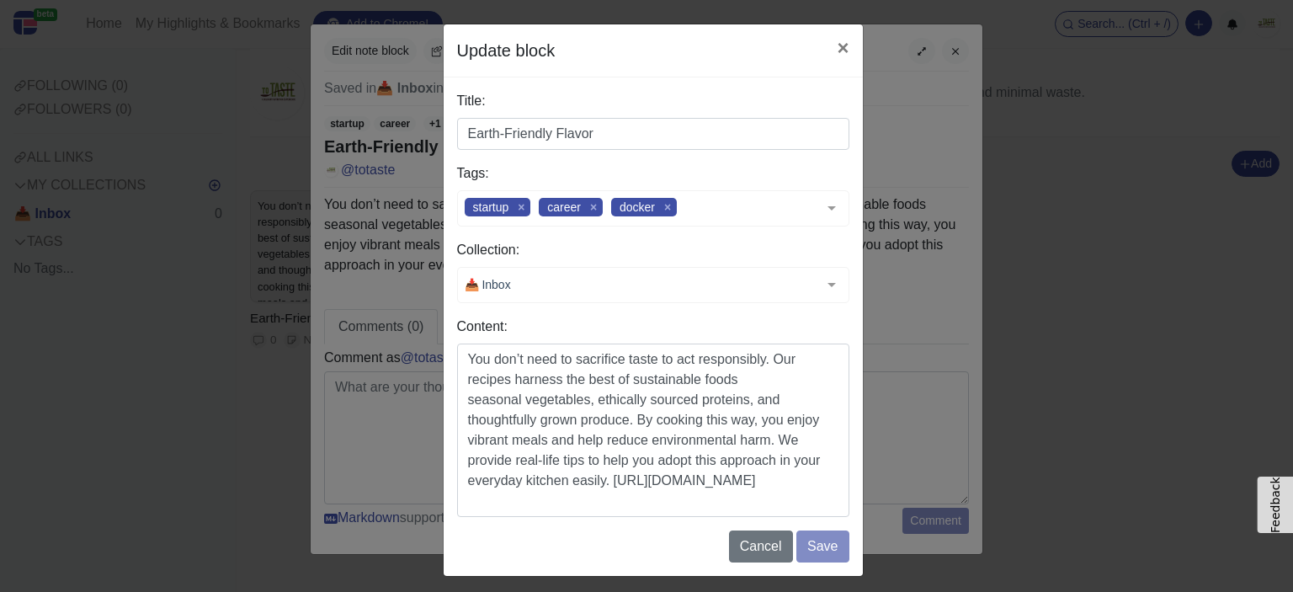
click at [687, 285] on div "📥 Inbox" at bounding box center [653, 285] width 392 height 36
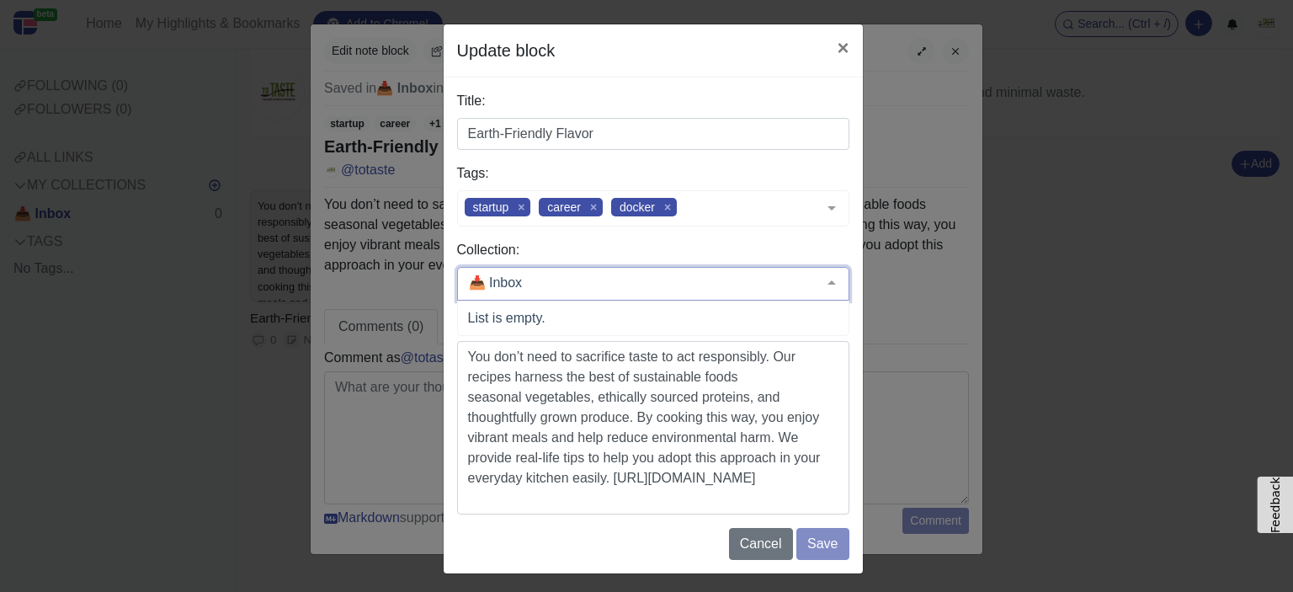
click at [687, 285] on input "text" at bounding box center [640, 282] width 350 height 17
click at [556, 316] on span "List is empty." at bounding box center [653, 318] width 391 height 34
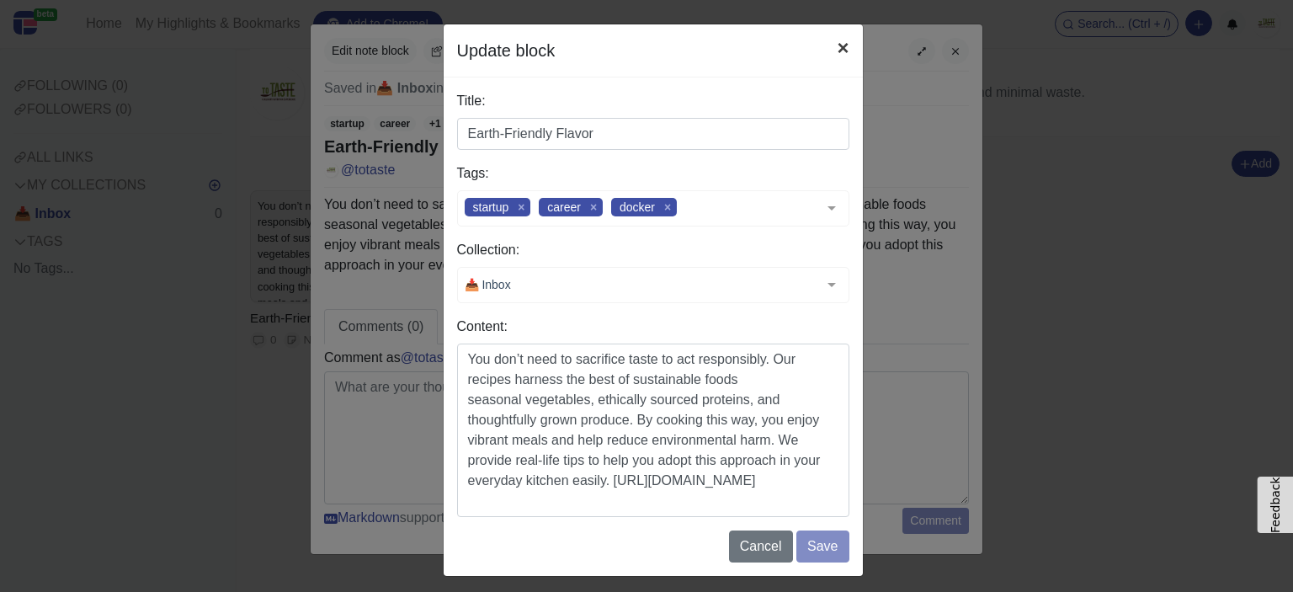
click at [828, 48] on button "×" at bounding box center [842, 47] width 39 height 47
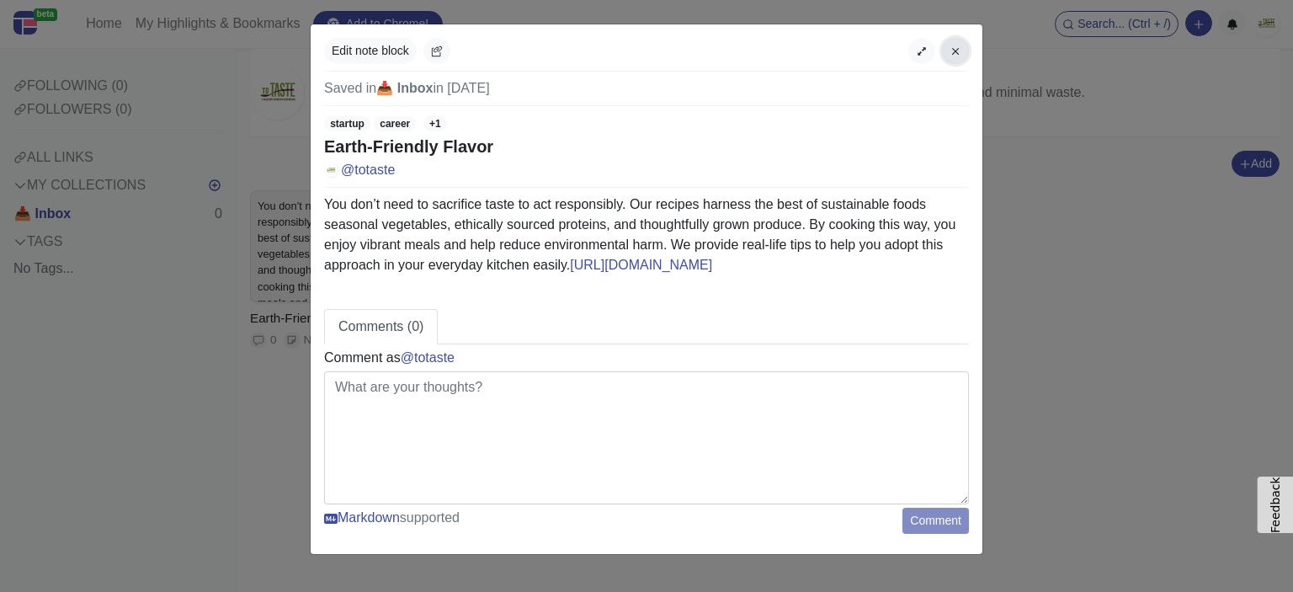
click at [943, 53] on button "button" at bounding box center [955, 51] width 27 height 26
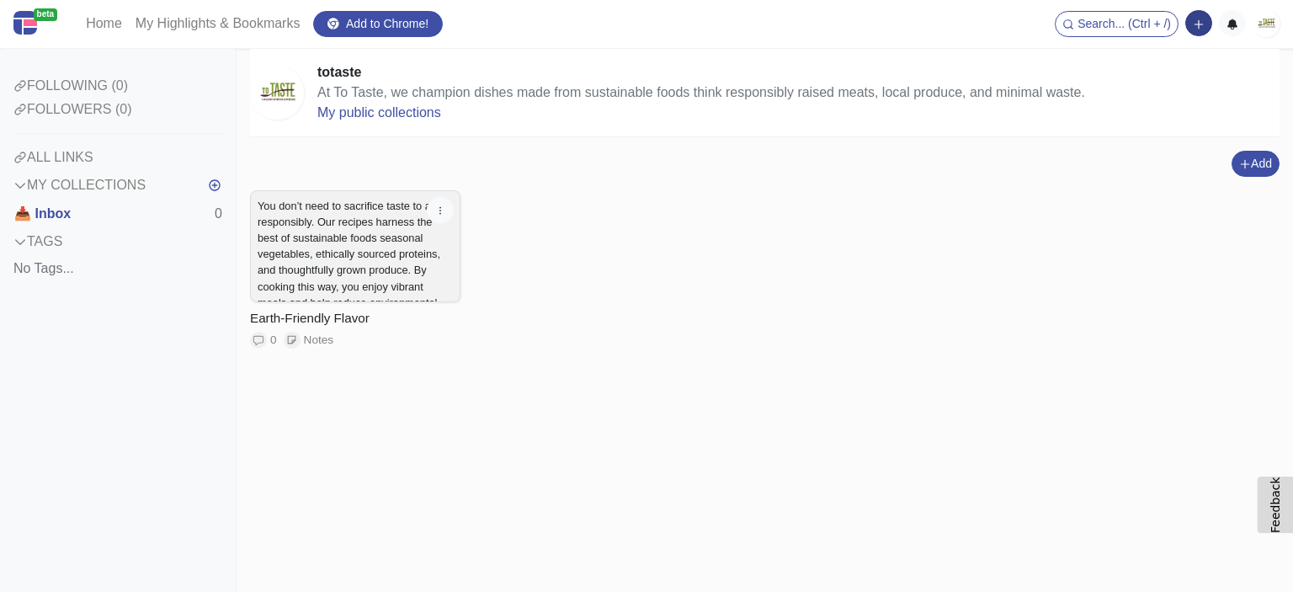
click at [1199, 28] on icon "button" at bounding box center [1199, 25] width 12 height 12
click at [1155, 79] on button "Add a note block" at bounding box center [1141, 85] width 141 height 27
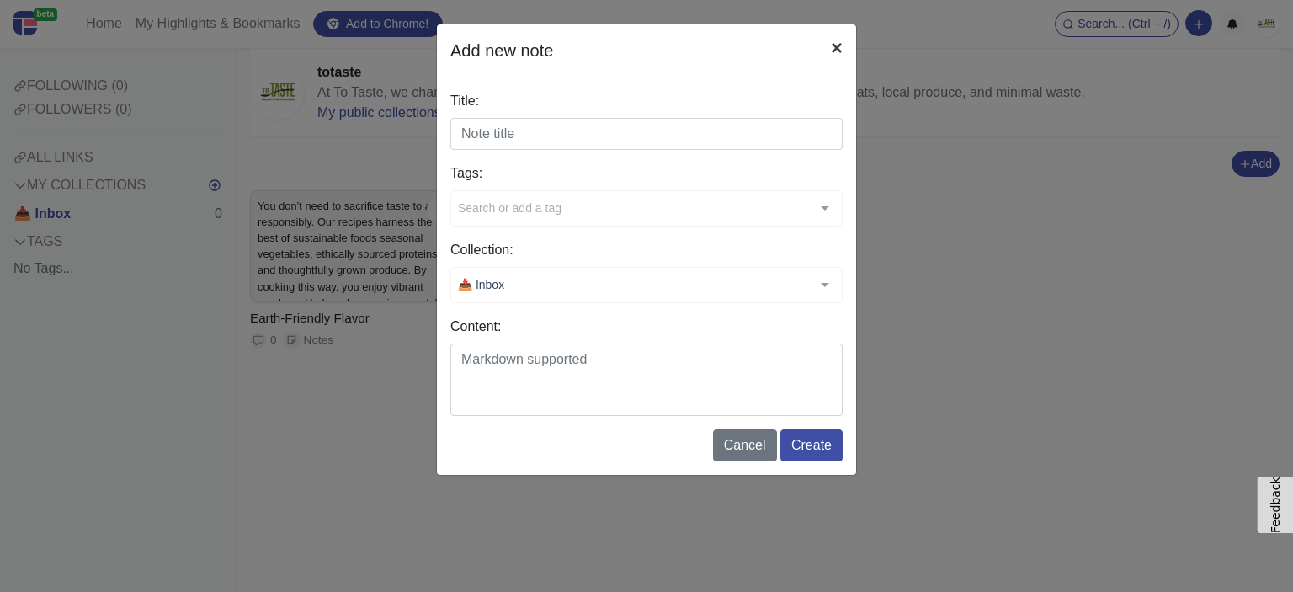
click at [829, 60] on button "×" at bounding box center [836, 47] width 39 height 47
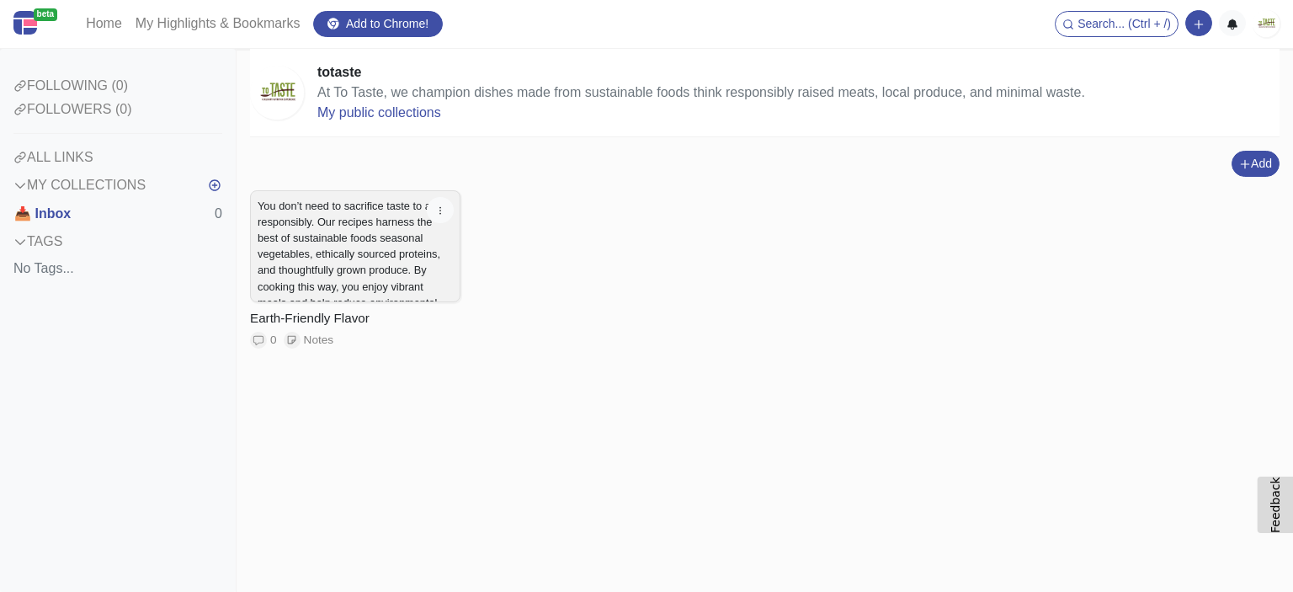
click at [70, 161] on div "ALL LINKS" at bounding box center [117, 157] width 209 height 20
click at [65, 161] on div "ALL LINKS" at bounding box center [117, 157] width 209 height 20
click at [259, 29] on link "My Highlights & Bookmarks" at bounding box center [218, 24] width 178 height 34
click at [1258, 26] on img at bounding box center [1266, 23] width 27 height 27
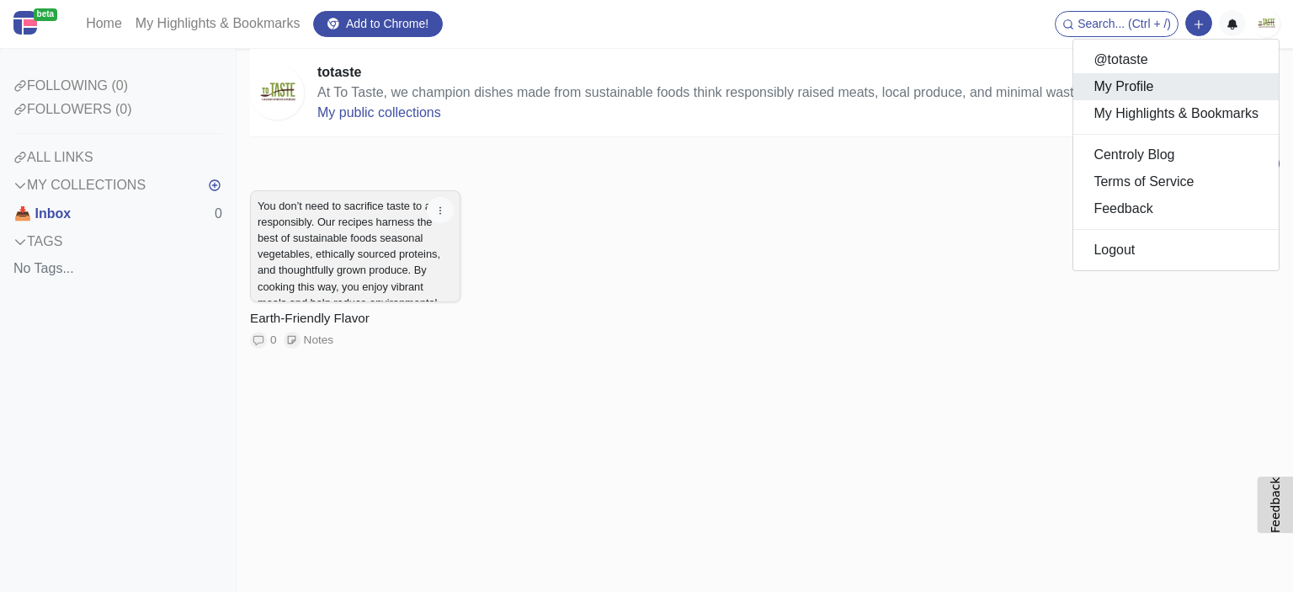
click at [1121, 87] on link "My Profile" at bounding box center [1175, 86] width 205 height 27
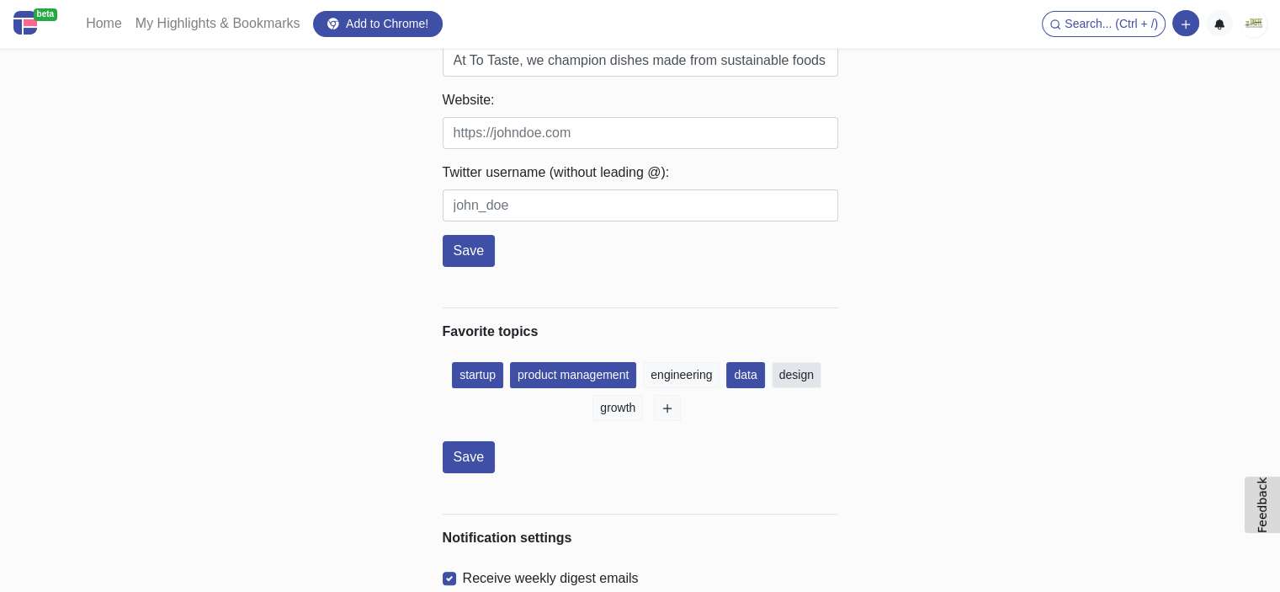
scroll to position [101, 0]
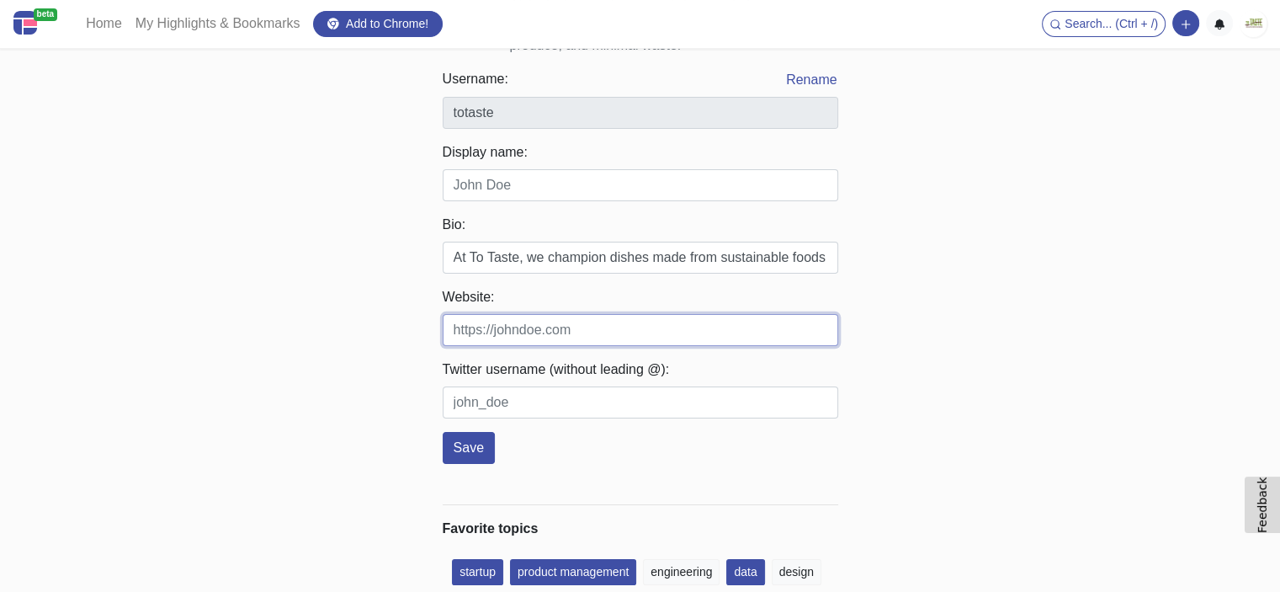
click at [665, 337] on input "Website:" at bounding box center [641, 330] width 396 height 32
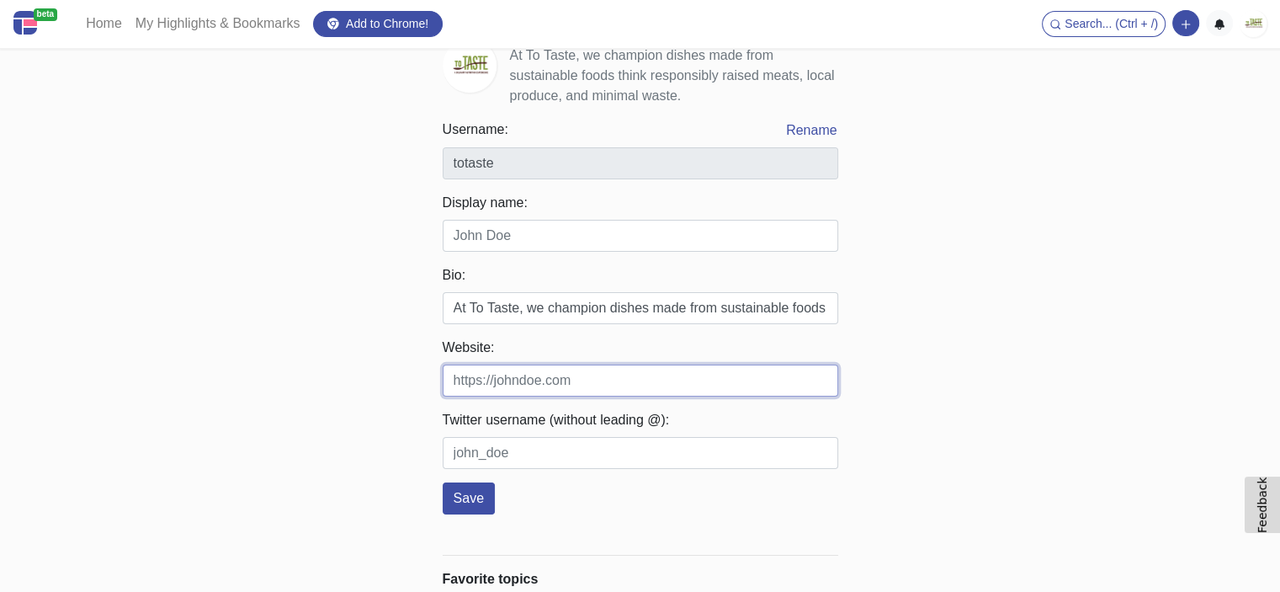
scroll to position [0, 0]
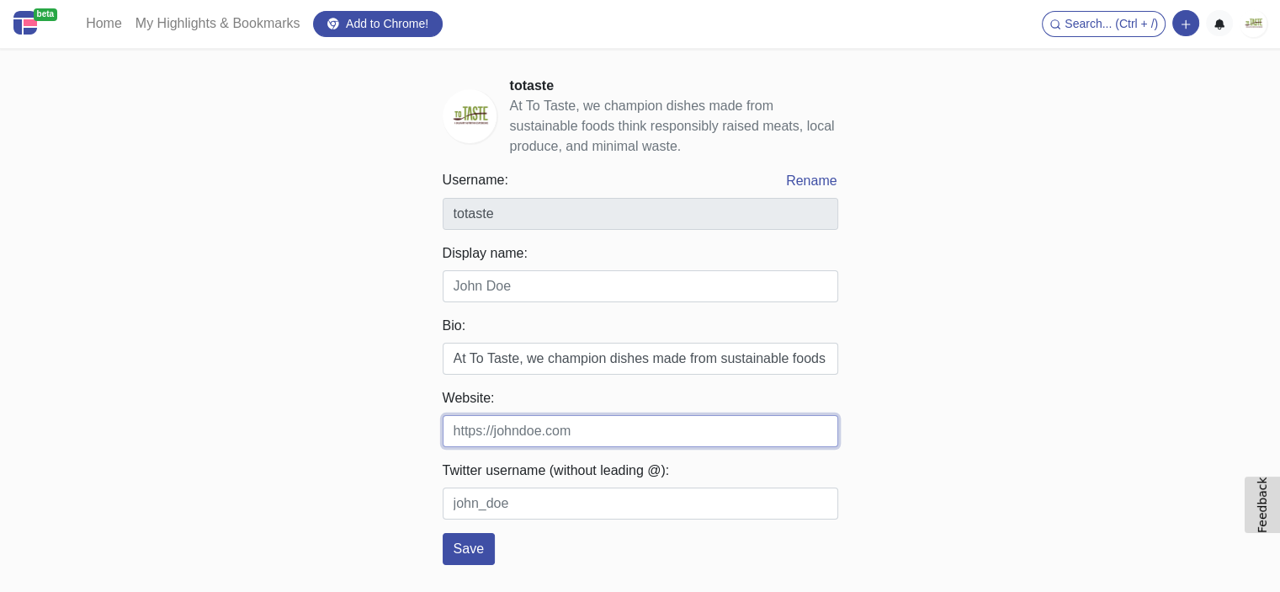
click at [1248, 33] on img at bounding box center [1253, 23] width 27 height 27
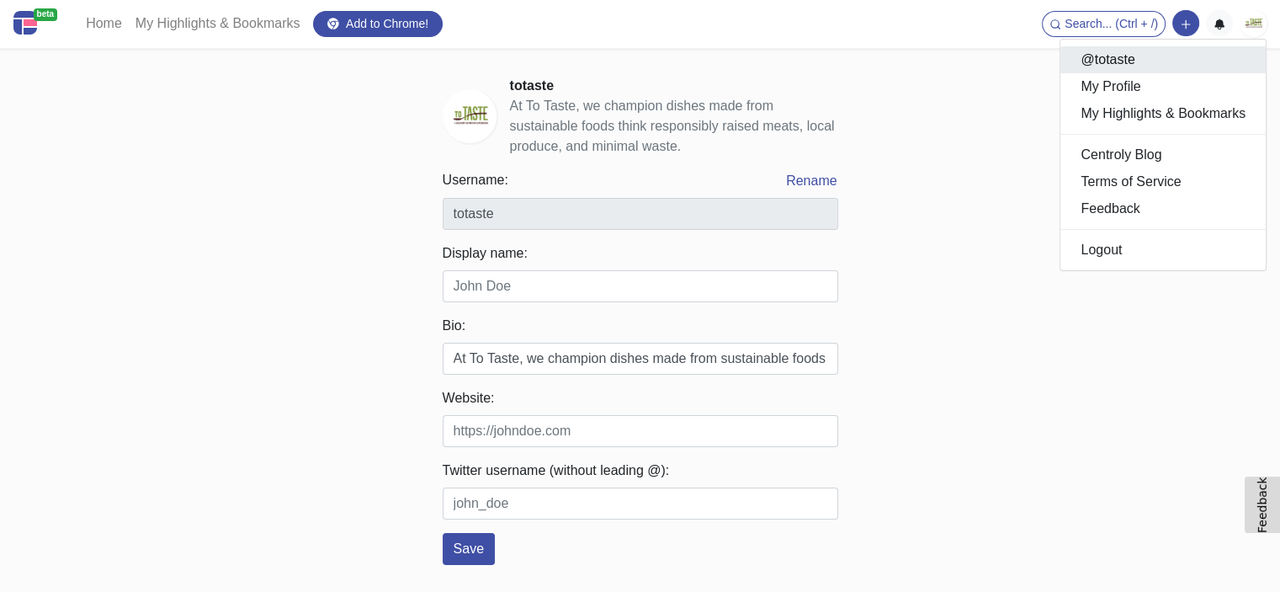
click at [1188, 66] on link "@totaste" at bounding box center [1163, 59] width 205 height 27
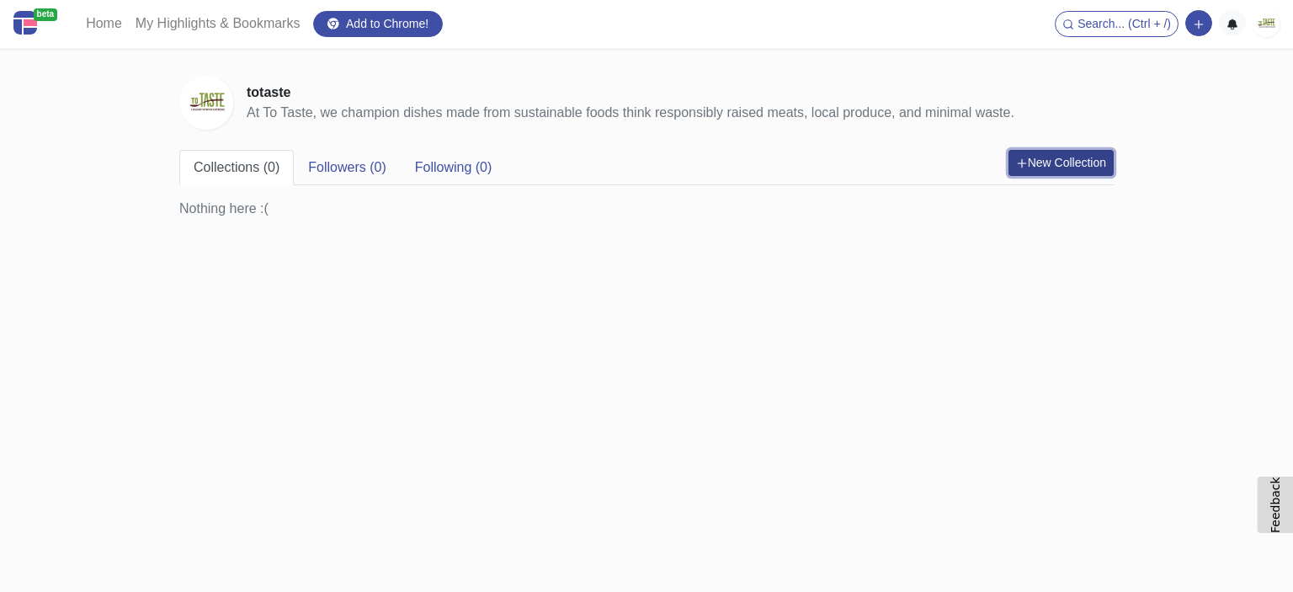
click at [1111, 159] on button "New Collection" at bounding box center [1060, 163] width 105 height 26
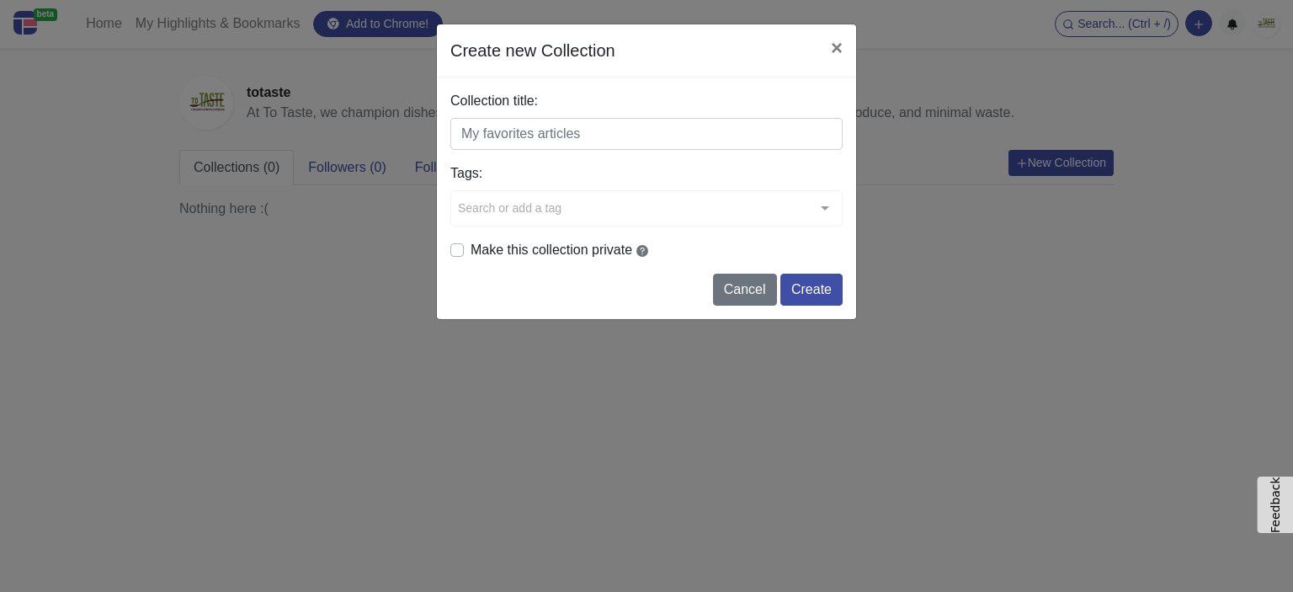
click at [588, 201] on div "Search or add a tag" at bounding box center [646, 208] width 392 height 36
click at [898, 237] on div "Create new Collection × Collection title: Tags: Search or add a tag typescript …" at bounding box center [646, 296] width 1293 height 592
click at [653, 194] on div "Search or add a tag" at bounding box center [646, 208] width 392 height 36
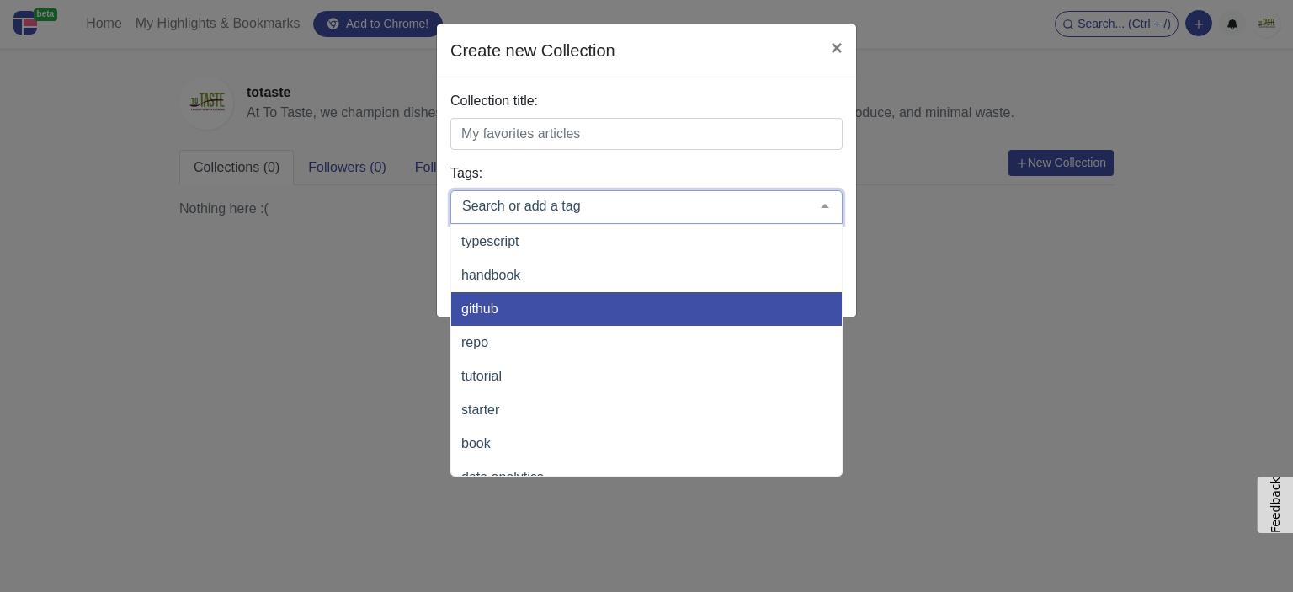
click at [595, 299] on span "github" at bounding box center [703, 309] width 505 height 34
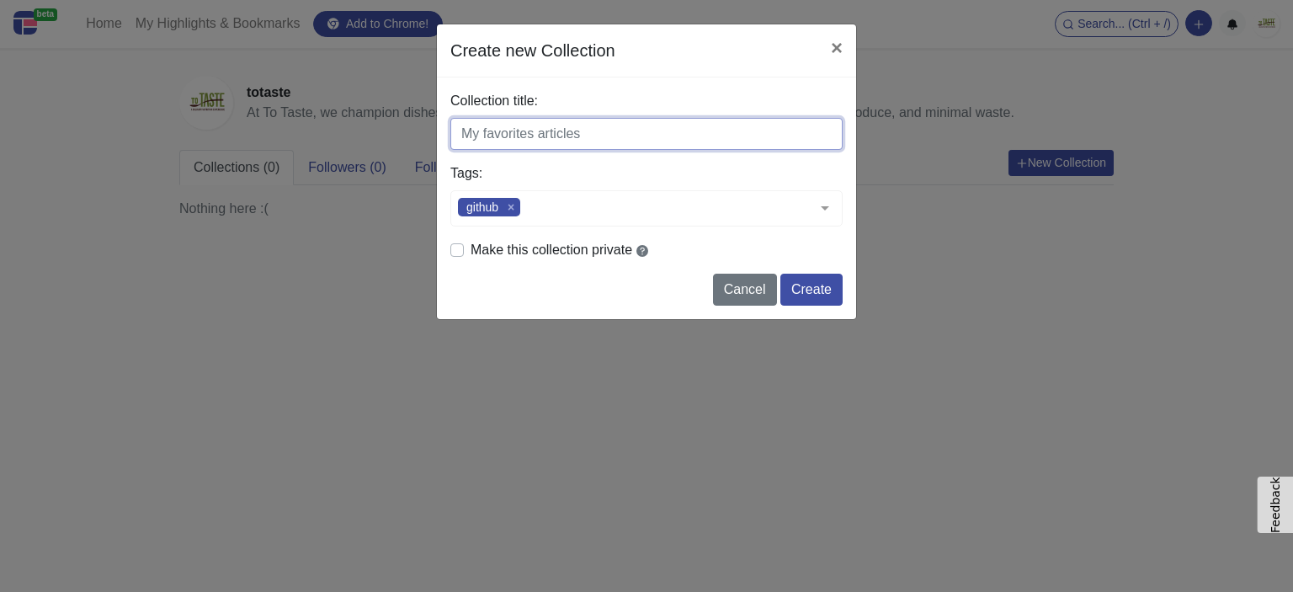
click at [593, 124] on input "Collection title:" at bounding box center [646, 134] width 392 height 32
click at [598, 128] on input "Collection title:" at bounding box center [646, 134] width 392 height 32
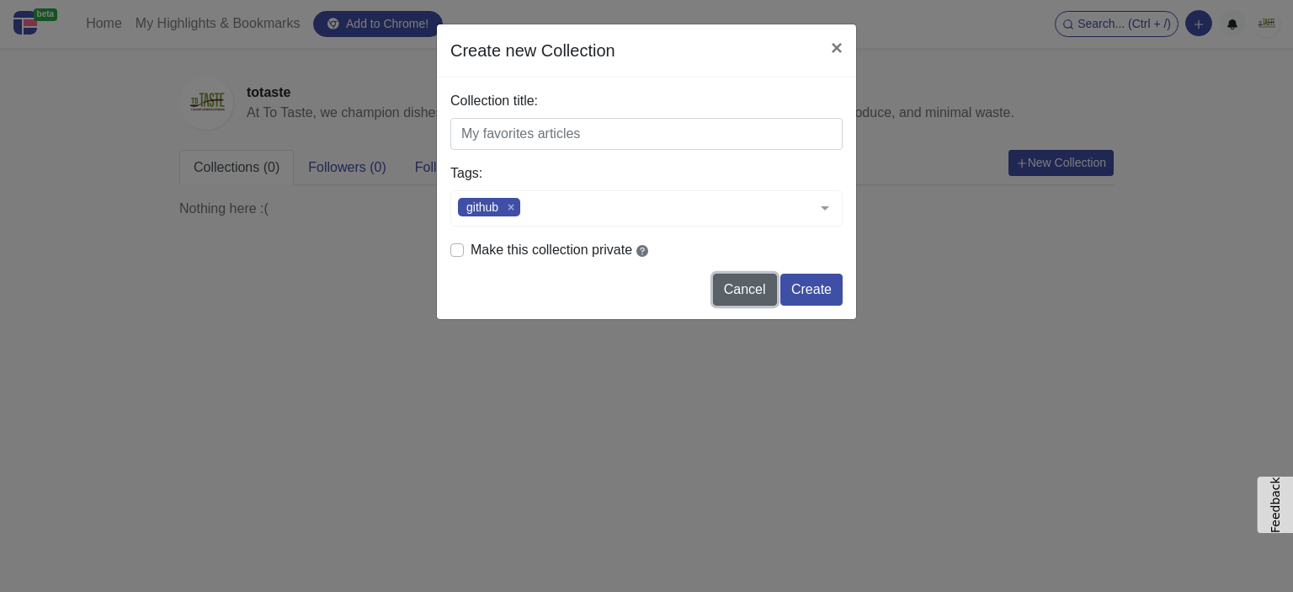
click at [751, 290] on button "Cancel" at bounding box center [745, 290] width 64 height 32
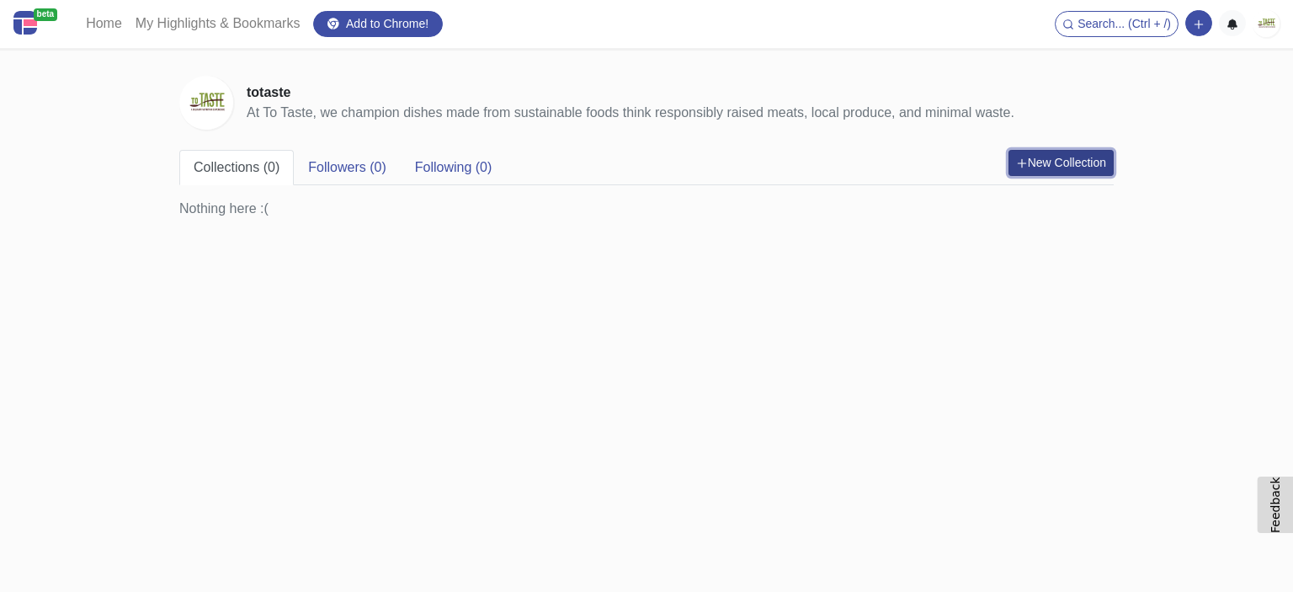
click at [1256, 27] on img at bounding box center [1266, 23] width 27 height 27
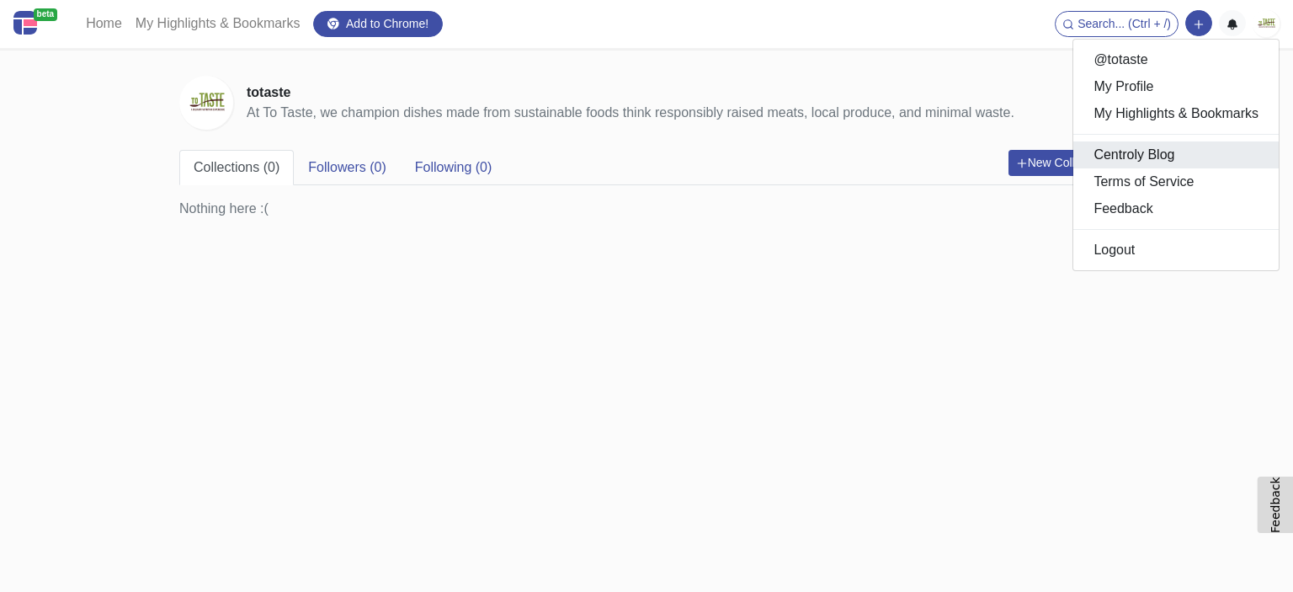
click at [1152, 159] on link "Centroly Blog" at bounding box center [1175, 154] width 205 height 27
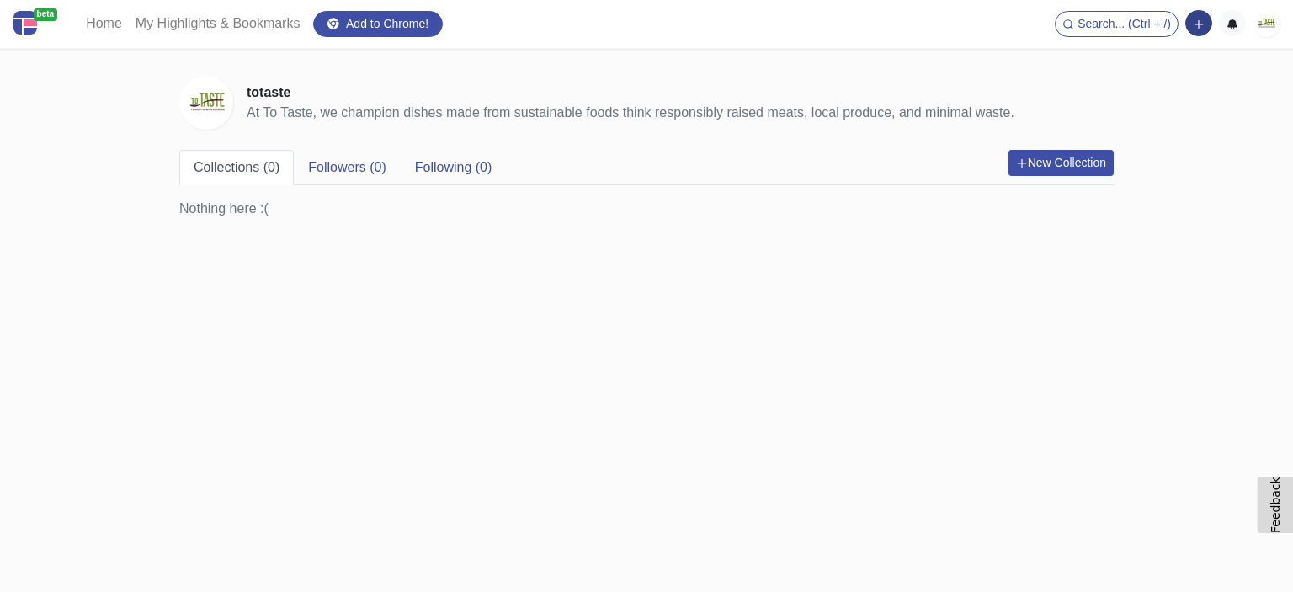
click at [1202, 26] on icon "button" at bounding box center [1199, 25] width 12 height 12
click at [1259, 29] on img at bounding box center [1266, 23] width 27 height 27
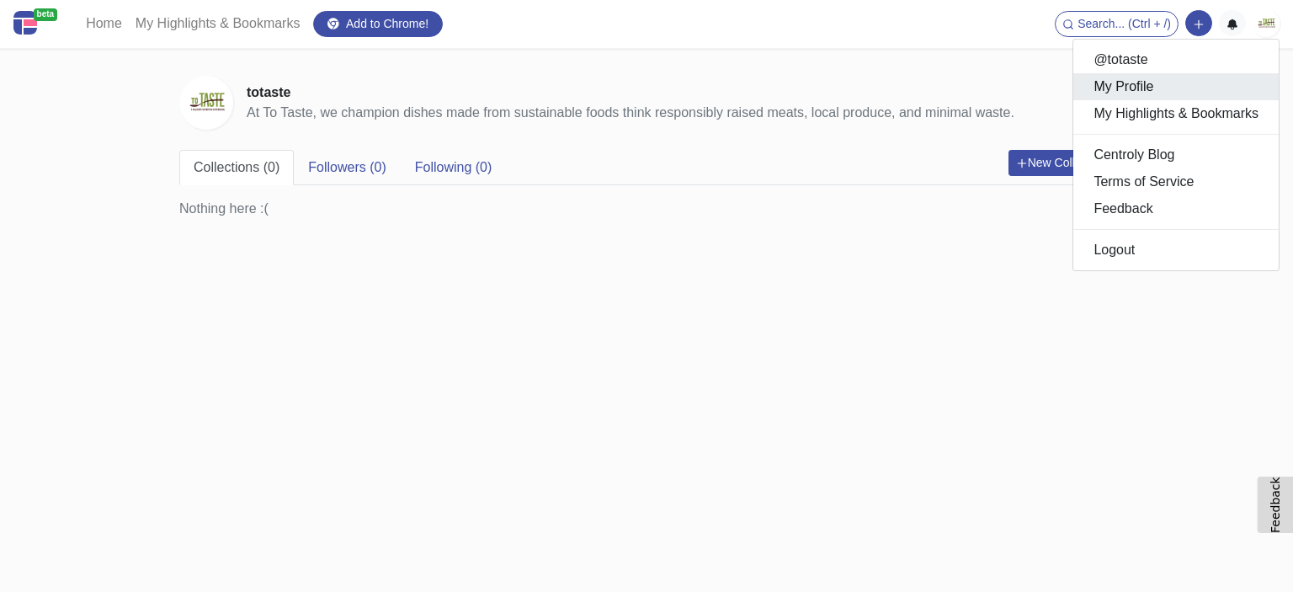
click at [1166, 74] on link "My Profile" at bounding box center [1175, 86] width 205 height 27
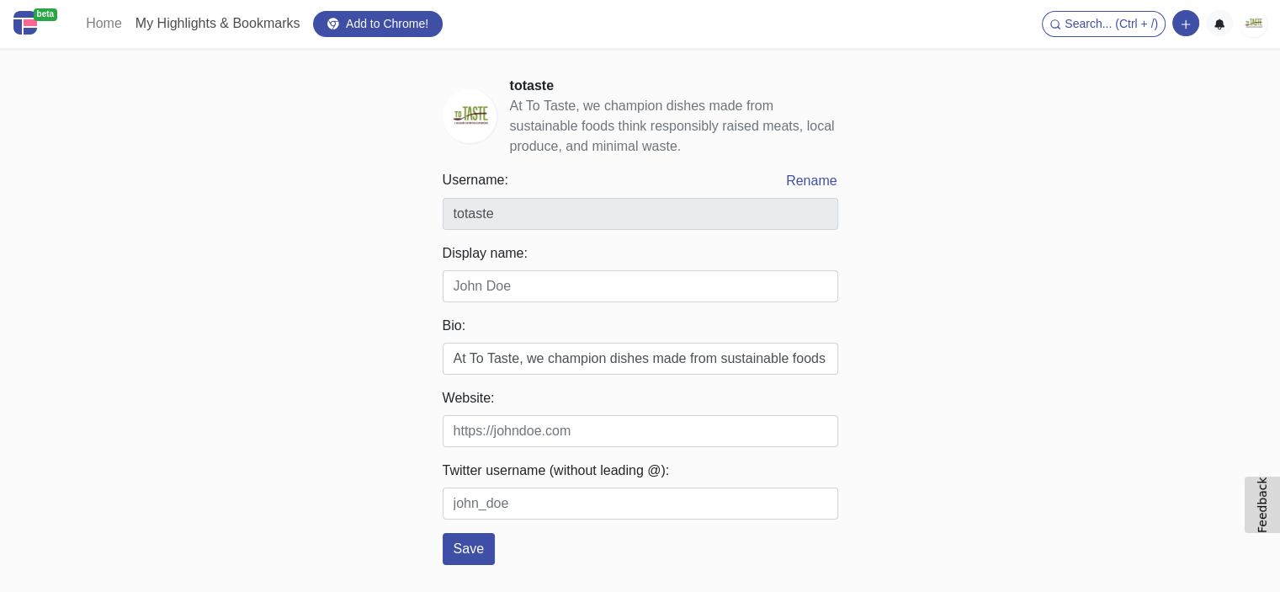
click at [240, 33] on link "My Highlights & Bookmarks" at bounding box center [218, 24] width 178 height 34
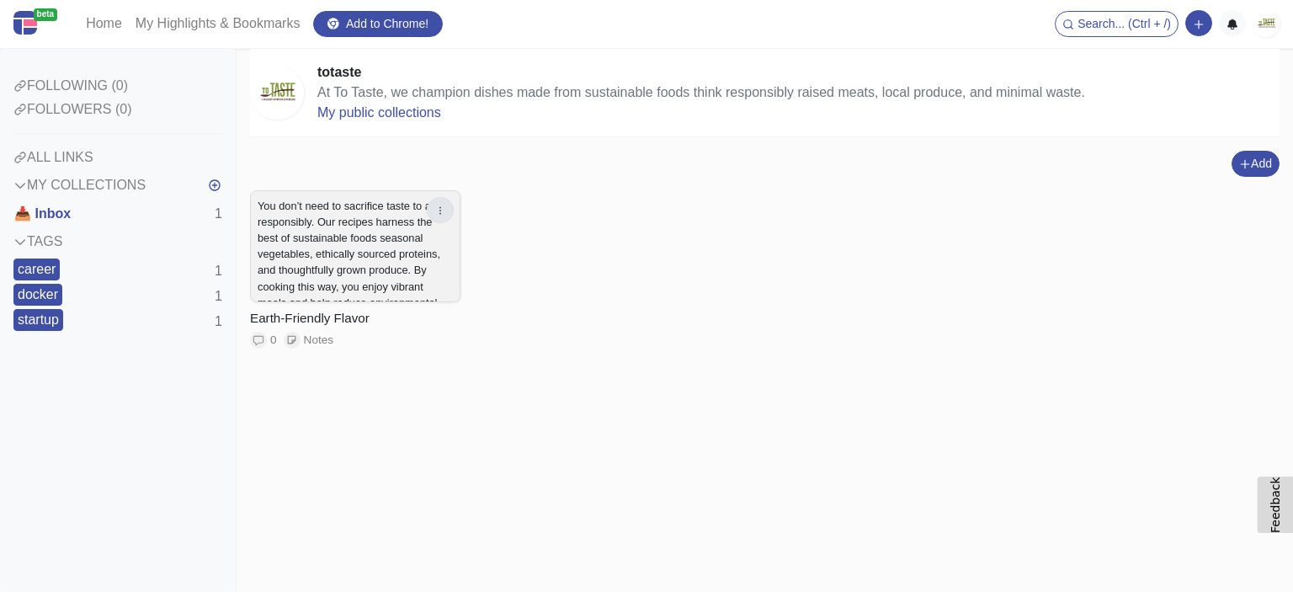
click at [445, 208] on icon "button" at bounding box center [440, 211] width 12 height 12
click at [358, 248] on span "Edit" at bounding box center [351, 244] width 24 height 14
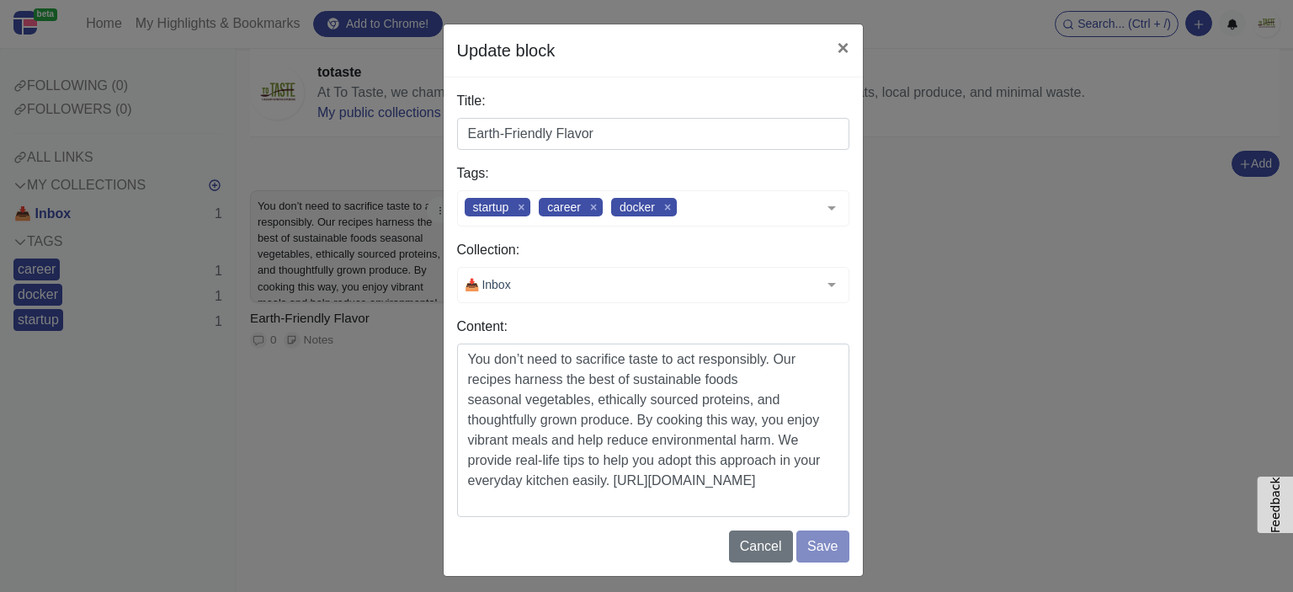
scroll to position [6, 0]
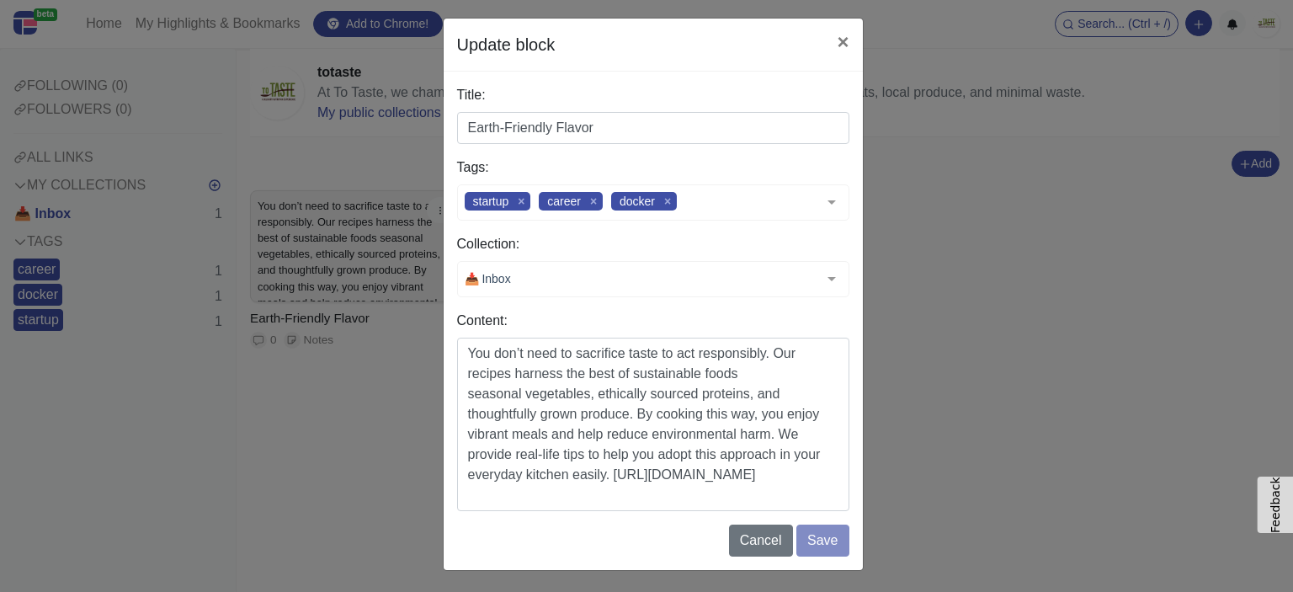
click at [923, 422] on div "Update block × Title: Earth-Friendly Flavor Tags: startup career docker typescr…" at bounding box center [646, 296] width 1293 height 592
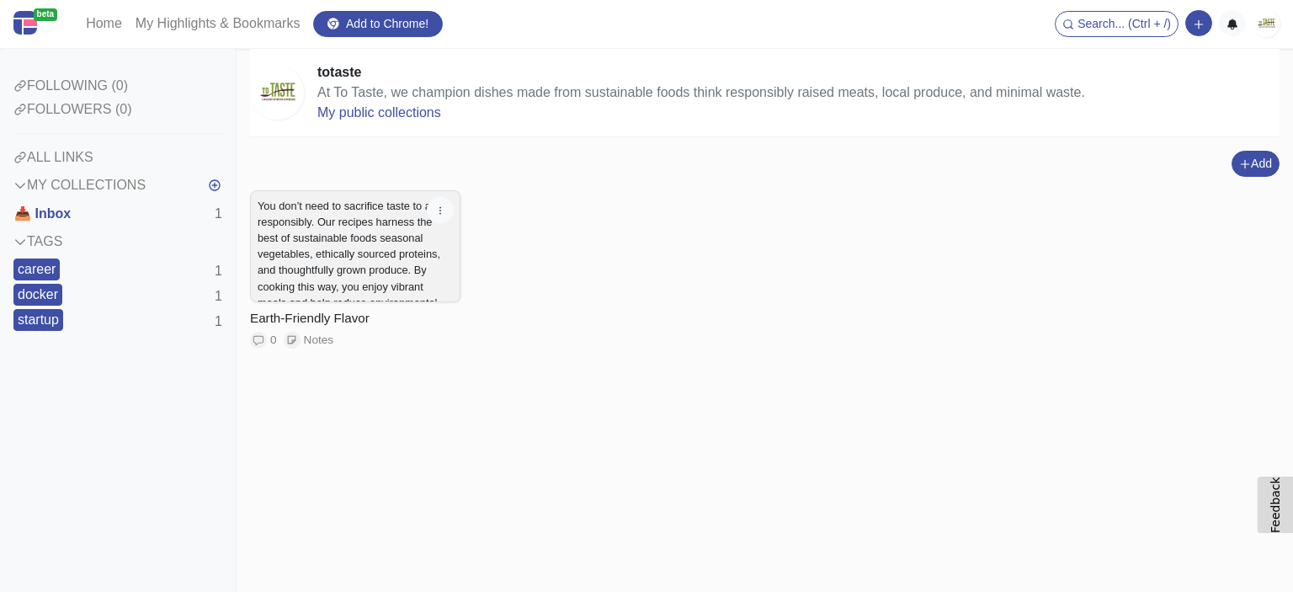
click at [215, 201] on div "📥 Inbox 1" at bounding box center [117, 213] width 209 height 29
click at [215, 196] on button "button" at bounding box center [214, 185] width 15 height 29
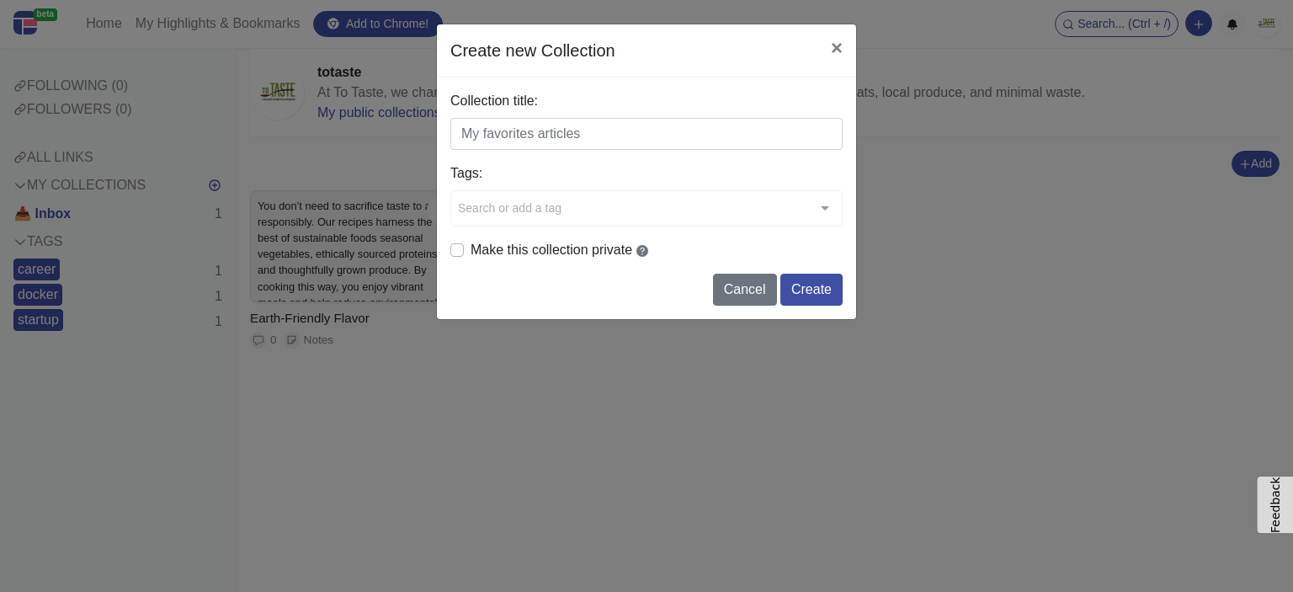
click at [1020, 314] on div "Create new Collection × Collection title: Tags: Search or add a tag typescript …" at bounding box center [646, 296] width 1293 height 592
click at [832, 59] on button "×" at bounding box center [836, 47] width 39 height 47
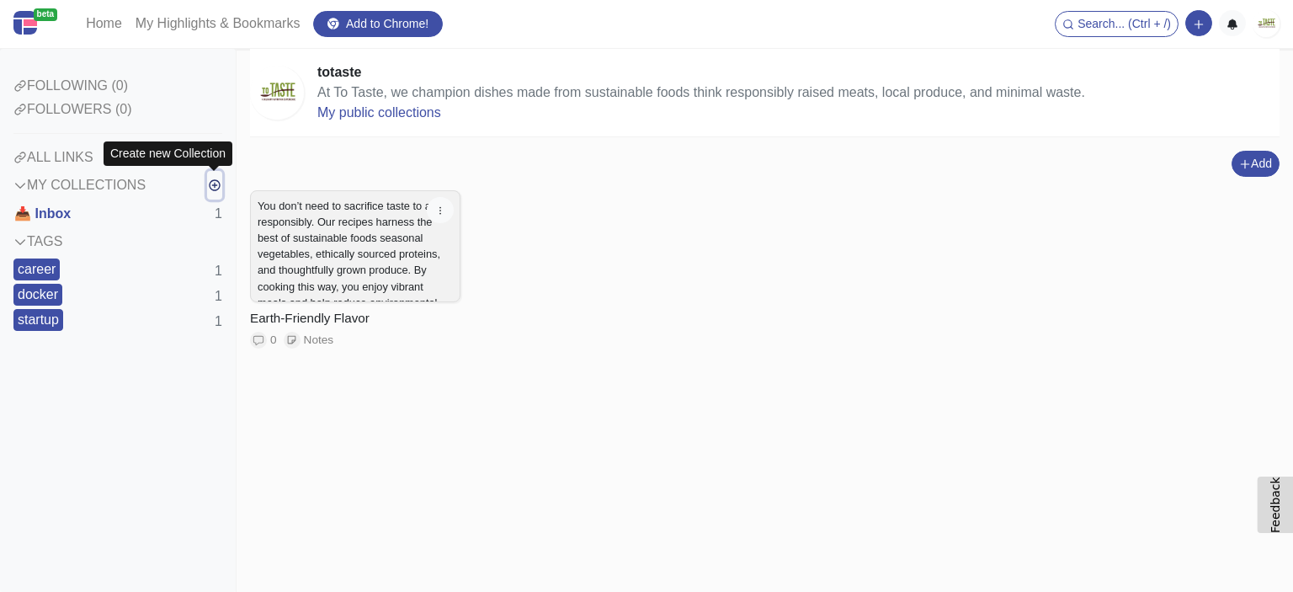
click at [219, 191] on icon "button" at bounding box center [214, 184] width 13 height 13
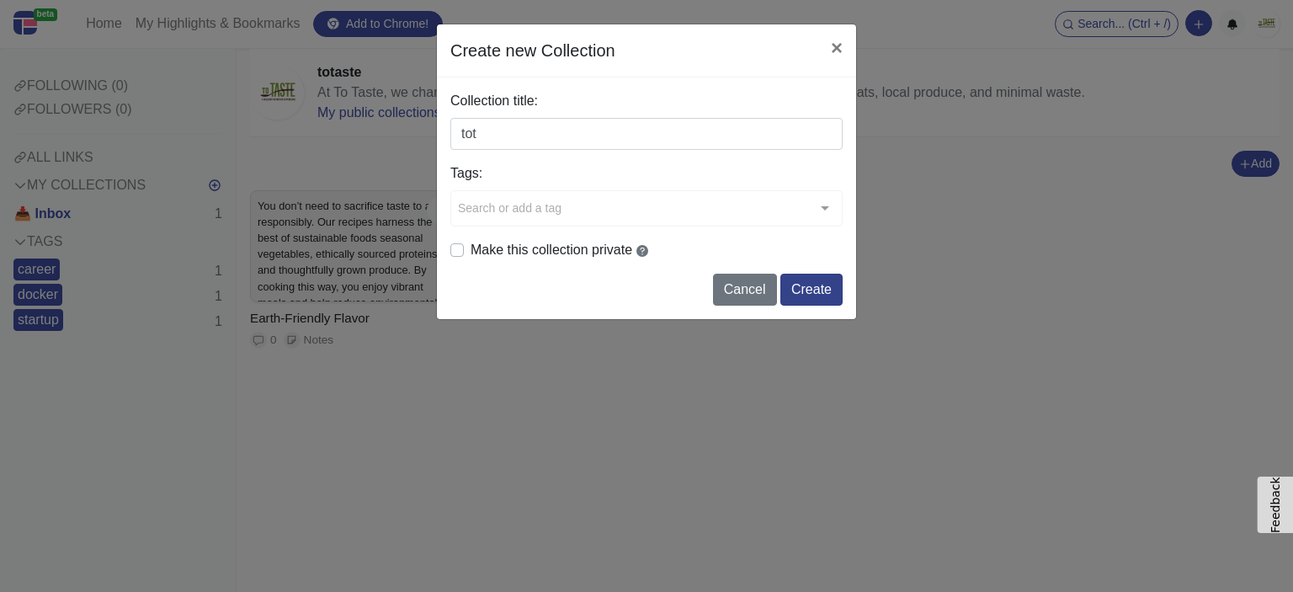
type input "tot"
click at [827, 280] on button "Create" at bounding box center [811, 290] width 62 height 32
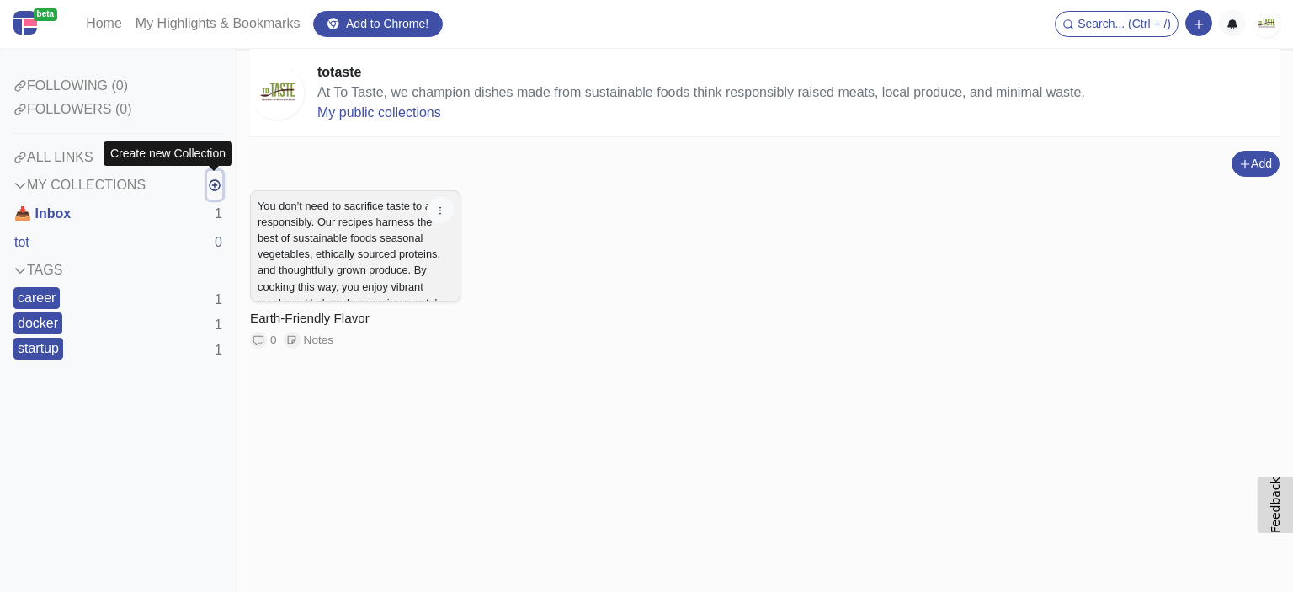
click at [221, 194] on button "button" at bounding box center [214, 185] width 15 height 29
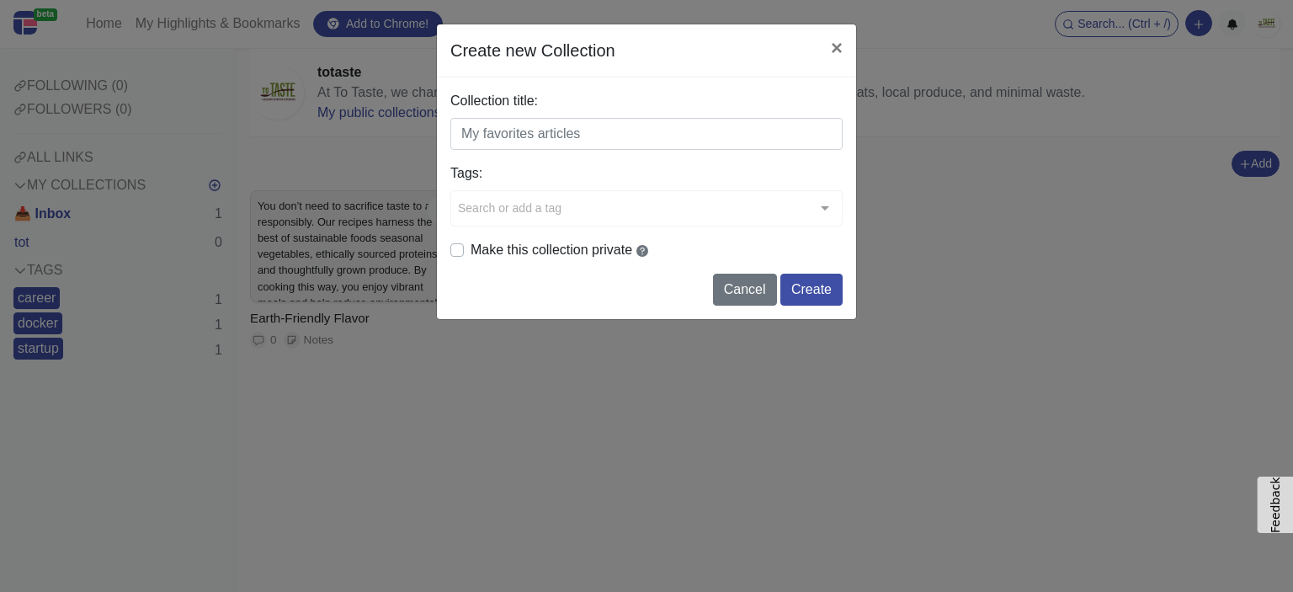
click at [595, 137] on input "Collection title:" at bounding box center [646, 134] width 392 height 32
type input "tot"
click at [807, 289] on button "Create" at bounding box center [811, 290] width 62 height 32
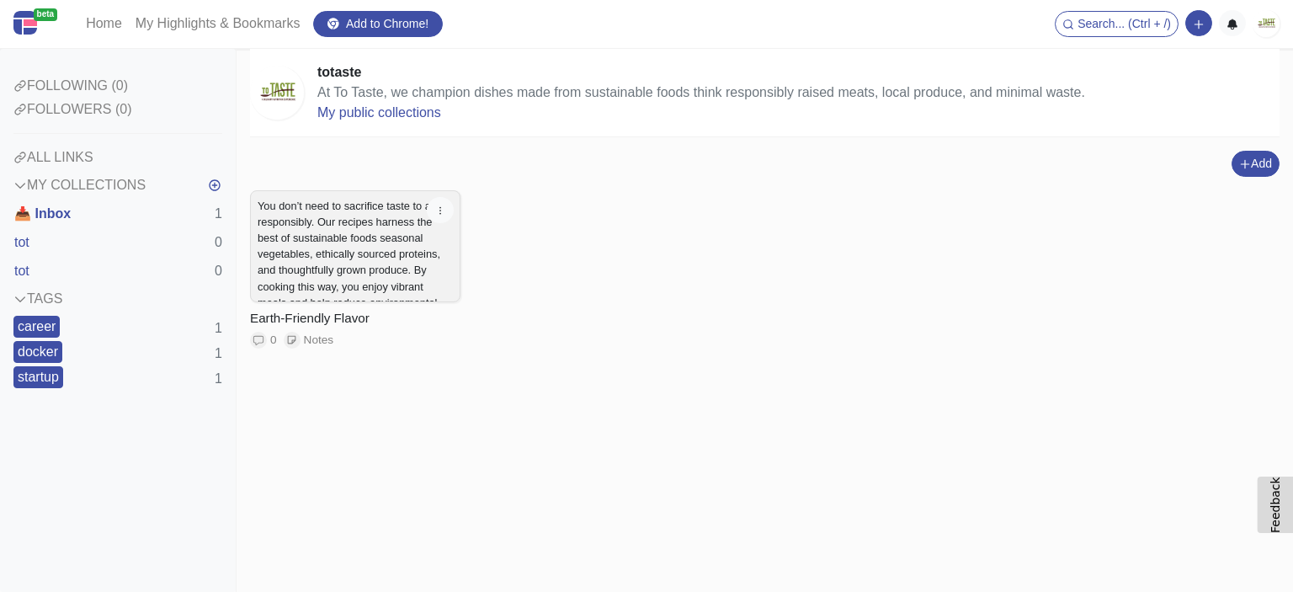
click at [86, 239] on div "tot 0" at bounding box center [117, 242] width 209 height 29
click at [29, 259] on button "tot" at bounding box center [21, 271] width 17 height 29
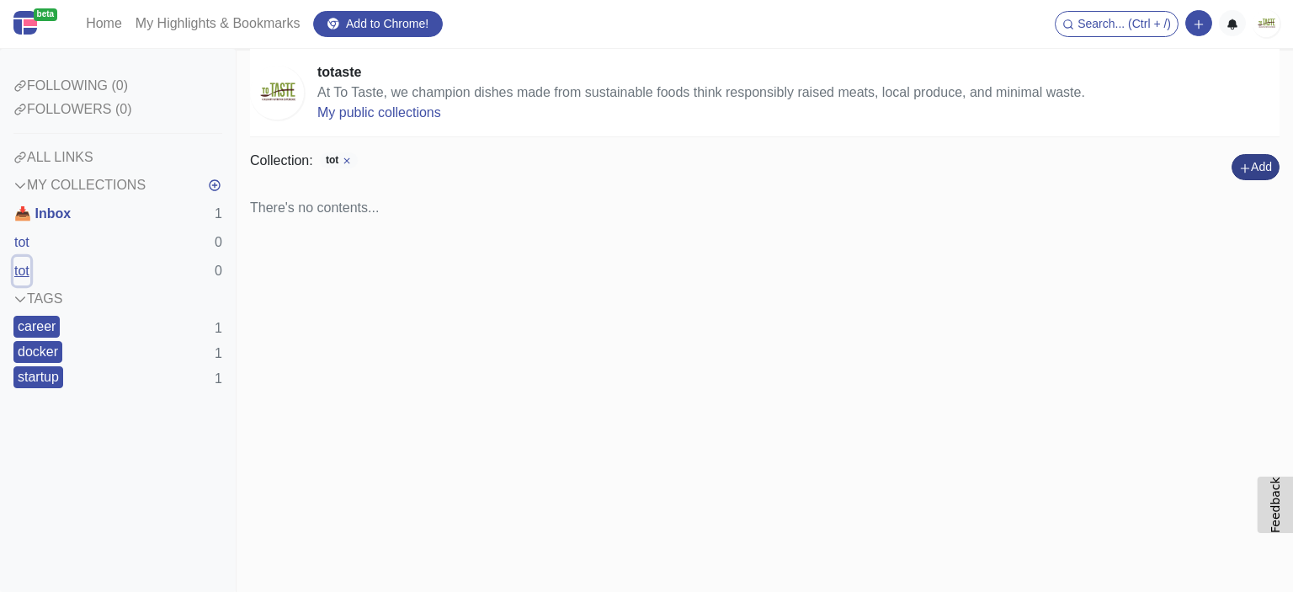
click at [1246, 172] on icon "button" at bounding box center [1245, 168] width 12 height 12
click at [1216, 114] on button "Add a link block" at bounding box center [1220, 106] width 141 height 27
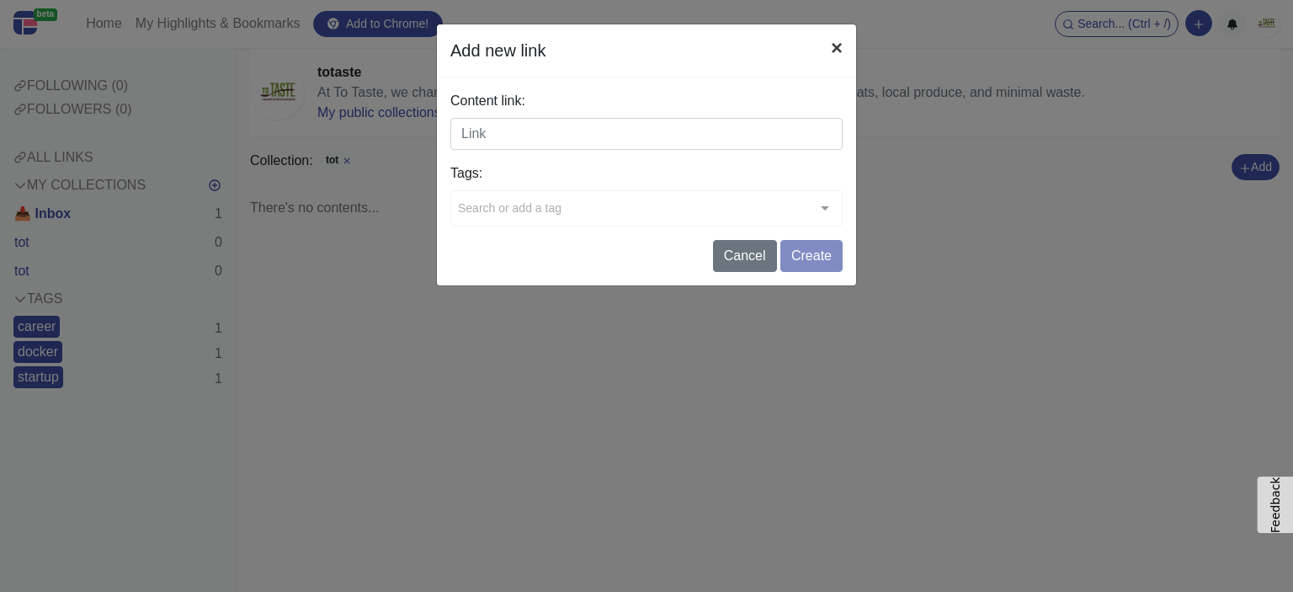
click at [839, 54] on button "×" at bounding box center [836, 47] width 39 height 47
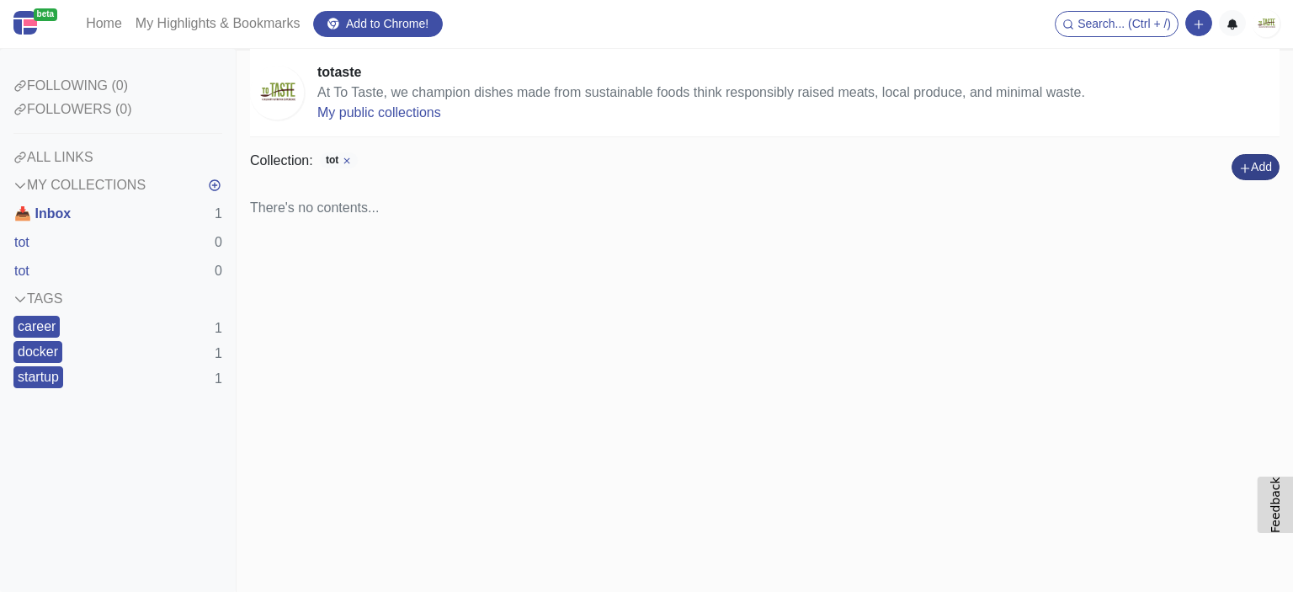
click at [1248, 173] on button "Add" at bounding box center [1256, 167] width 48 height 26
click at [1189, 146] on button "Add a note block" at bounding box center [1220, 133] width 141 height 27
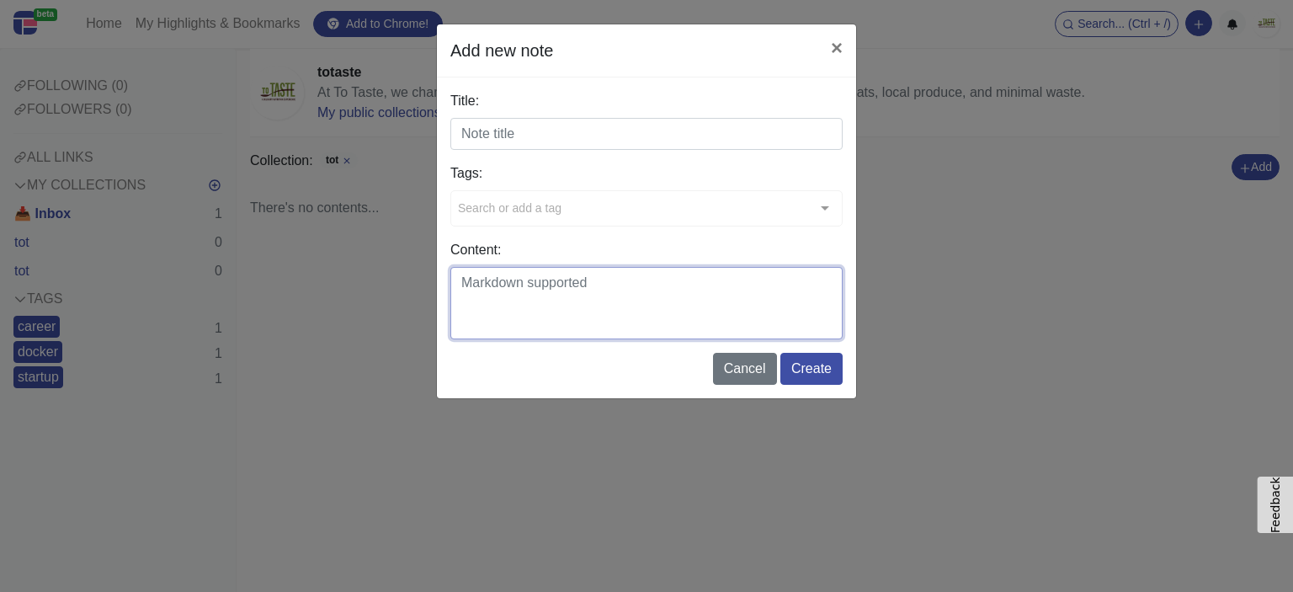
click at [592, 294] on textarea "Content:" at bounding box center [646, 303] width 392 height 72
paste textarea "[URL][DOMAIN_NAME]"
type textarea "dfcaz [URL][DOMAIN_NAME]"
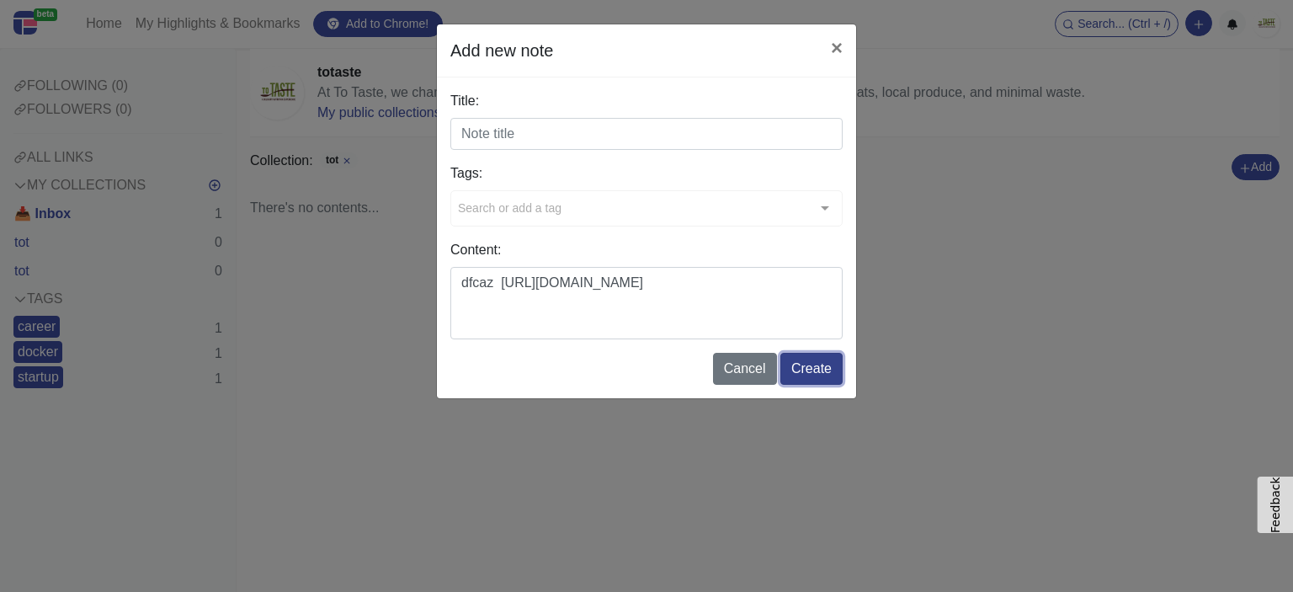
click at [824, 370] on button "Create" at bounding box center [811, 369] width 62 height 32
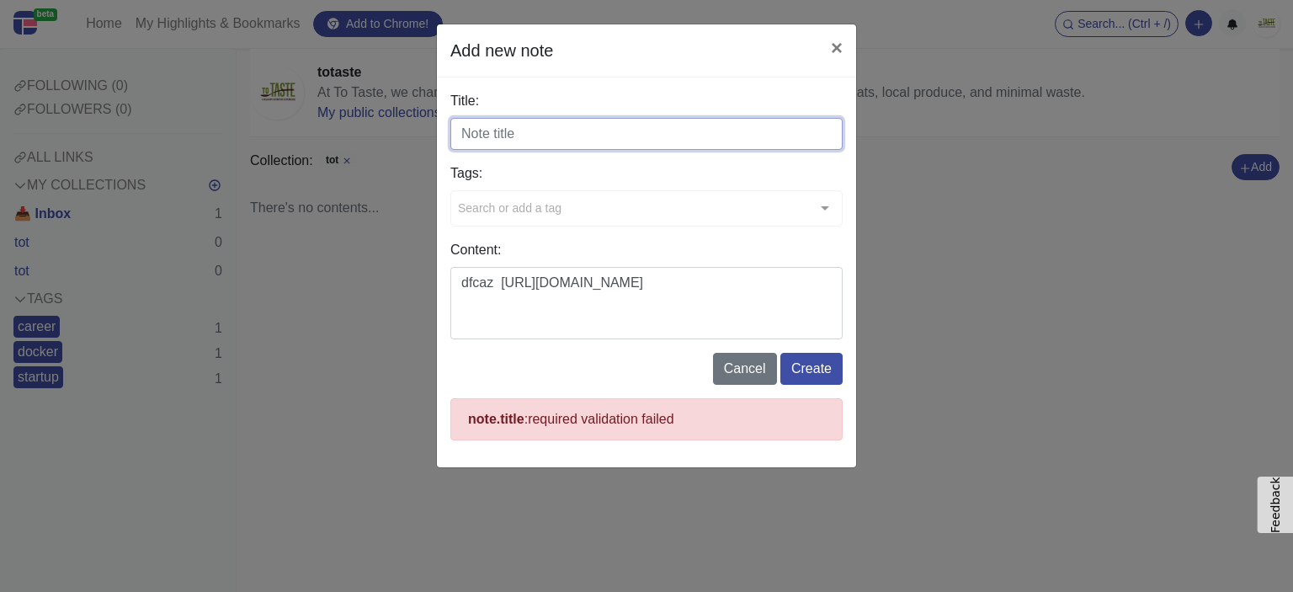
click at [524, 130] on input "Title:" at bounding box center [646, 134] width 392 height 32
type input "d"
click at [540, 141] on input "Title:" at bounding box center [646, 134] width 392 height 32
type input "Earth-Friendly Flavor"
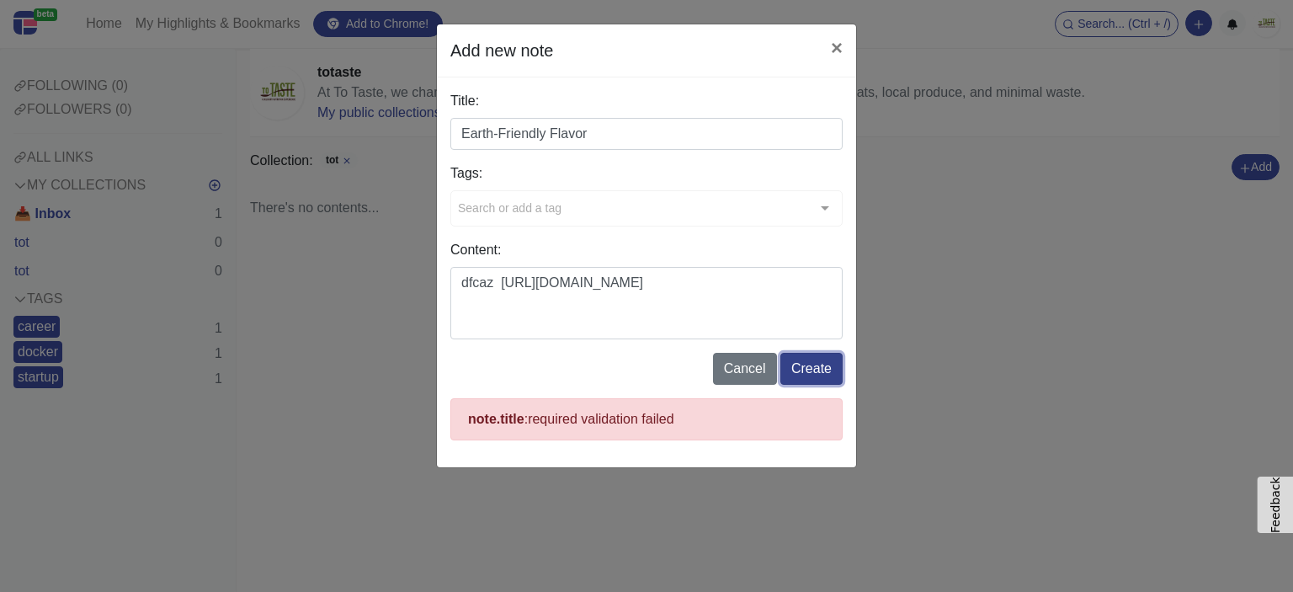
click at [822, 370] on button "Create" at bounding box center [811, 369] width 62 height 32
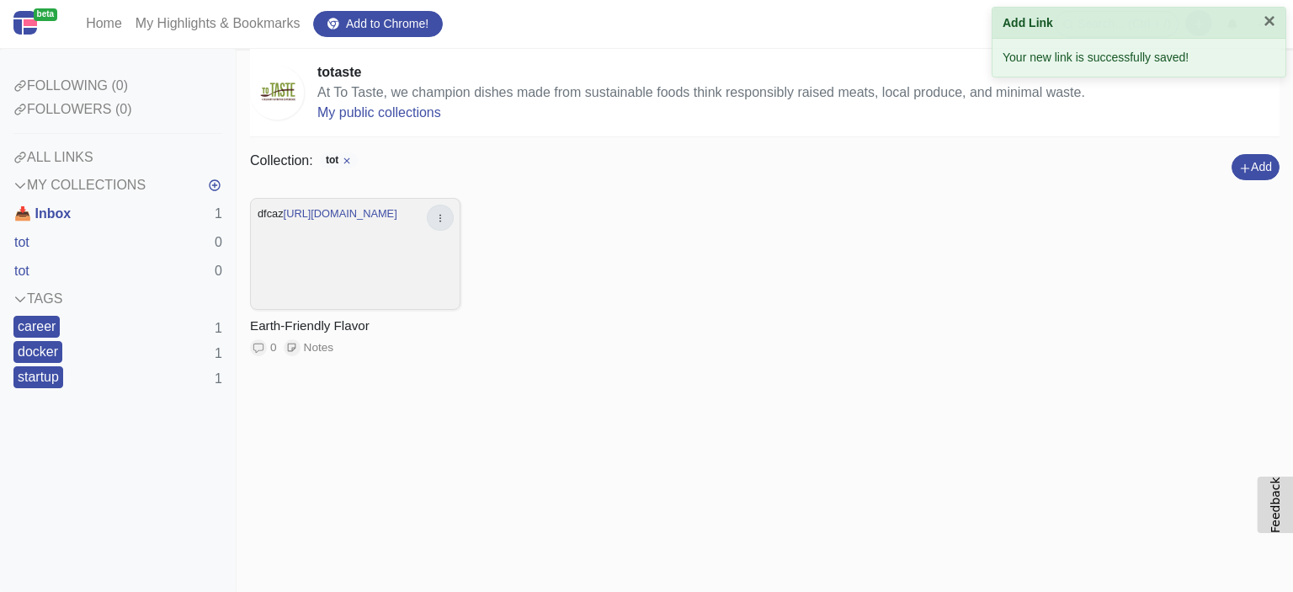
click at [445, 218] on icon "button" at bounding box center [440, 218] width 12 height 12
click at [721, 221] on div "dfcaz [URL][DOMAIN_NAME] Earth-Friendly Flavor 0 Notes Edit Delete" at bounding box center [764, 302] width 1029 height 209
click at [394, 119] on link "My public collections" at bounding box center [379, 112] width 124 height 14
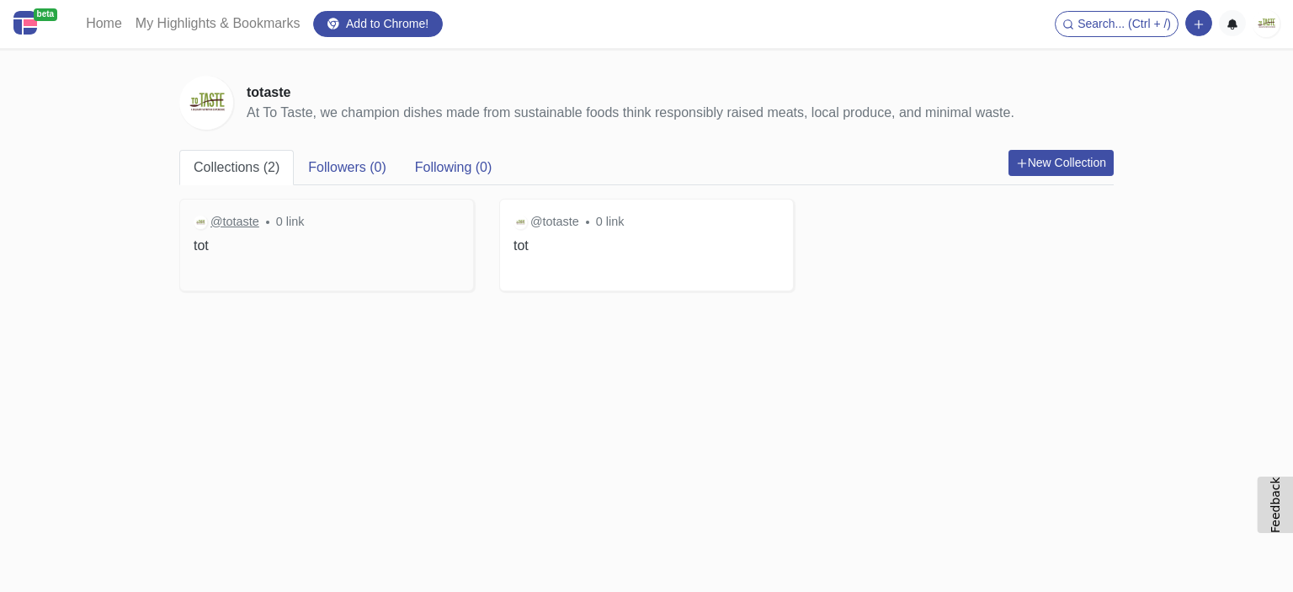
click at [234, 231] on span "@totaste" at bounding box center [234, 222] width 49 height 19
click at [526, 253] on h3 "tot" at bounding box center [646, 245] width 266 height 16
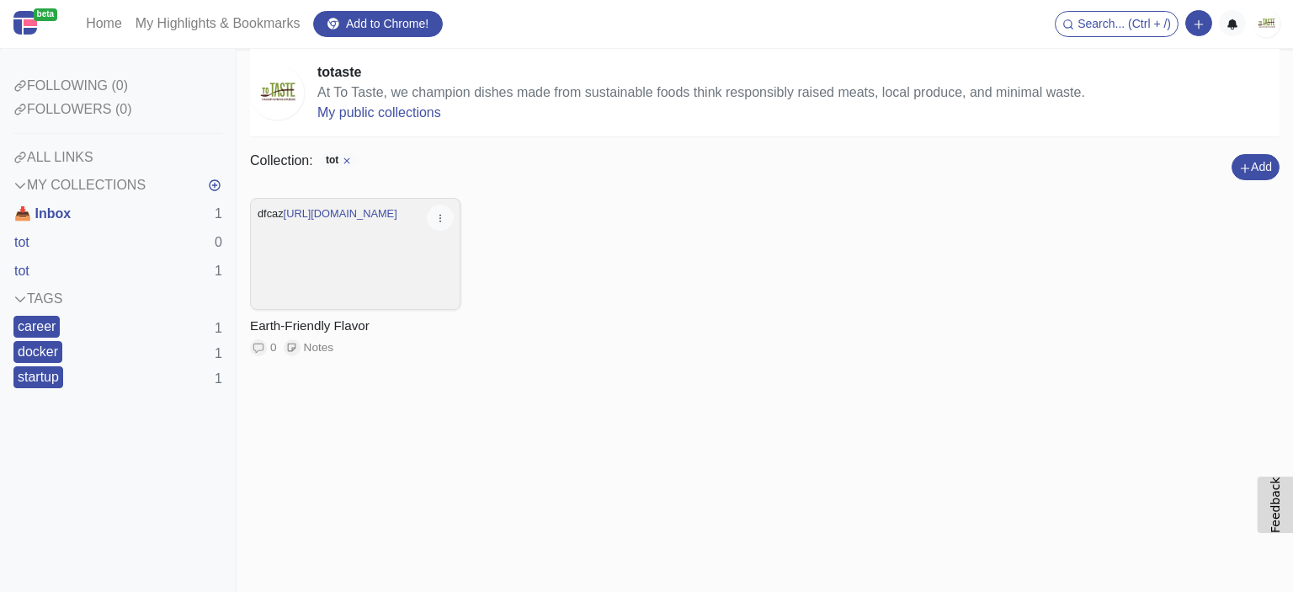
click at [457, 219] on div "Edit Delete" at bounding box center [439, 218] width 44 height 40
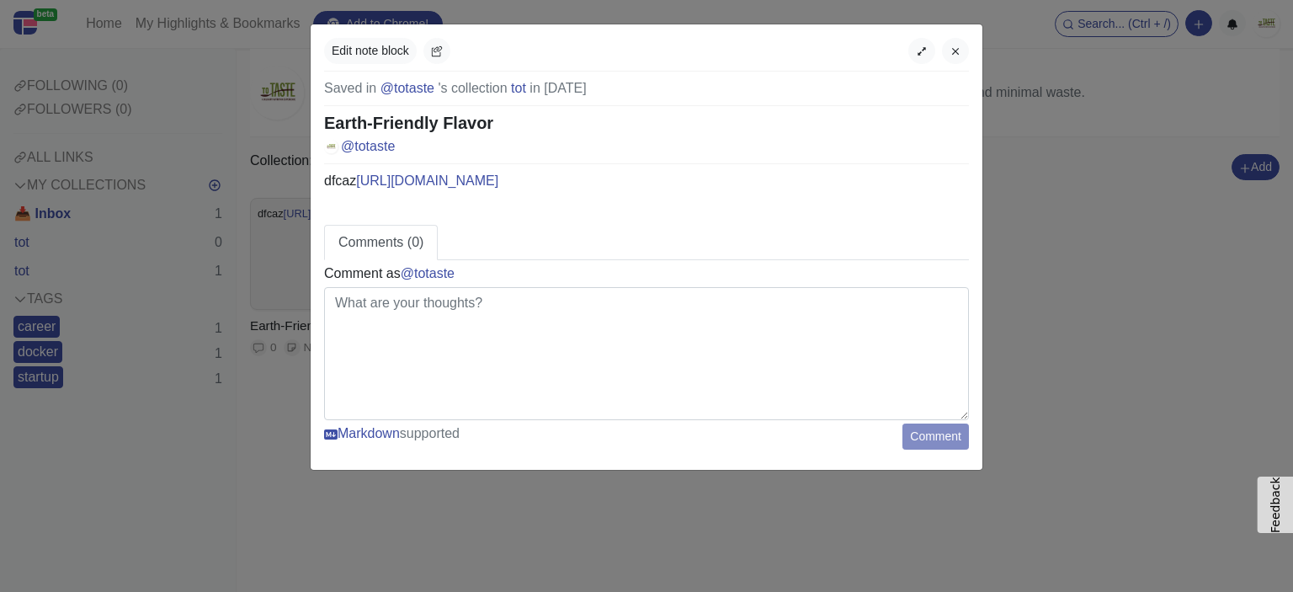
click at [1016, 195] on div "Edit note block Saved in @totaste 's collection tot in [DATE] Earth-Friendly Fl…" at bounding box center [646, 296] width 1293 height 592
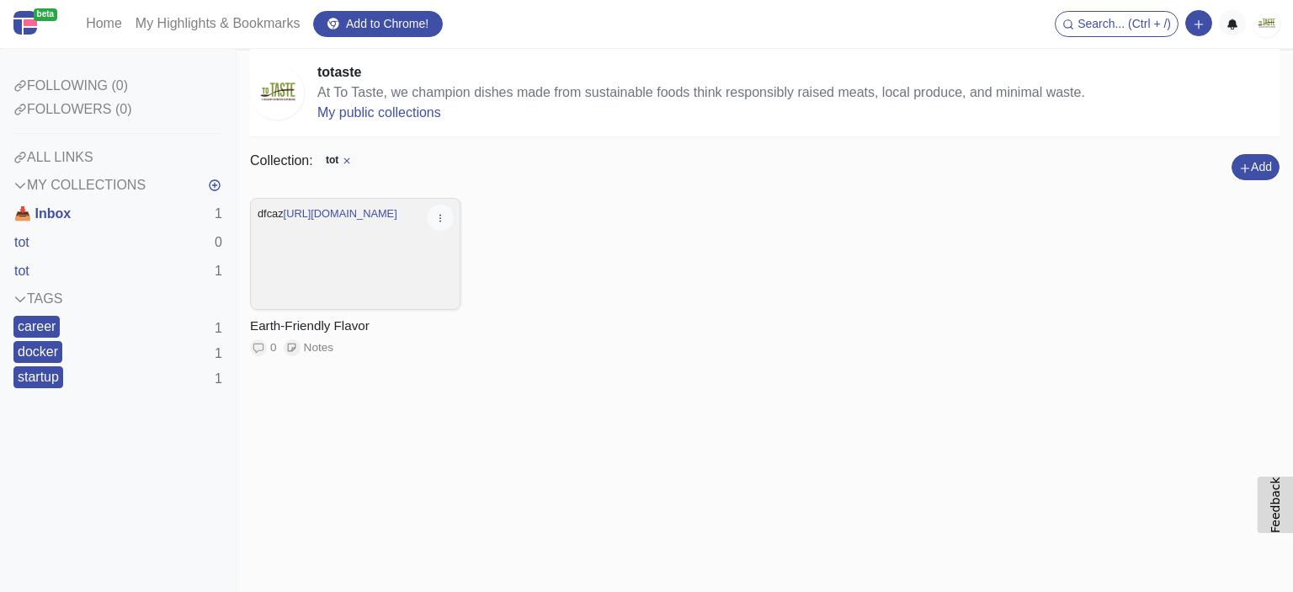
click at [92, 267] on div "tot 1" at bounding box center [117, 271] width 209 height 29
click at [0, 269] on div "FOLLOWING (0) FOLLOWERS (0) ALL LINKS MY COLLECTIONS 📥 Inbox 1 tot 0 tot 1 TAGS…" at bounding box center [118, 320] width 236 height 543
click at [21, 267] on button "tot" at bounding box center [21, 271] width 17 height 29
click at [444, 223] on icon "button" at bounding box center [440, 218] width 12 height 12
click at [528, 223] on div "dfcaz [URL][DOMAIN_NAME] Earth-Friendly Flavor 0 Notes Edit Delete" at bounding box center [764, 302] width 1029 height 209
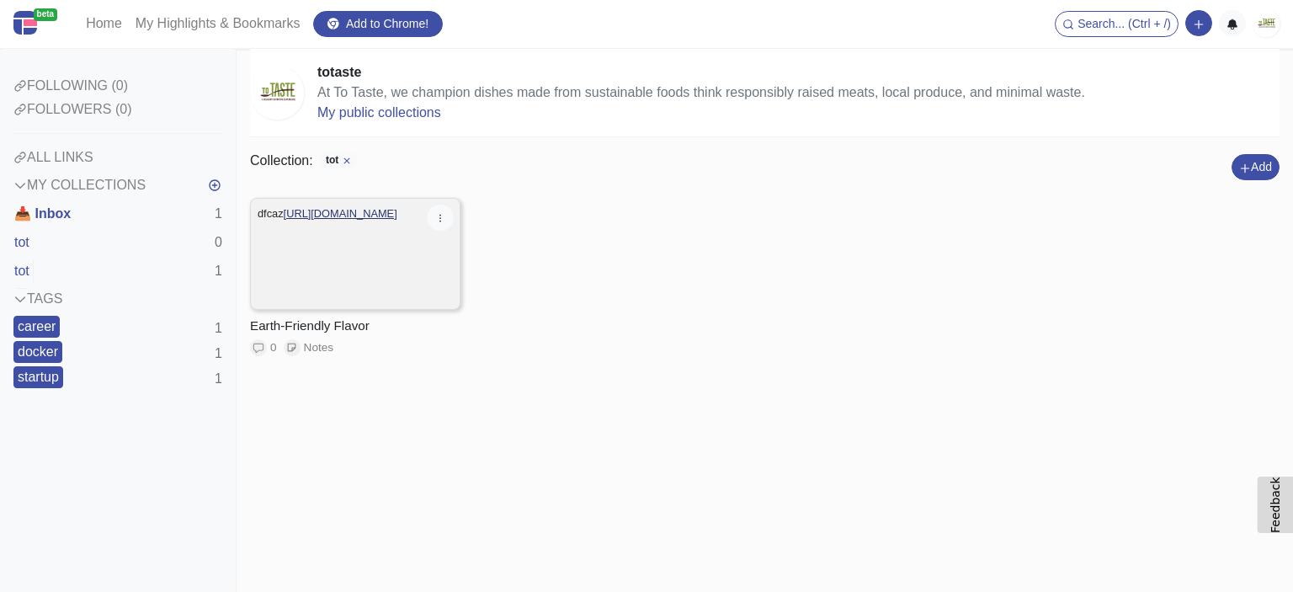
click at [369, 215] on link "[URL][DOMAIN_NAME]" at bounding box center [341, 213] width 114 height 13
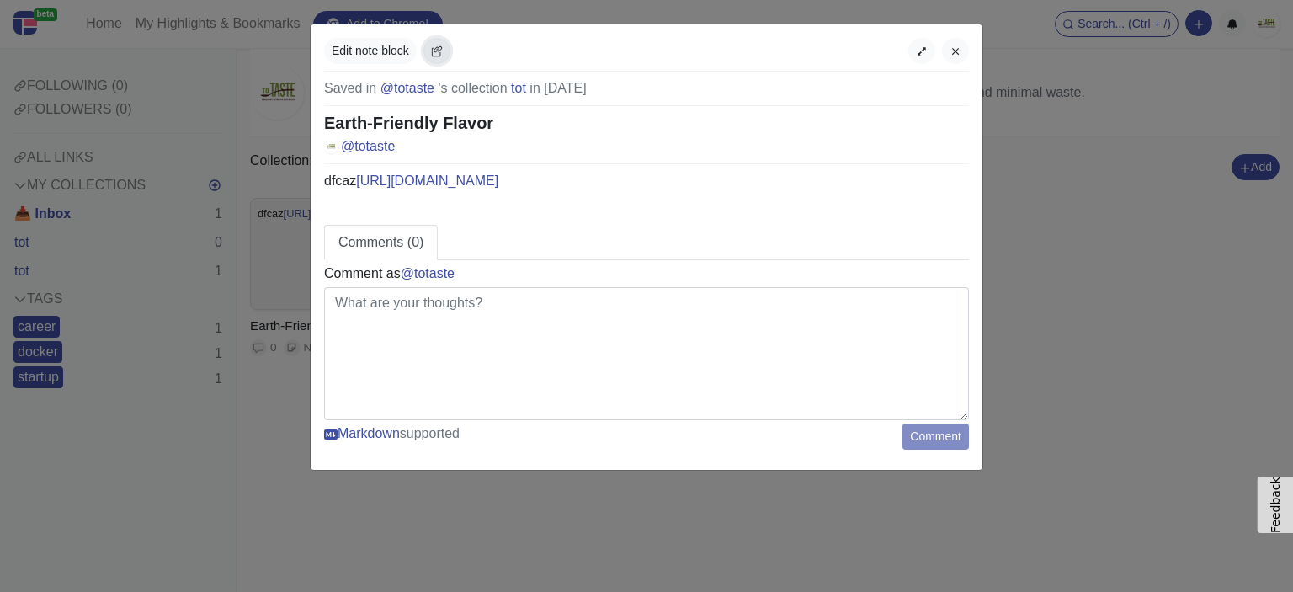
click at [434, 55] on icon "button" at bounding box center [437, 51] width 12 height 12
click at [959, 47] on icon "button" at bounding box center [956, 51] width 12 height 12
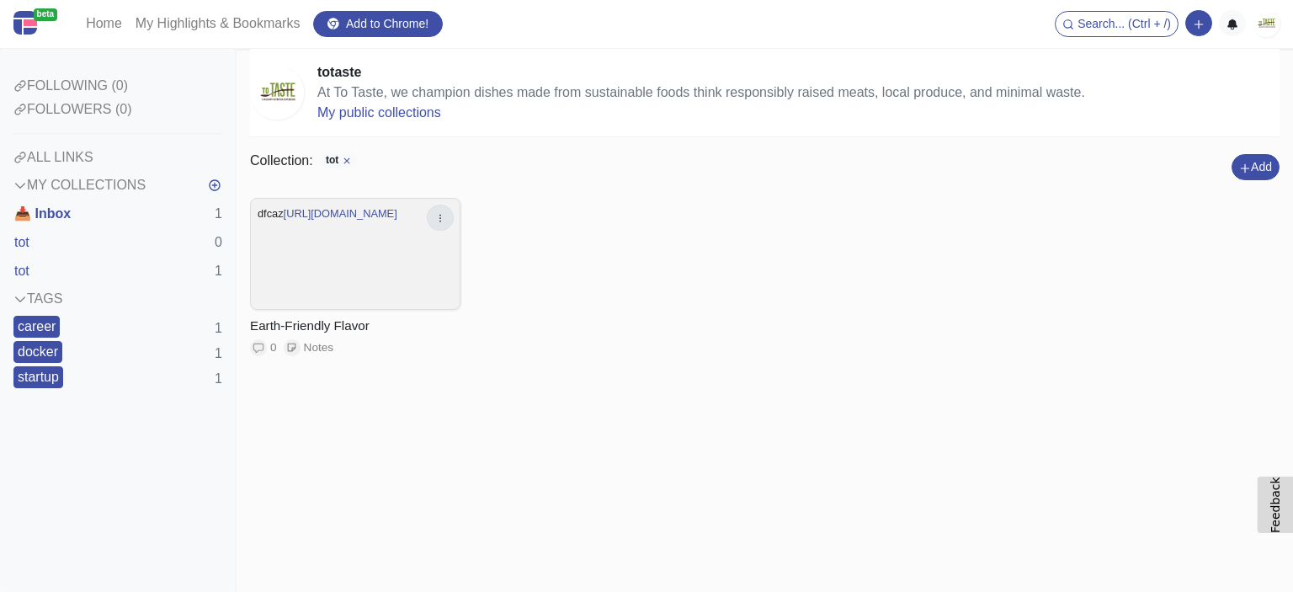
click at [437, 223] on icon "button" at bounding box center [440, 218] width 12 height 12
click at [395, 245] on link "Edit" at bounding box center [385, 252] width 133 height 27
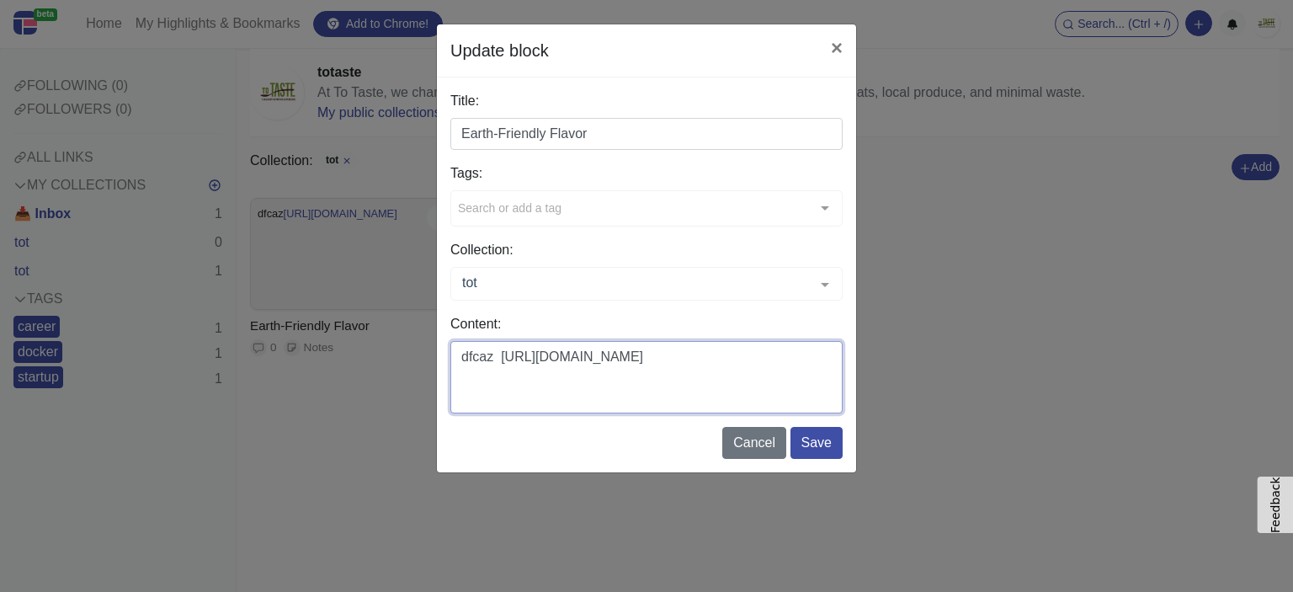
click at [498, 356] on textarea "dfcaz [URL][DOMAIN_NAME]" at bounding box center [646, 377] width 392 height 72
paste textarea "You don’t need to sacrifice taste to act responsibly. Our recipes harness the b…"
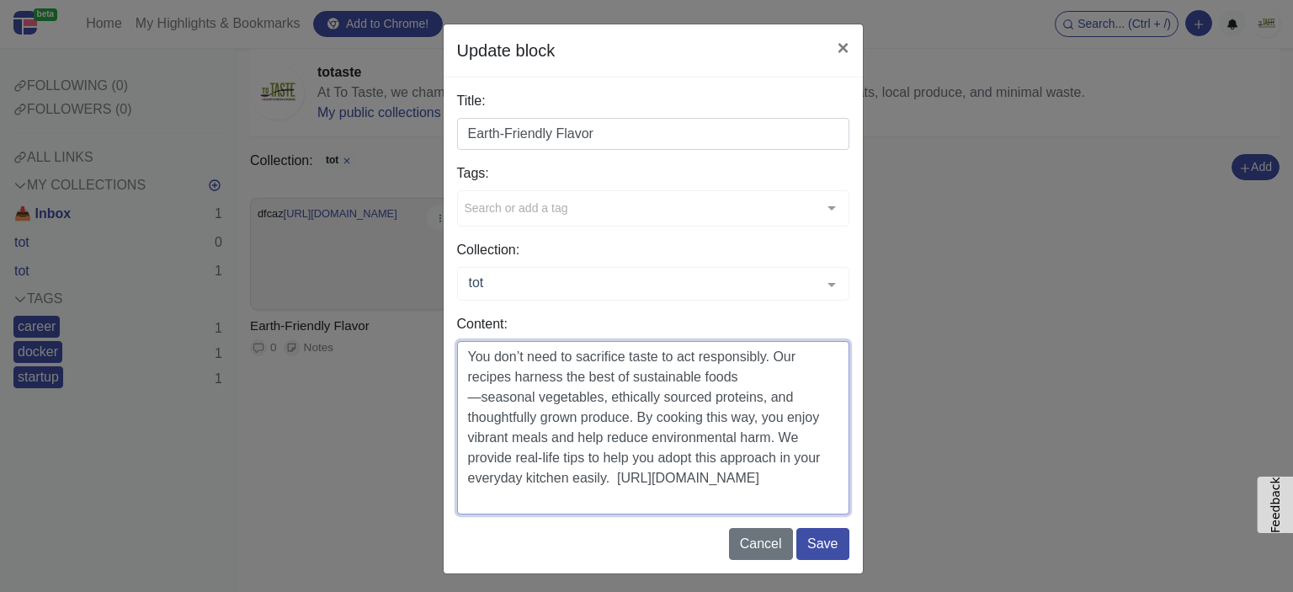
click at [474, 405] on textarea "You don’t need to sacrifice taste to act responsibly. Our recipes harness the b…" at bounding box center [653, 427] width 392 height 173
type textarea "You don’t need to sacrifice taste to act responsibly. Our recipes harness the b…"
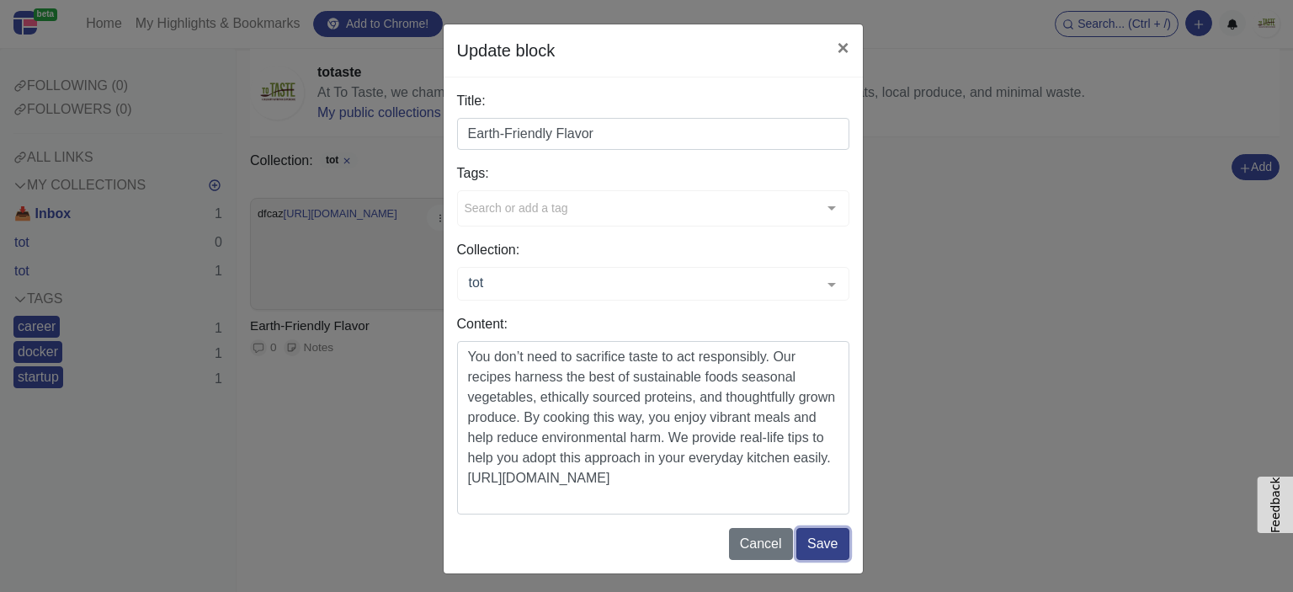
click at [817, 547] on button "Save" at bounding box center [822, 544] width 52 height 32
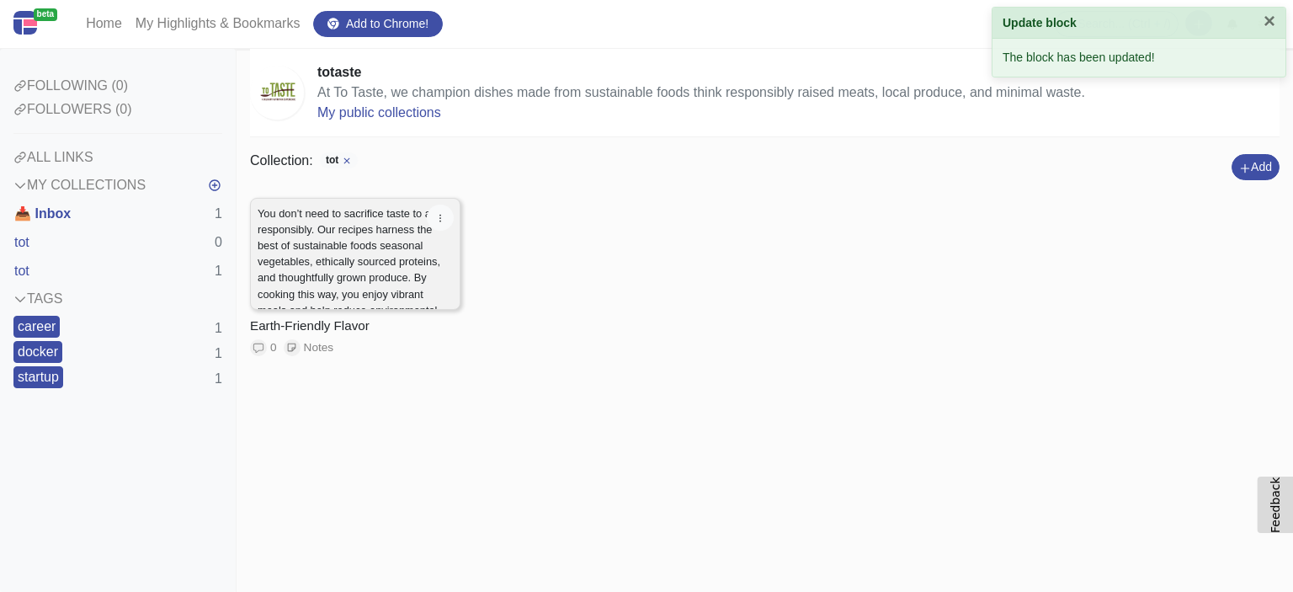
click at [375, 252] on p "You don’t need to sacrifice taste to act responsibly. Our recipes harness the b…" at bounding box center [355, 294] width 195 height 178
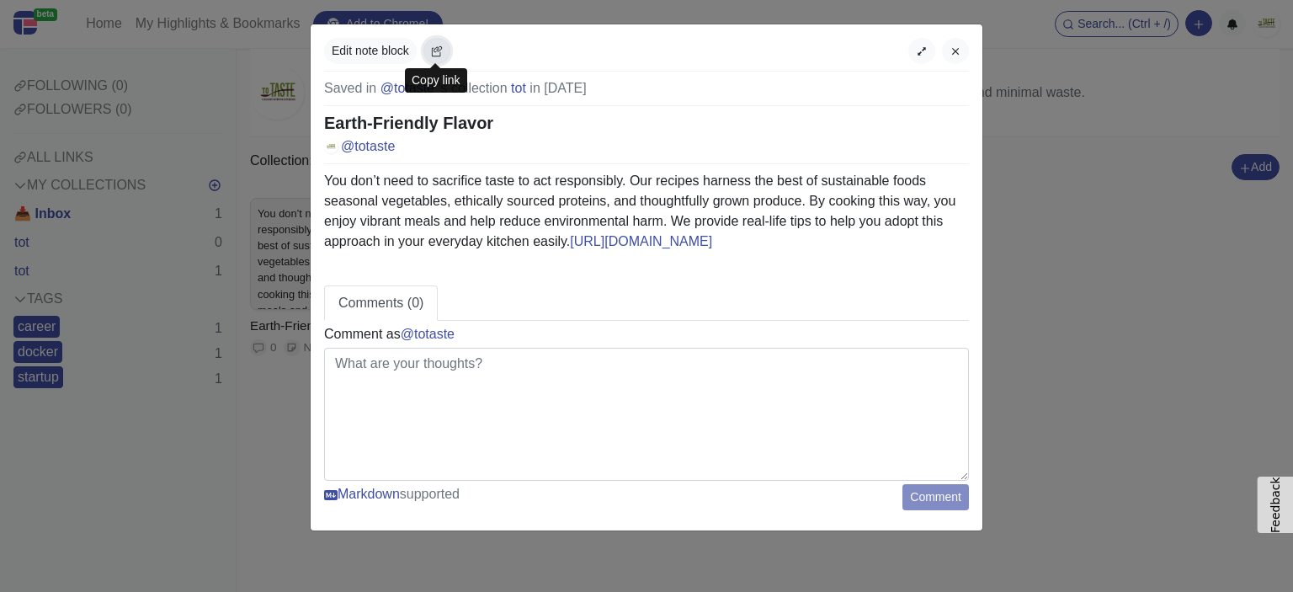
click at [431, 46] on icon "button" at bounding box center [437, 51] width 12 height 12
